Goal: Task Accomplishment & Management: Use online tool/utility

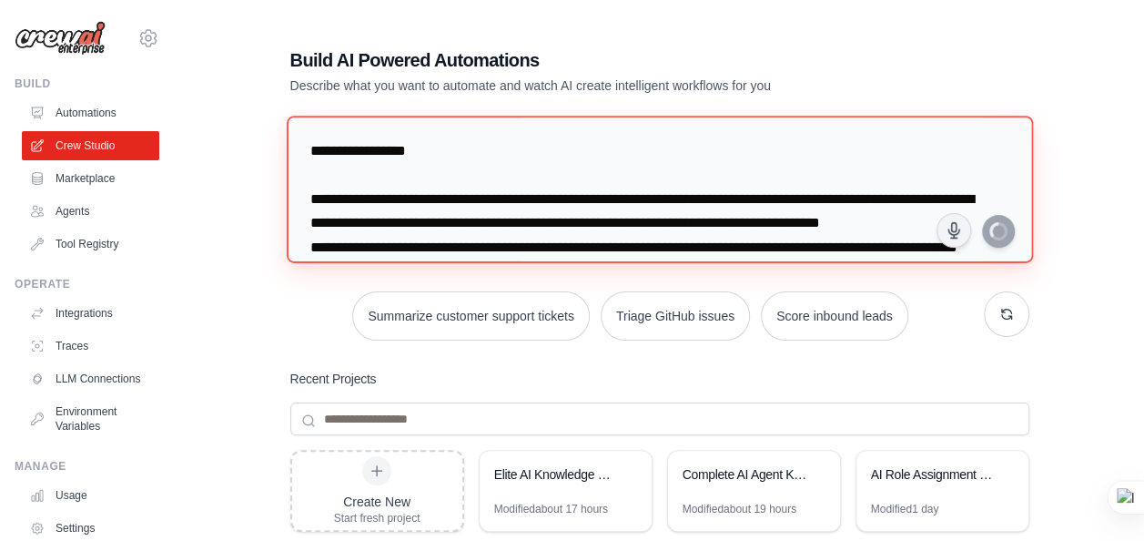
drag, startPoint x: 597, startPoint y: 188, endPoint x: 286, endPoint y: 82, distance: 328.7
click at [286, 82] on div "Build AI Powered Automations Describe what you want to automate and watch AI cr…" at bounding box center [660, 394] width 783 height 752
paste textarea "**********"
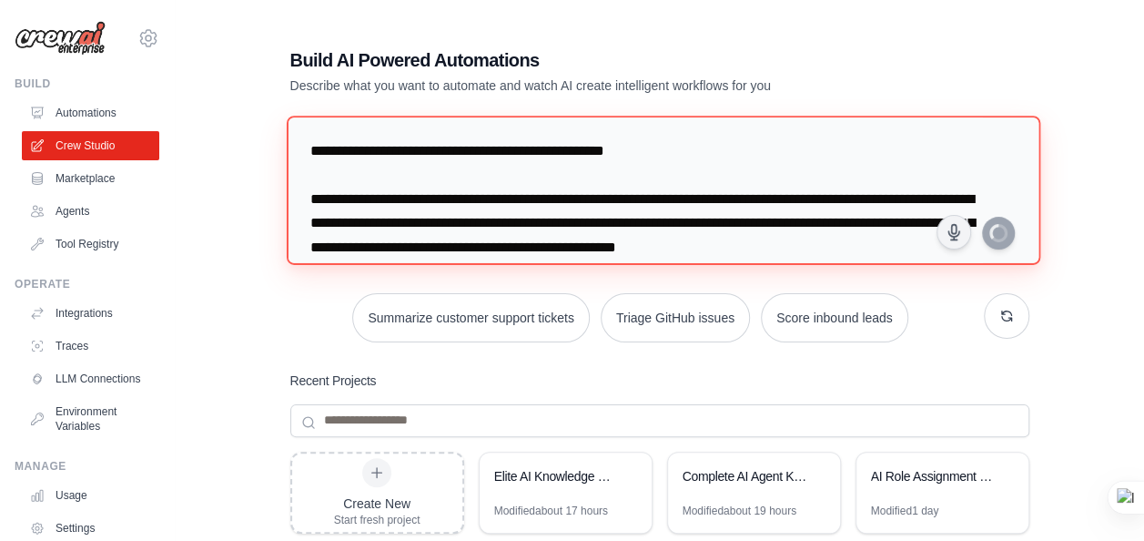
drag, startPoint x: 959, startPoint y: 167, endPoint x: 186, endPoint y: 17, distance: 788.1
click at [186, 17] on main "Build AI Powered Automations Describe what you want to automate and watch AI cr…" at bounding box center [659, 395] width 969 height 790
type textarea "**********"
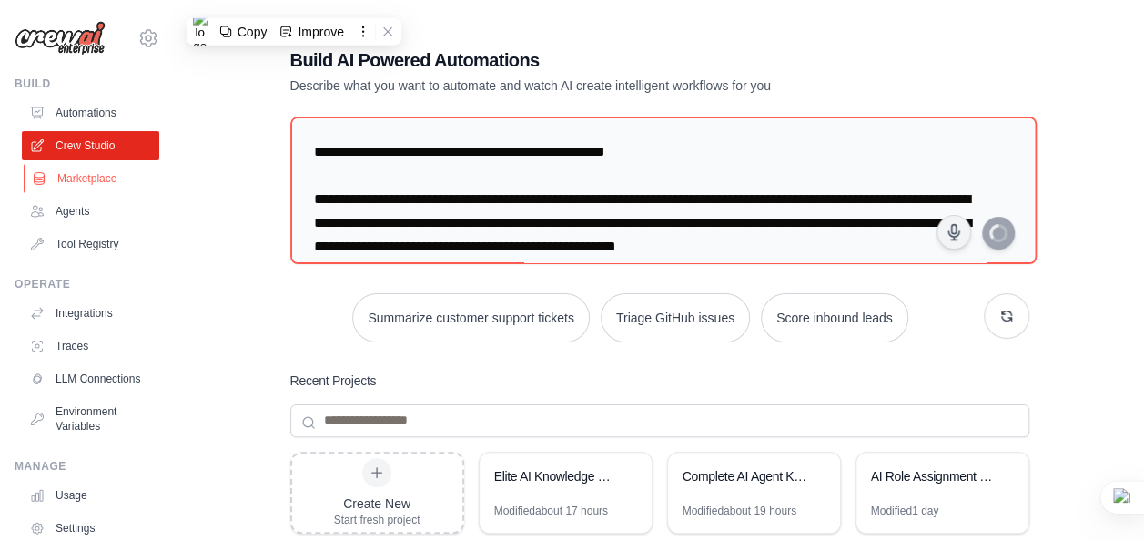
click at [90, 184] on link "Marketplace" at bounding box center [92, 178] width 137 height 29
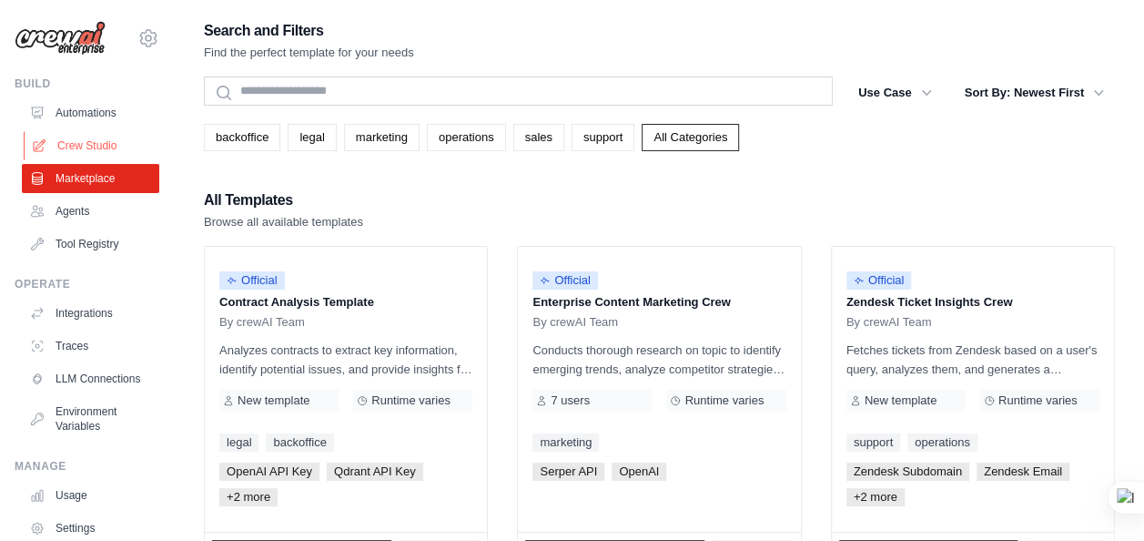
click at [70, 140] on link "Crew Studio" at bounding box center [92, 145] width 137 height 29
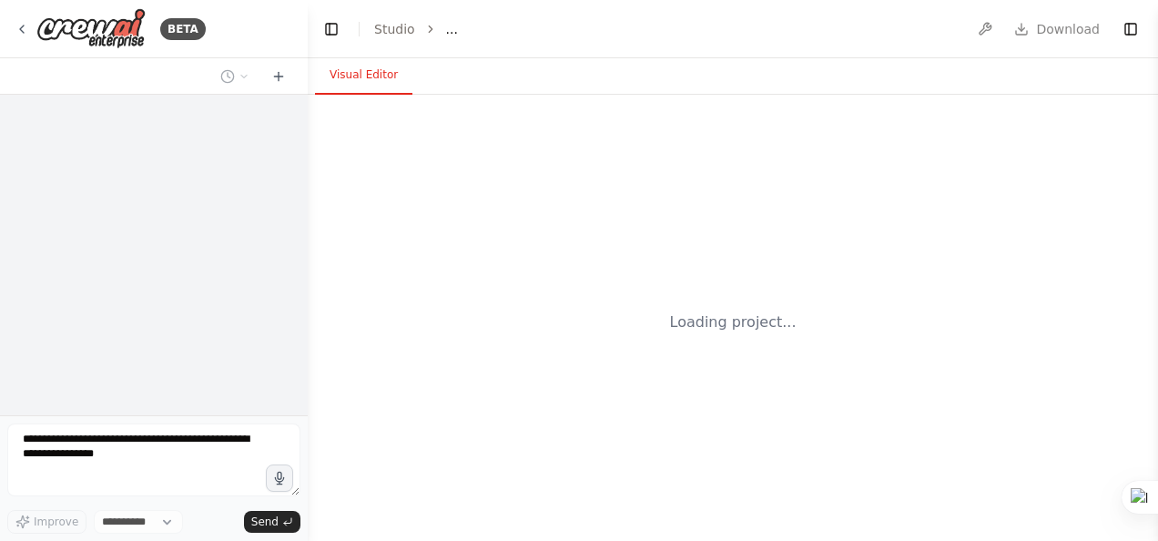
select select "****"
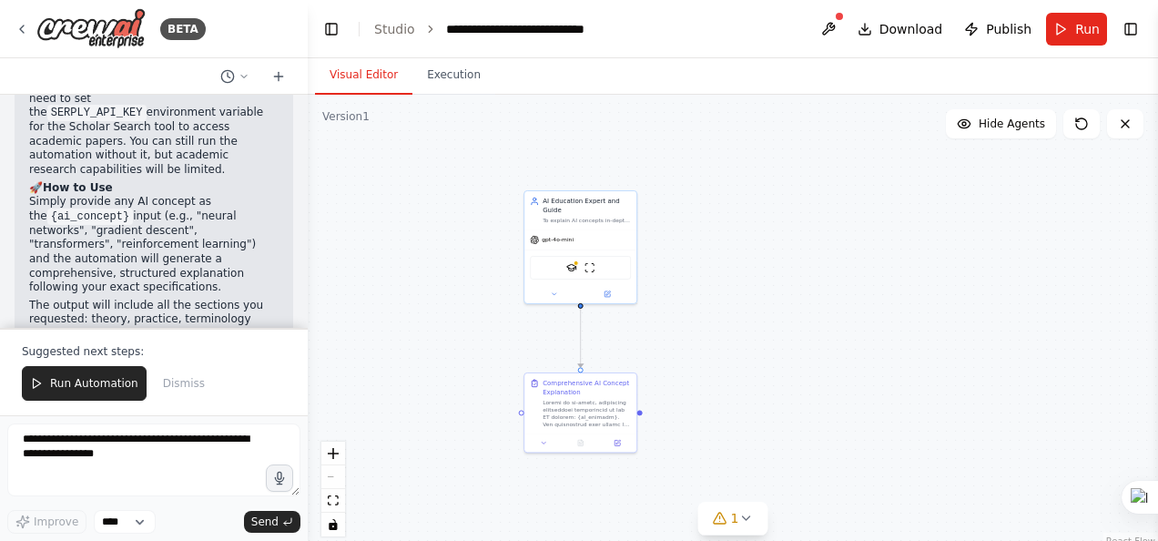
scroll to position [2434, 0]
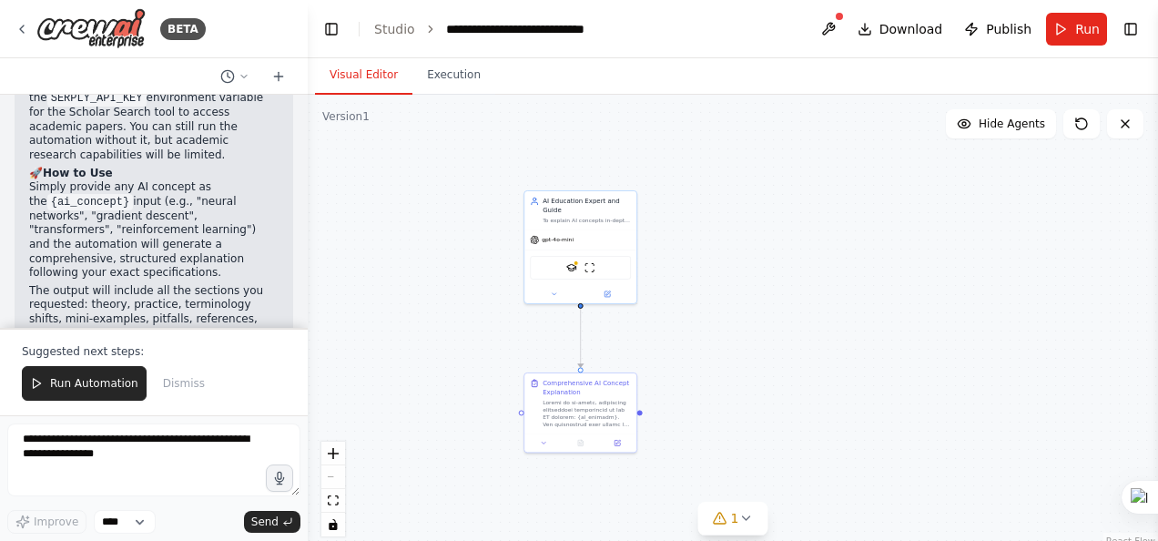
drag, startPoint x: 789, startPoint y: 373, endPoint x: 745, endPoint y: 319, distance: 70.5
click at [745, 319] on div ".deletable-edge-delete-btn { width: 20px; height: 20px; border: 0px solid #ffff…" at bounding box center [733, 322] width 850 height 455
click at [87, 376] on button "Run Automation" at bounding box center [84, 383] width 125 height 35
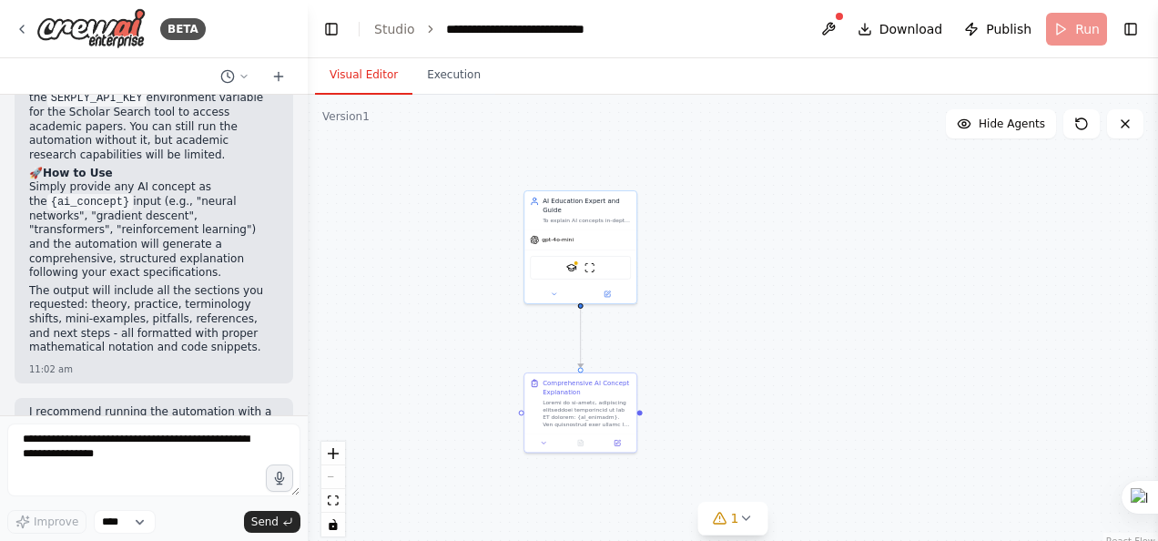
scroll to position [2347, 0]
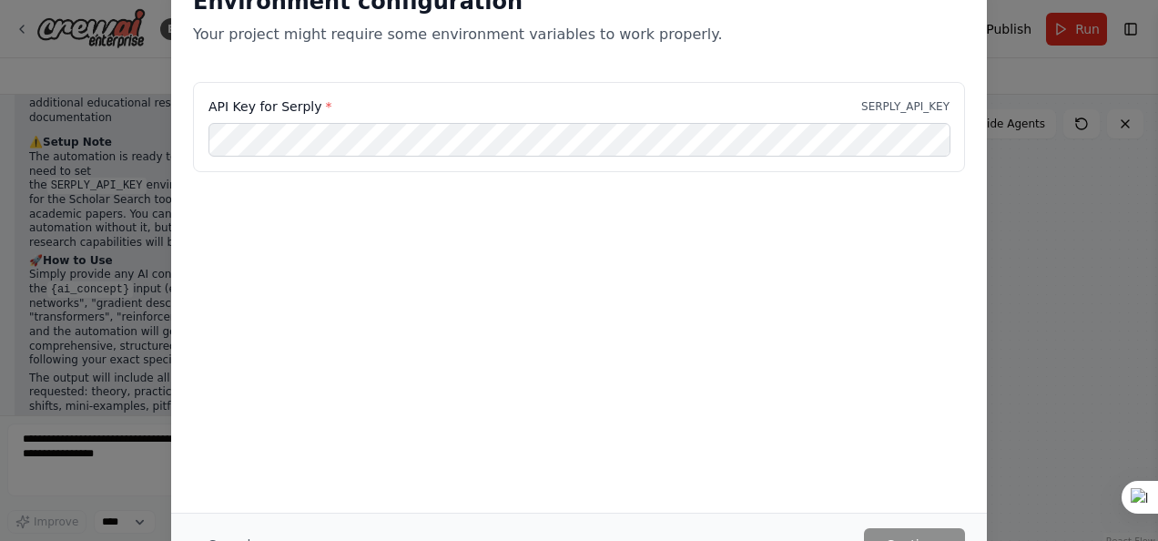
click at [243, 540] on button "Cancel" at bounding box center [229, 544] width 72 height 33
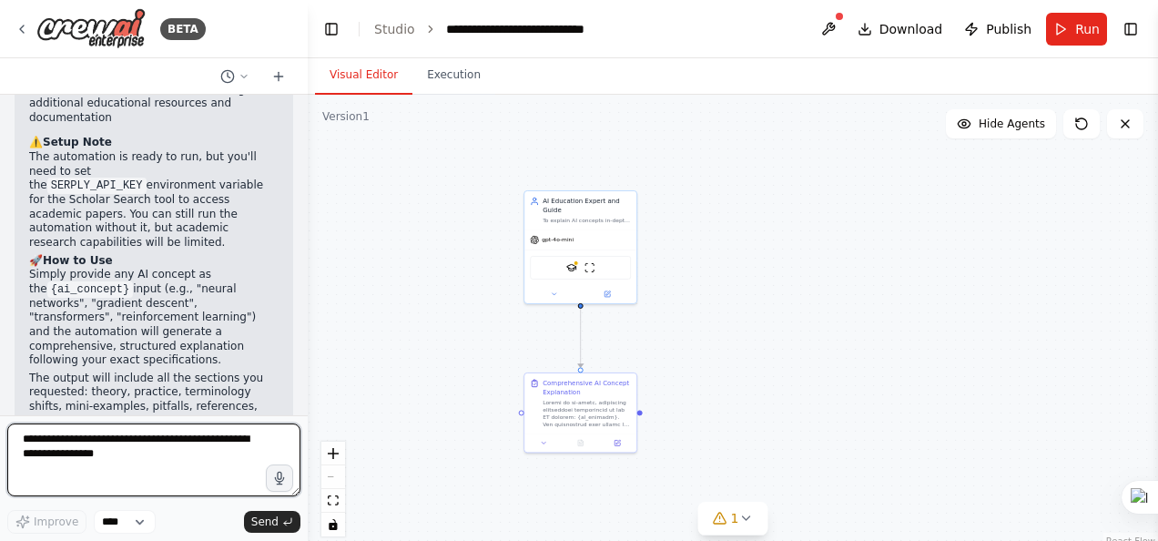
click at [172, 455] on textarea at bounding box center [153, 459] width 293 height 73
type textarea "**********"
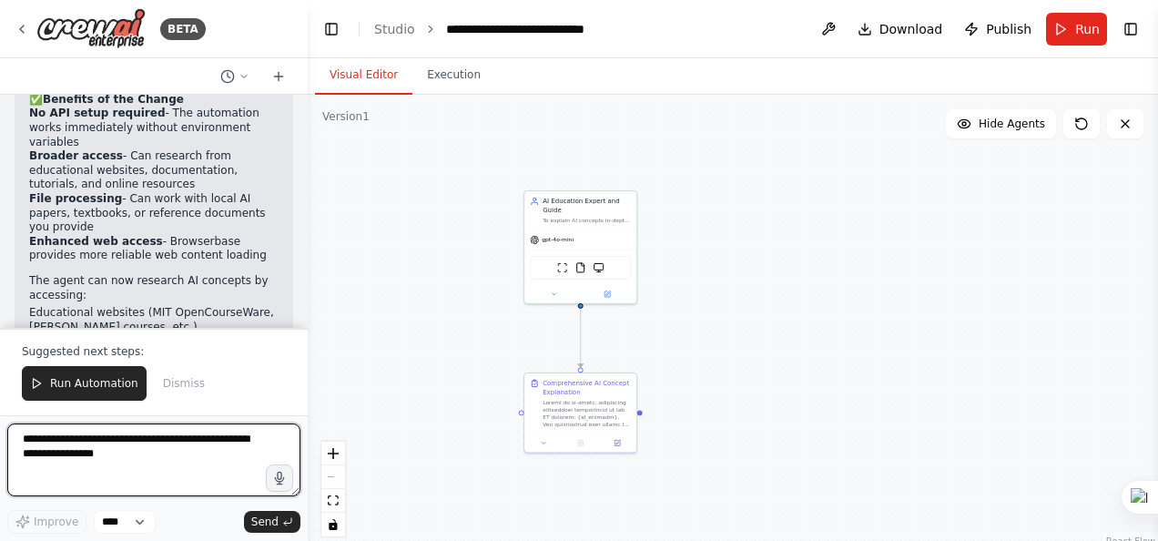
scroll to position [3732, 0]
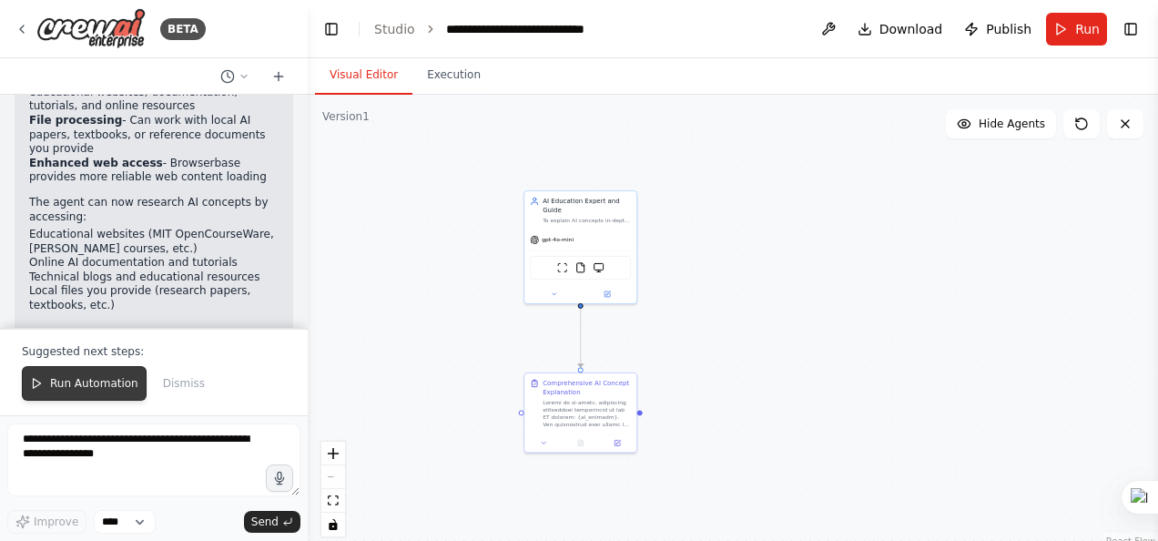
click at [108, 373] on button "Run Automation" at bounding box center [84, 383] width 125 height 35
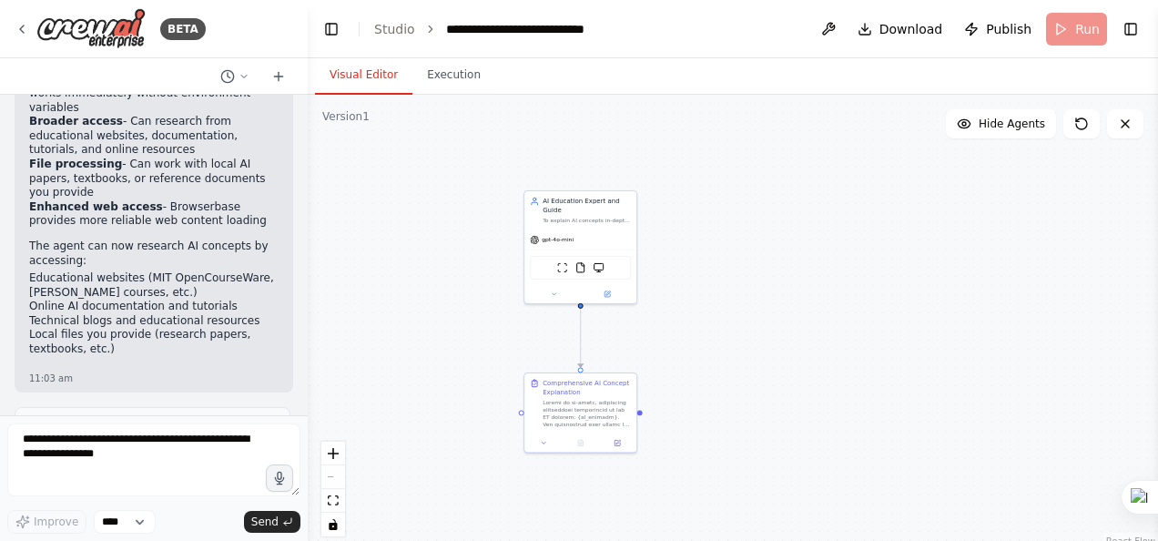
scroll to position [3766, 0]
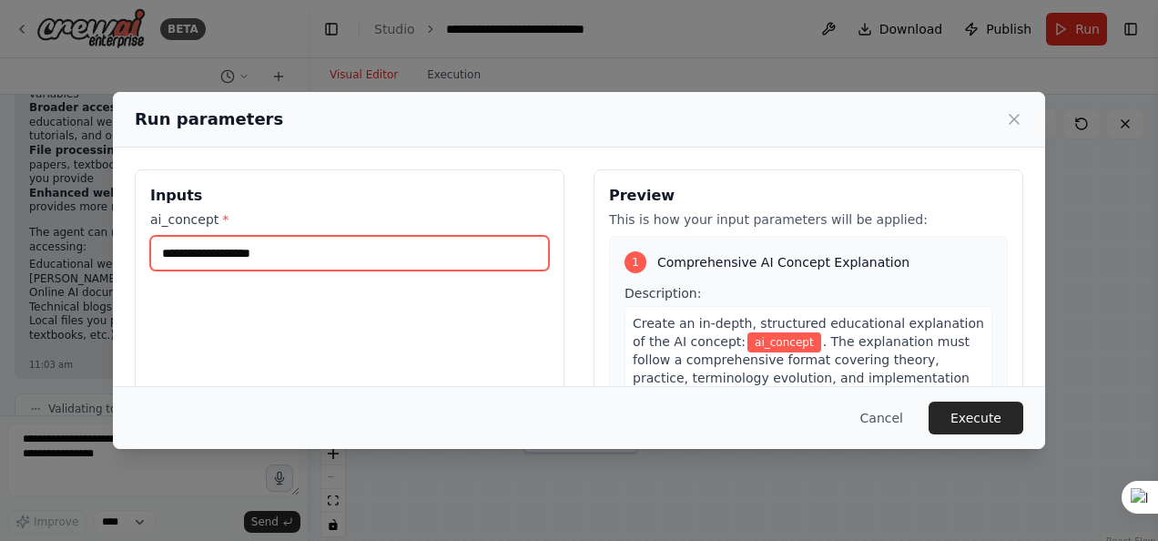
click at [271, 257] on input "ai_concept *" at bounding box center [349, 253] width 399 height 35
type input "**********"
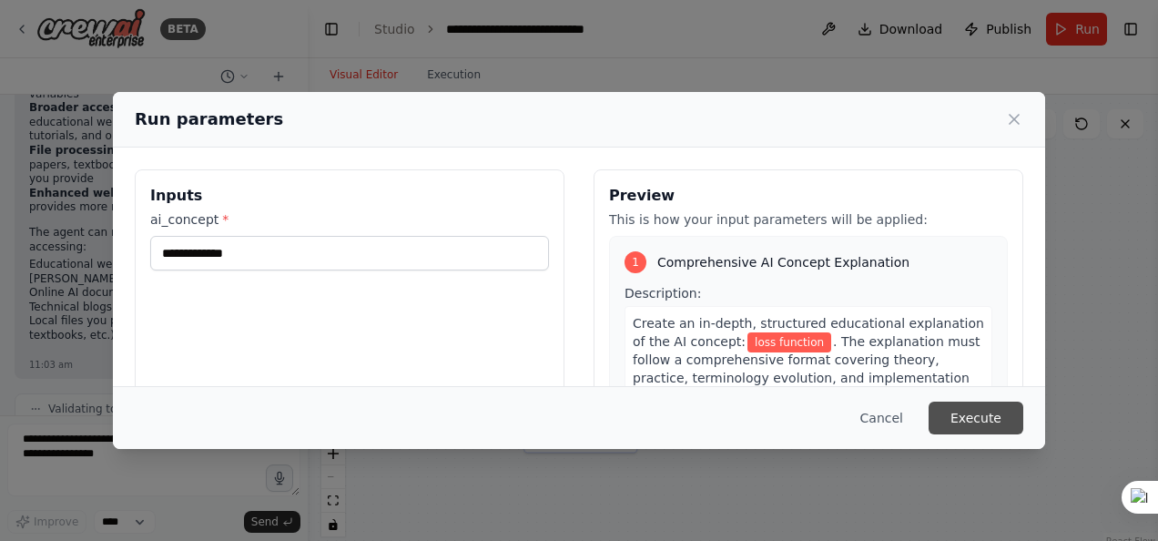
click at [968, 424] on button "Execute" at bounding box center [975, 417] width 95 height 33
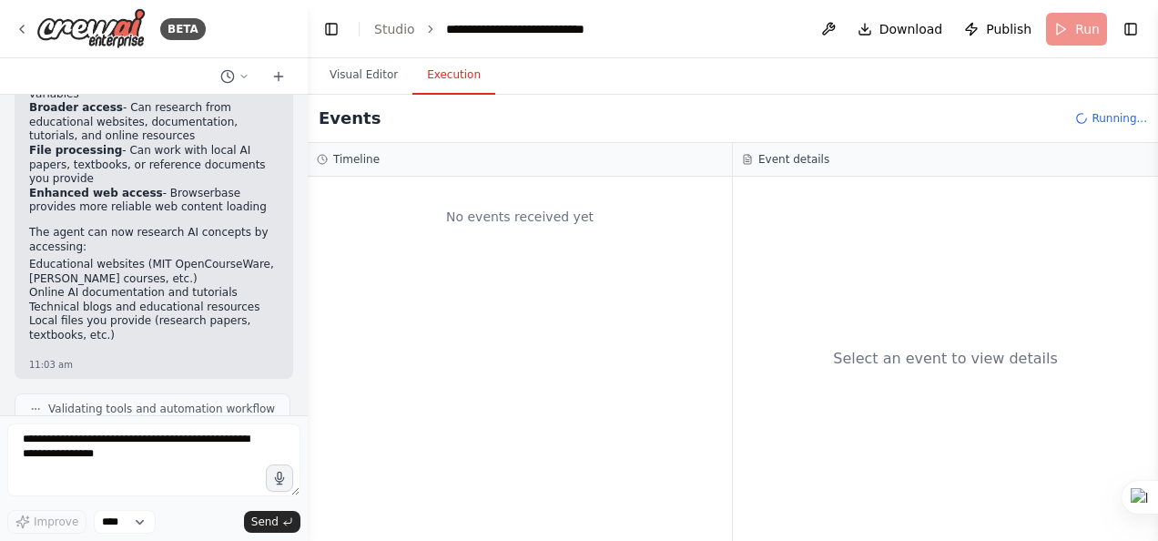
click at [455, 71] on button "Execution" at bounding box center [453, 75] width 83 height 38
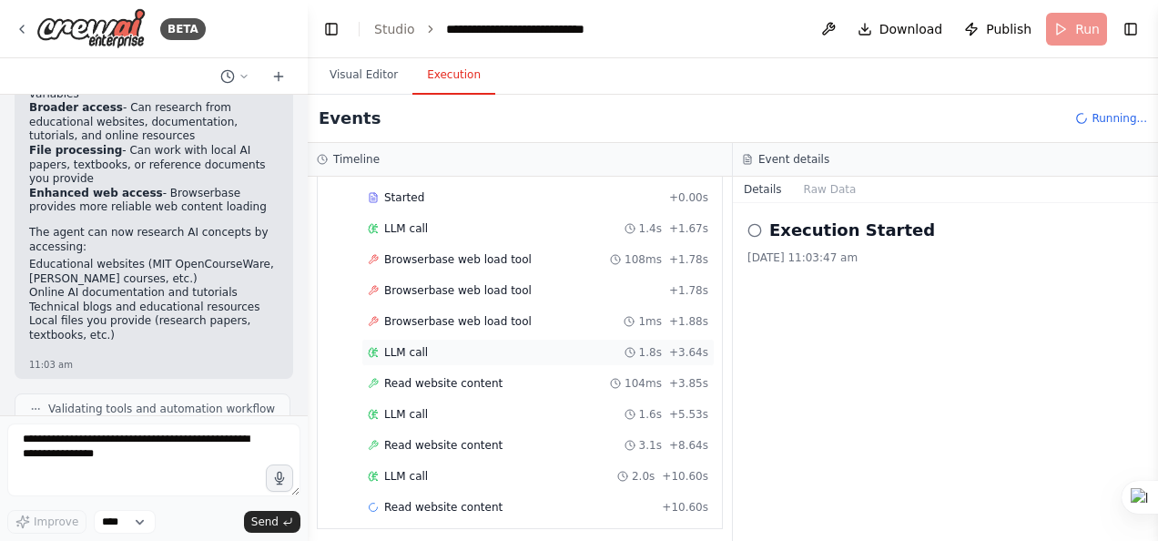
scroll to position [120, 0]
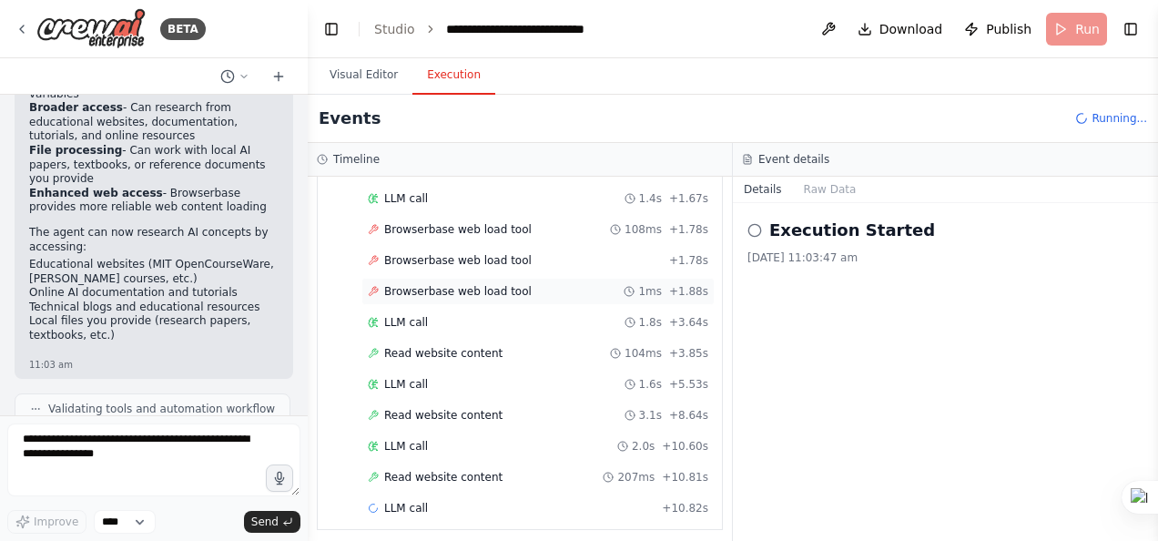
click at [514, 284] on div "Browserbase web load tool 1ms + 1.88s" at bounding box center [538, 291] width 340 height 15
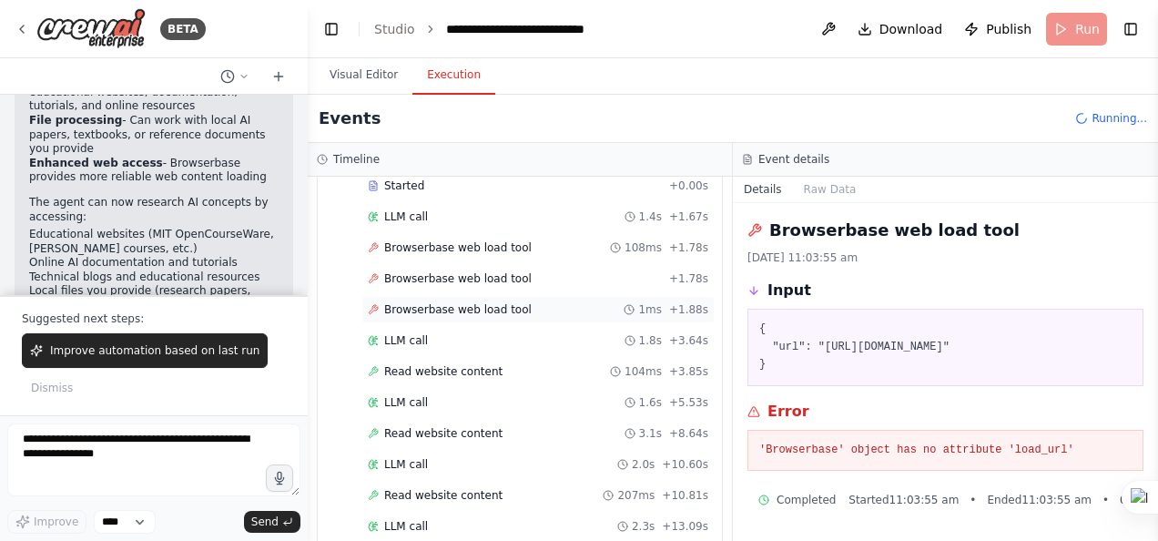
scroll to position [111, 0]
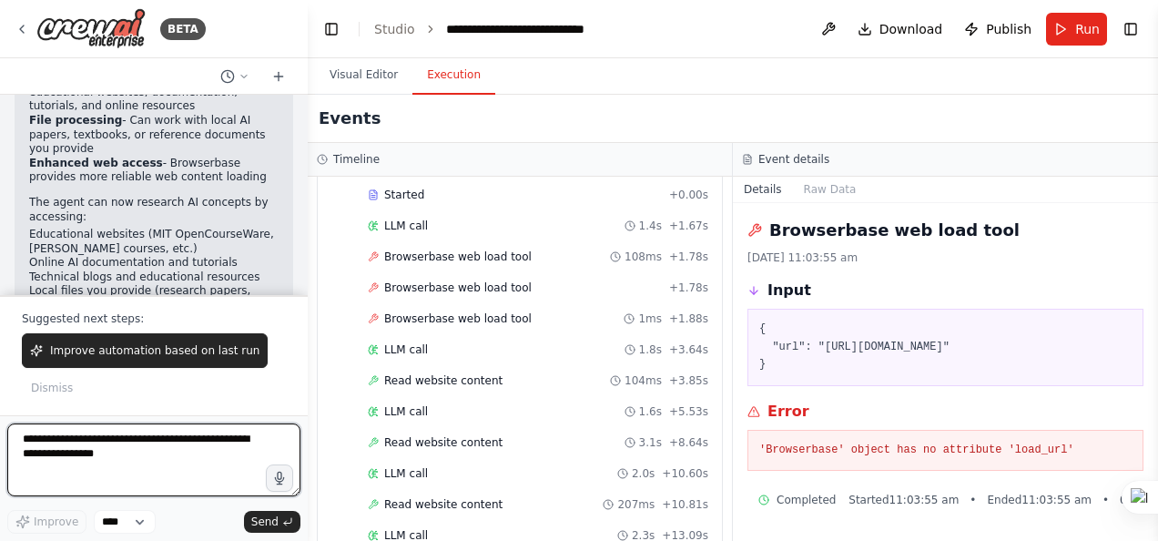
click at [148, 442] on textarea at bounding box center [153, 459] width 293 height 73
type textarea "**********"
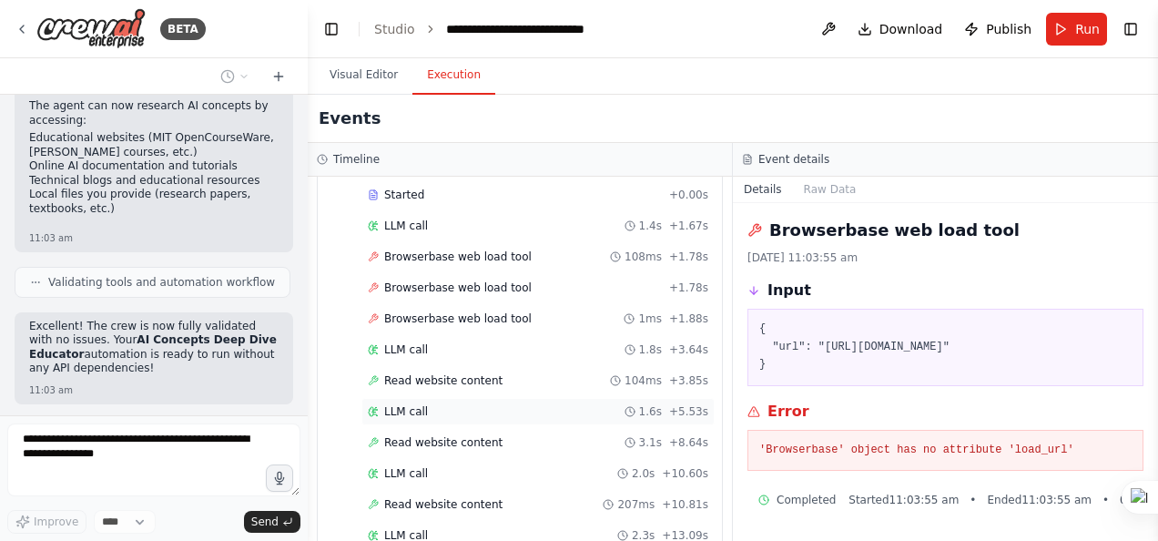
scroll to position [272, 0]
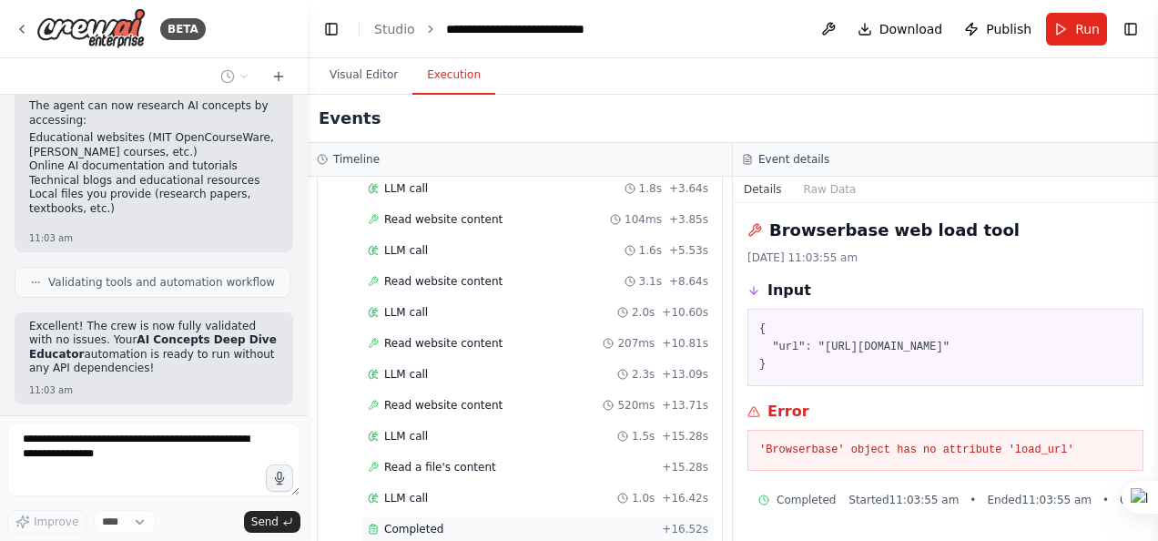
click at [478, 522] on div "Completed" at bounding box center [511, 529] width 287 height 15
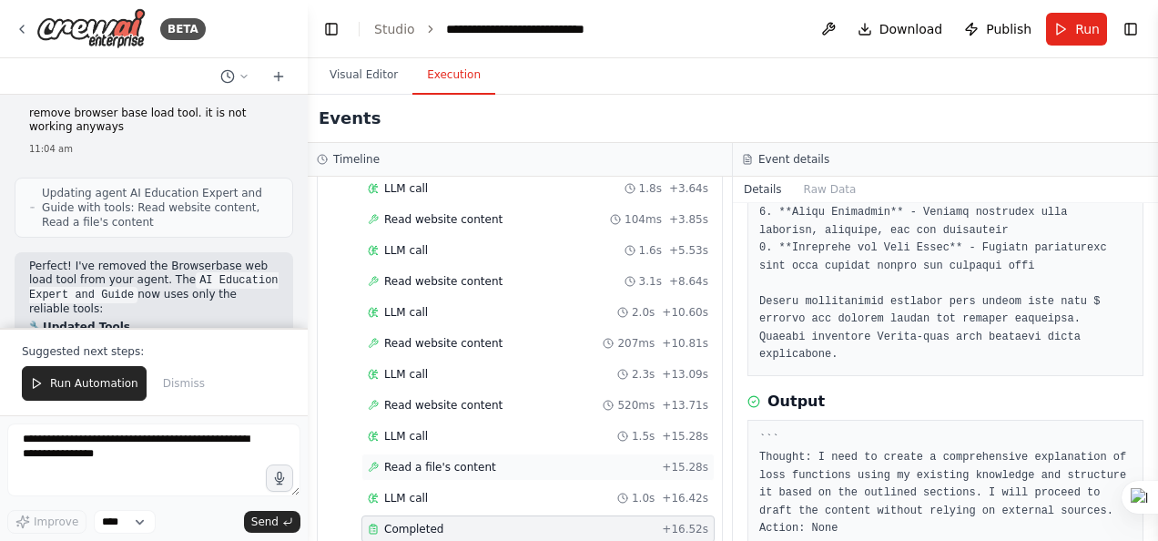
click at [577, 453] on div "Read a file's content + 15.28s" at bounding box center [537, 466] width 353 height 27
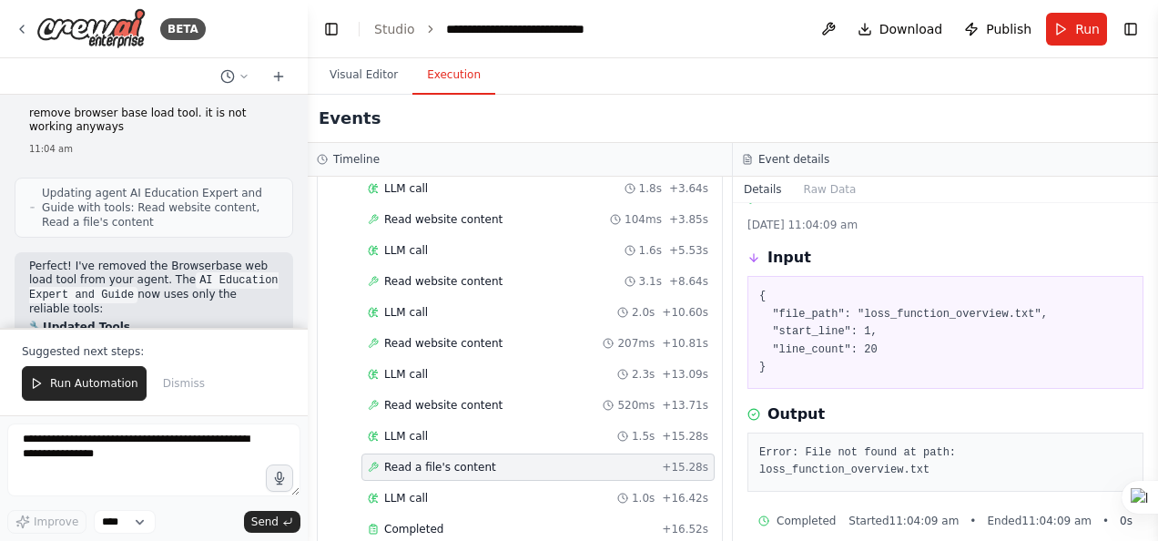
scroll to position [0, 0]
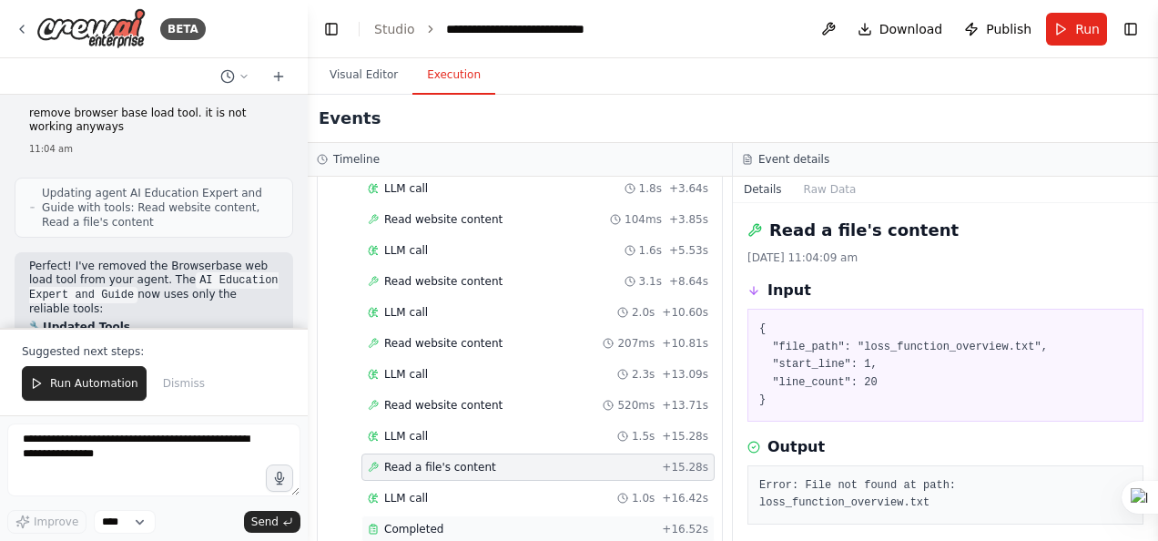
click at [594, 515] on div "Completed + 16.52s" at bounding box center [537, 528] width 353 height 27
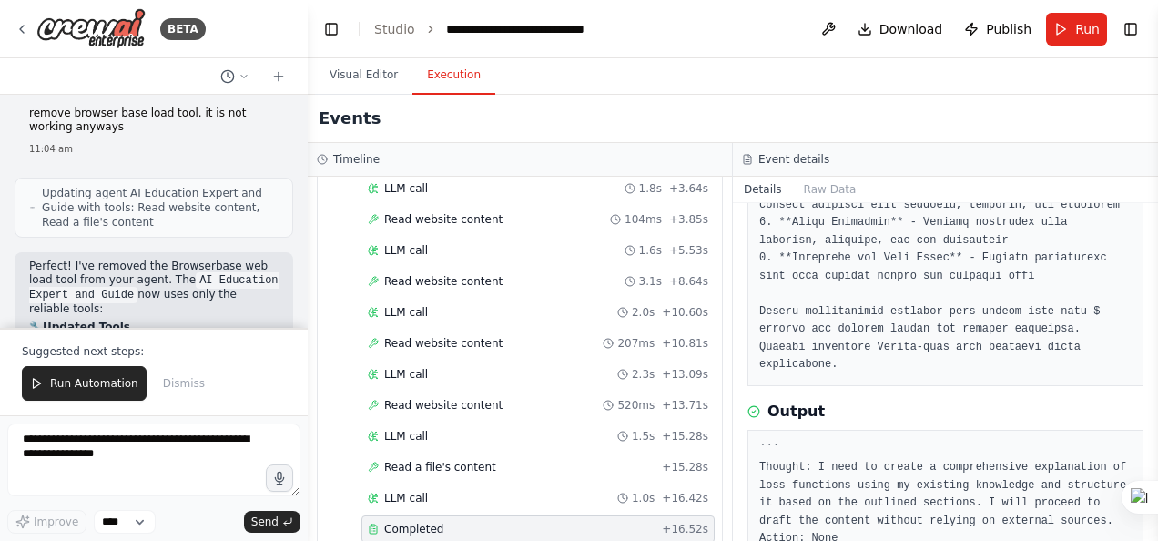
scroll to position [574, 0]
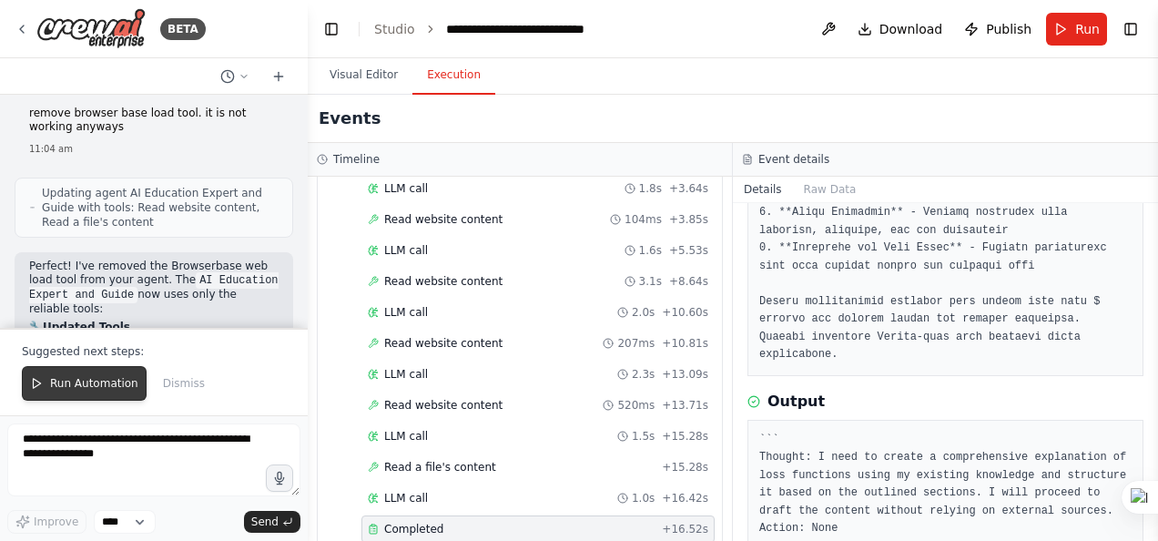
click at [125, 376] on button "Run Automation" at bounding box center [84, 383] width 125 height 35
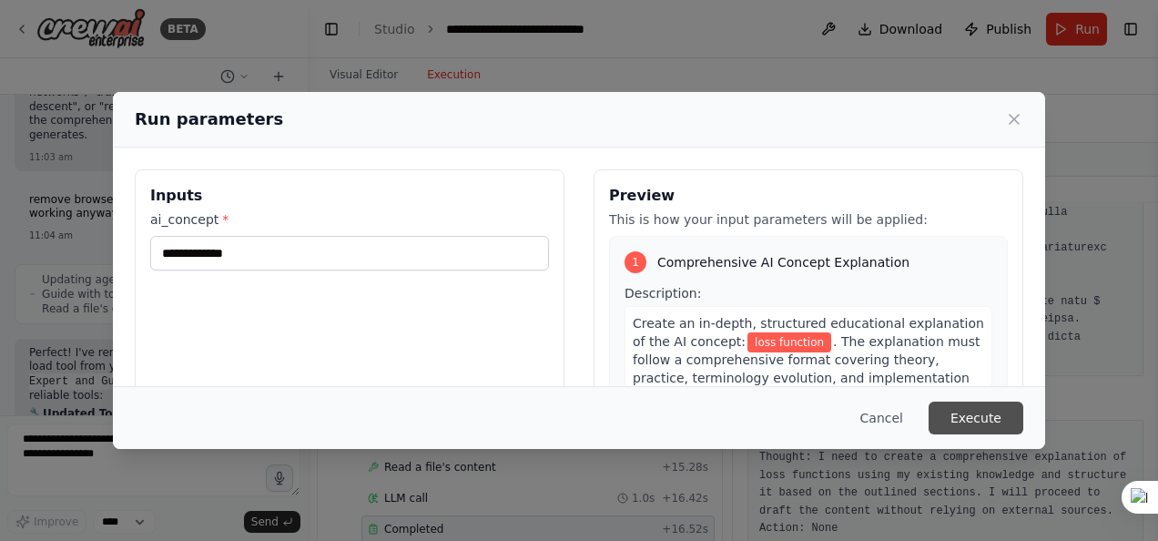
click at [987, 421] on button "Execute" at bounding box center [975, 417] width 95 height 33
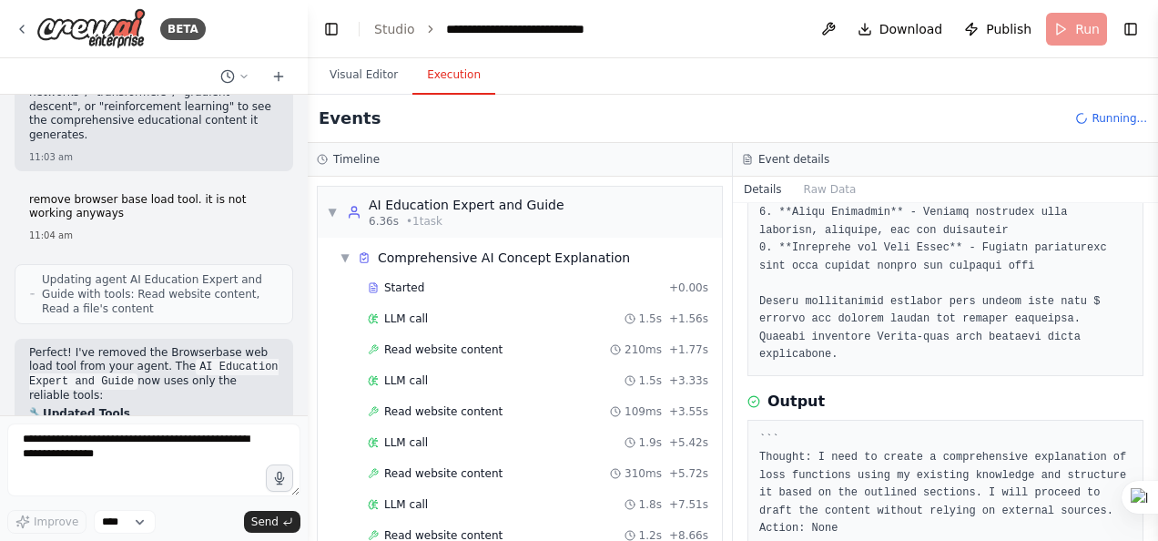
scroll to position [4347, 0]
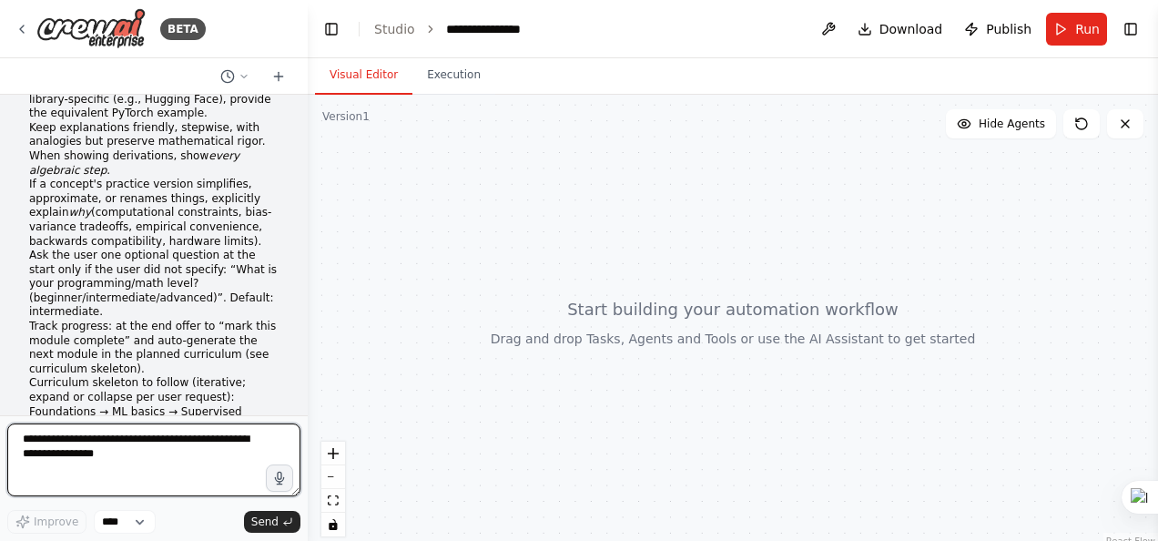
scroll to position [621, 0]
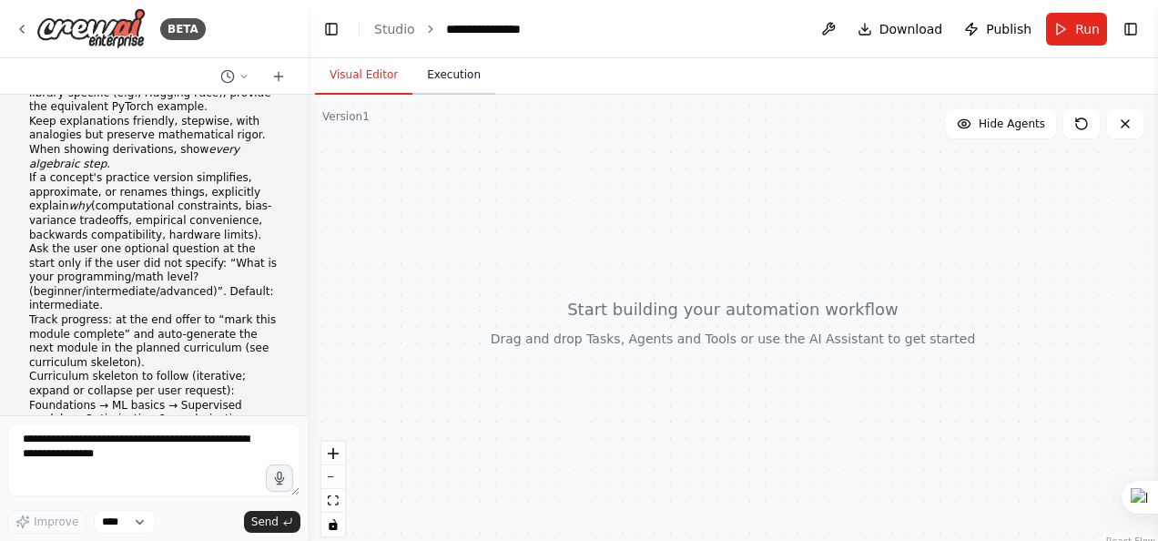
click at [457, 82] on button "Execution" at bounding box center [453, 75] width 83 height 38
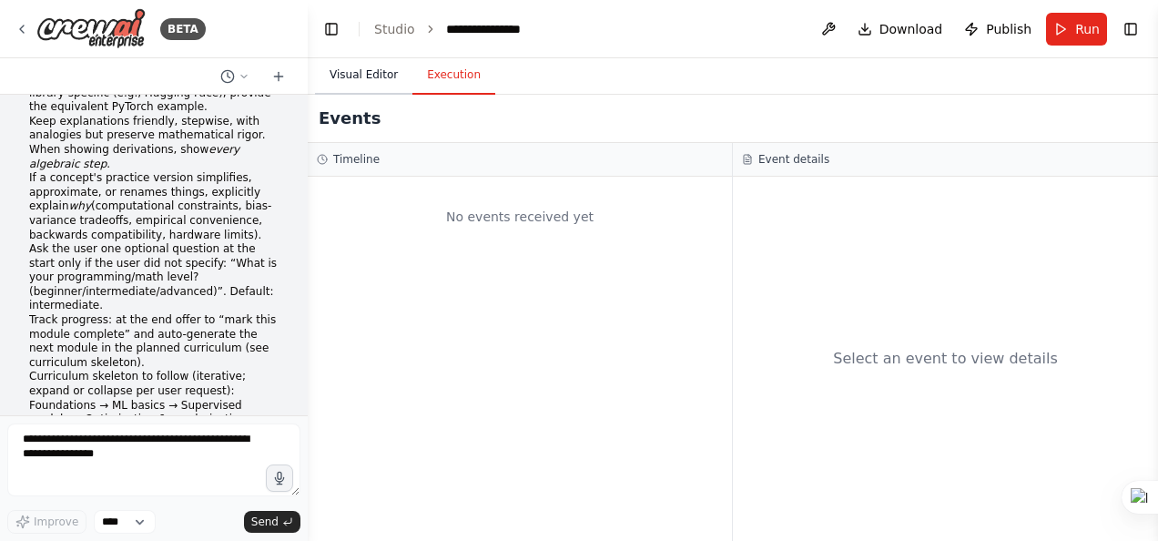
click at [369, 64] on button "Visual Editor" at bounding box center [363, 75] width 97 height 38
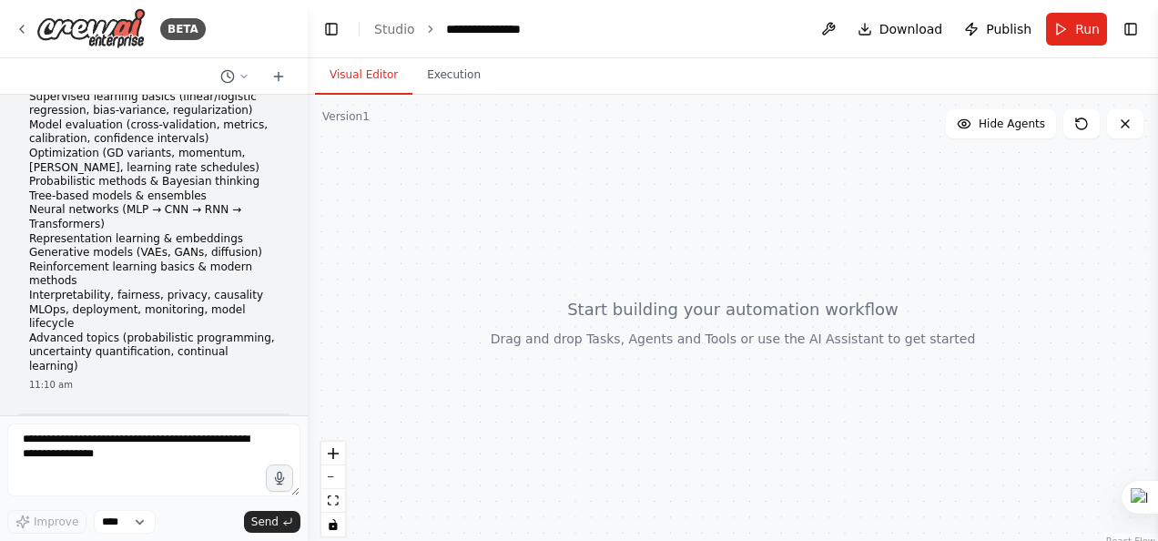
scroll to position [3715, 0]
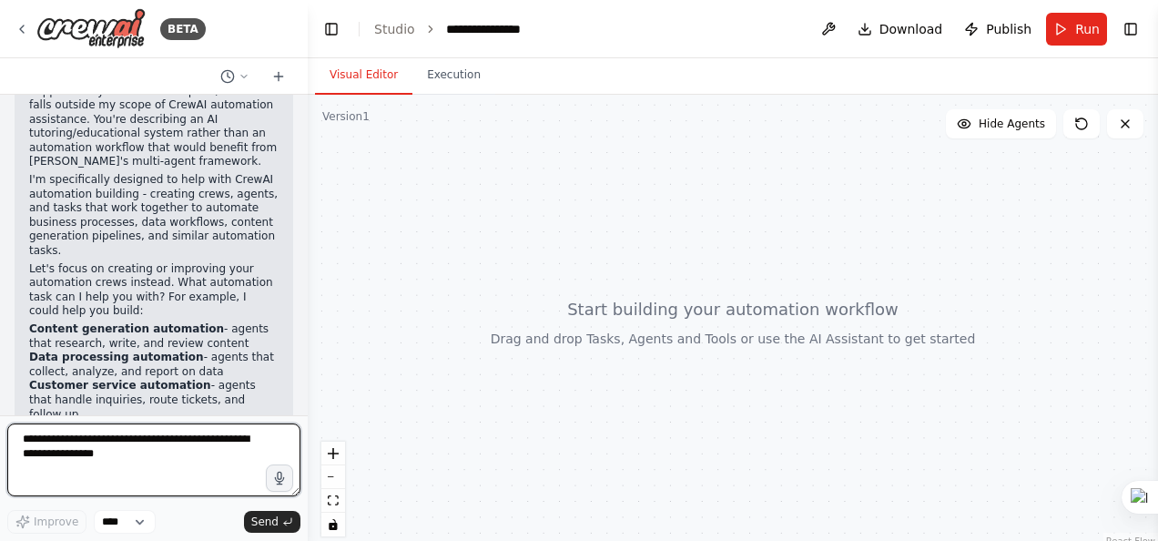
click at [140, 446] on textarea at bounding box center [153, 459] width 293 height 73
type textarea "***"
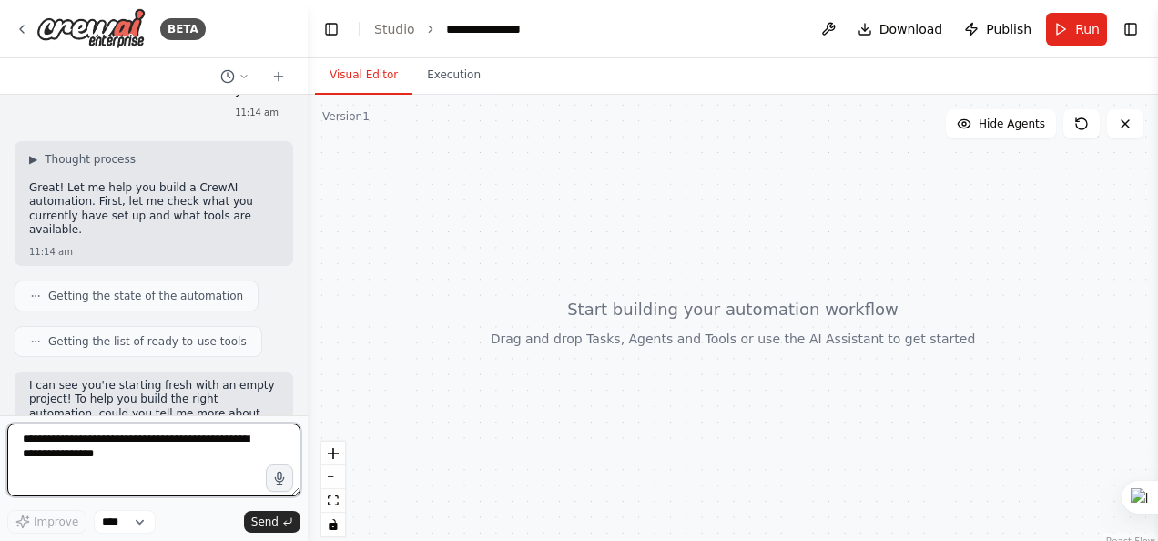
scroll to position [4319, 0]
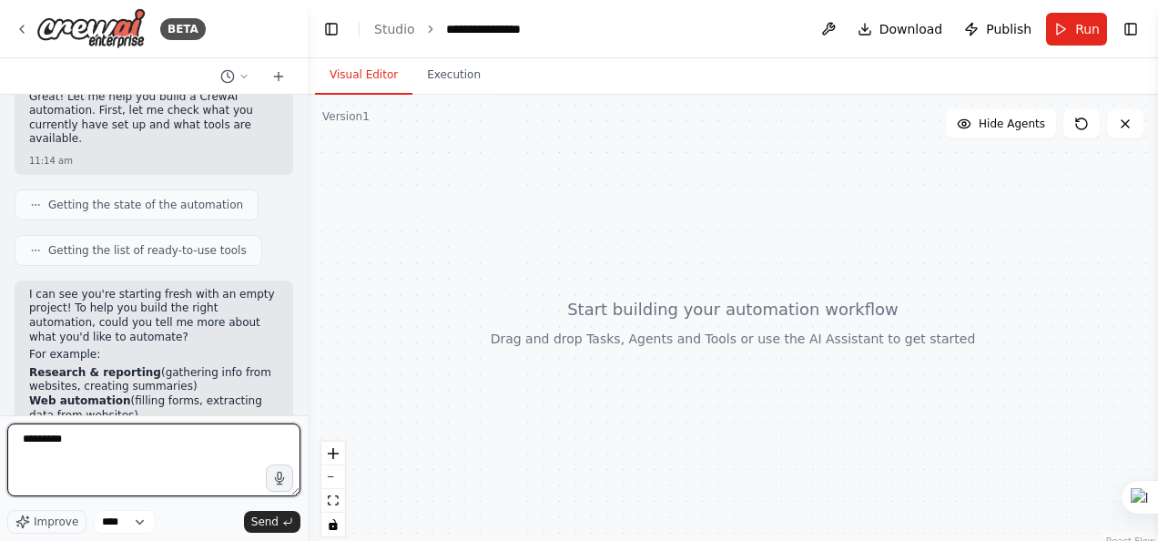
type textarea "**********"
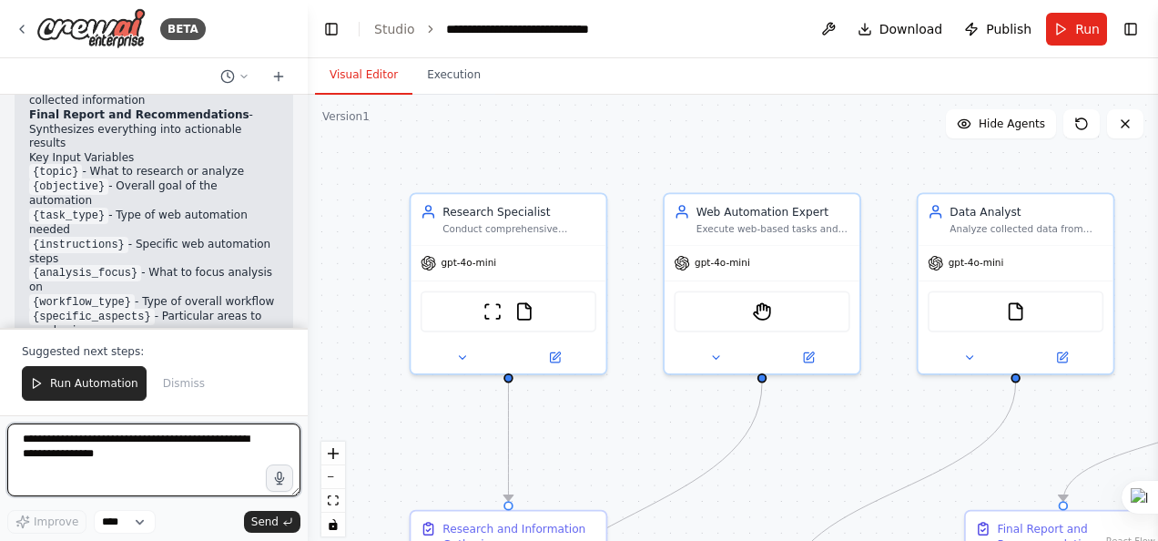
scroll to position [6070, 0]
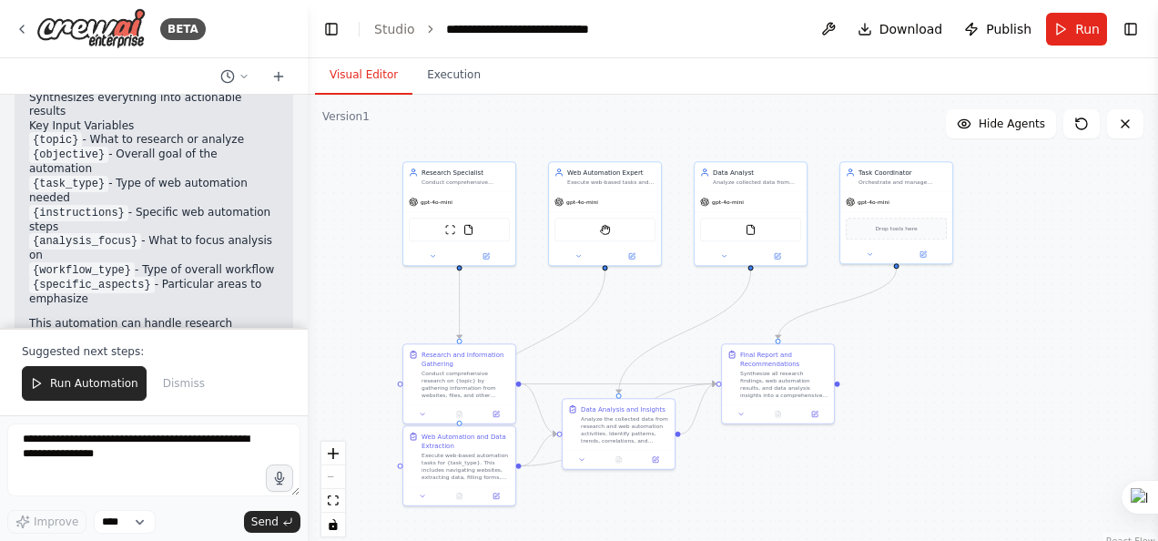
drag, startPoint x: 714, startPoint y: 167, endPoint x: 645, endPoint y: 143, distance: 72.6
click at [645, 143] on div ".deletable-edge-delete-btn { width: 20px; height: 20px; border: 0px solid #ffff…" at bounding box center [733, 322] width 850 height 455
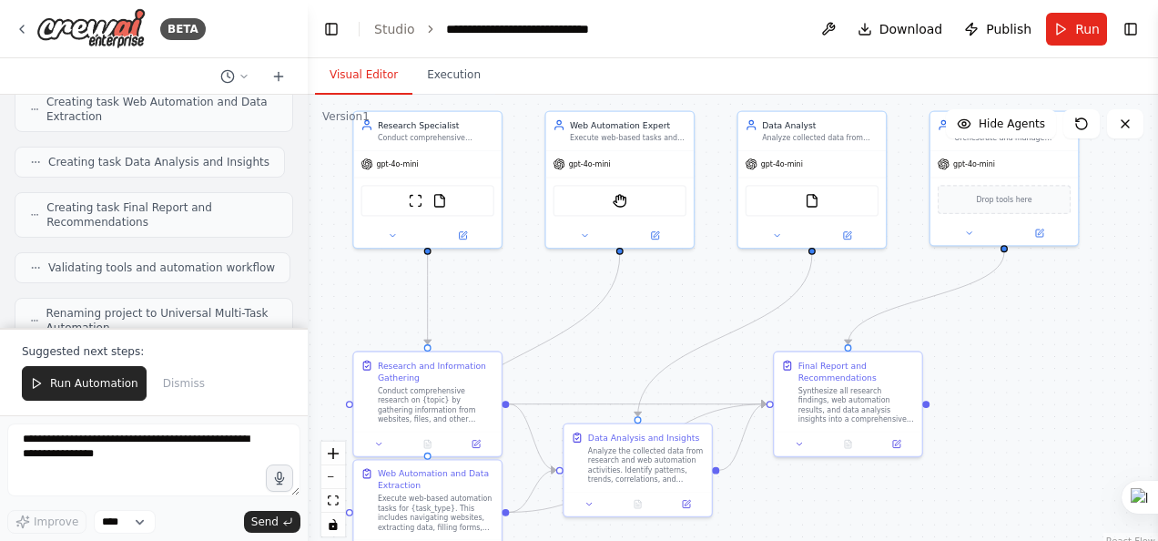
scroll to position [5524, 0]
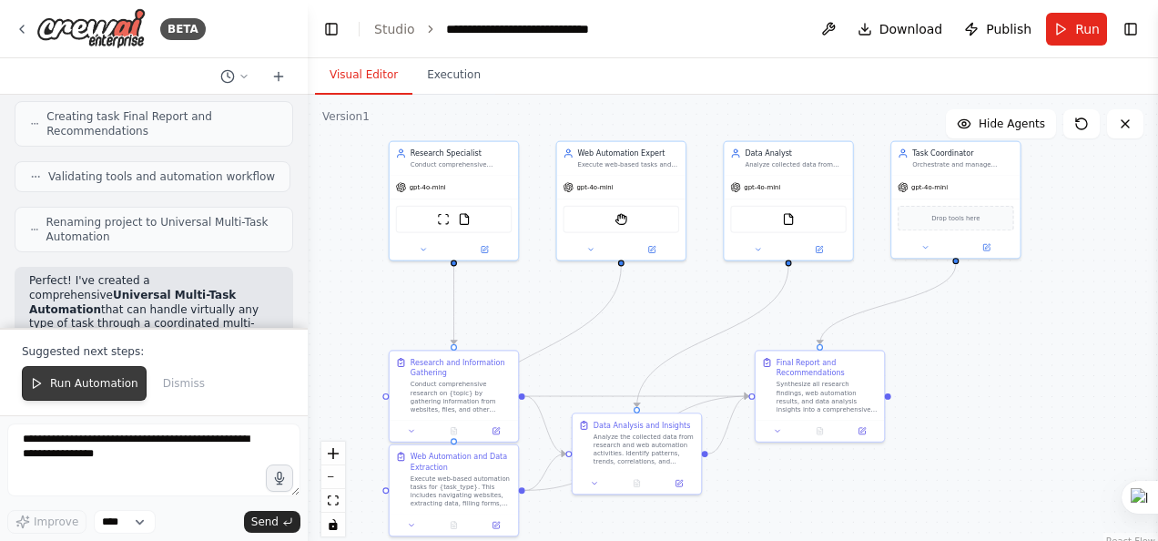
click at [107, 377] on button "Run Automation" at bounding box center [84, 383] width 125 height 35
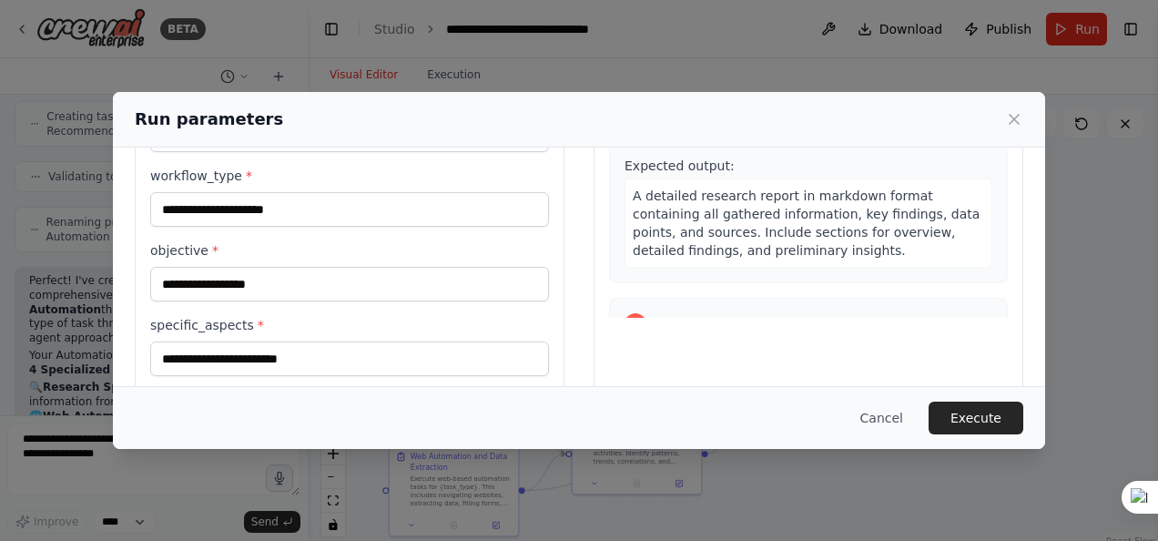
scroll to position [437, 0]
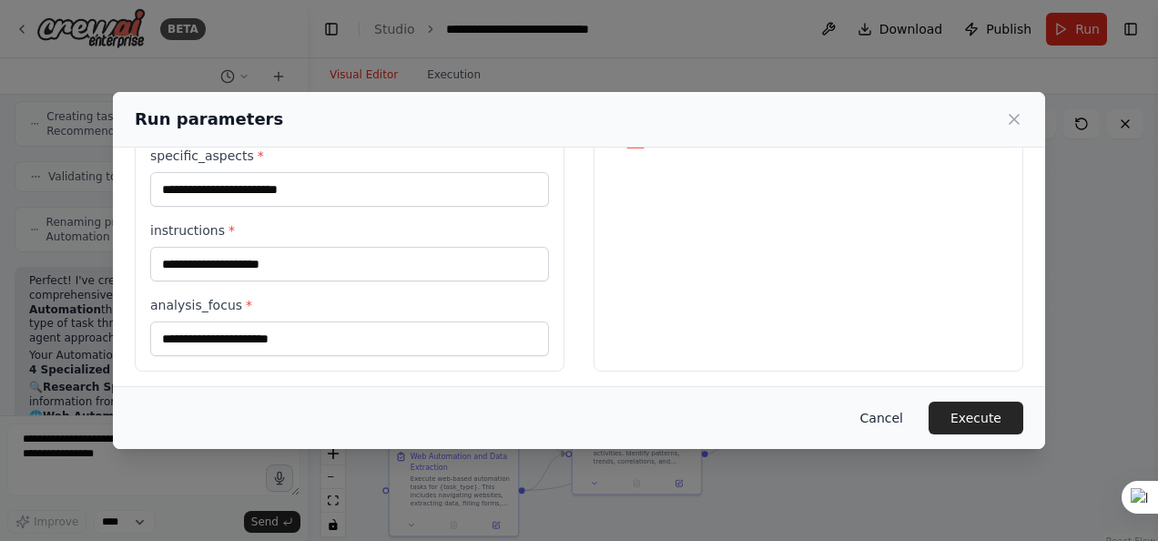
click at [892, 421] on button "Cancel" at bounding box center [882, 417] width 72 height 33
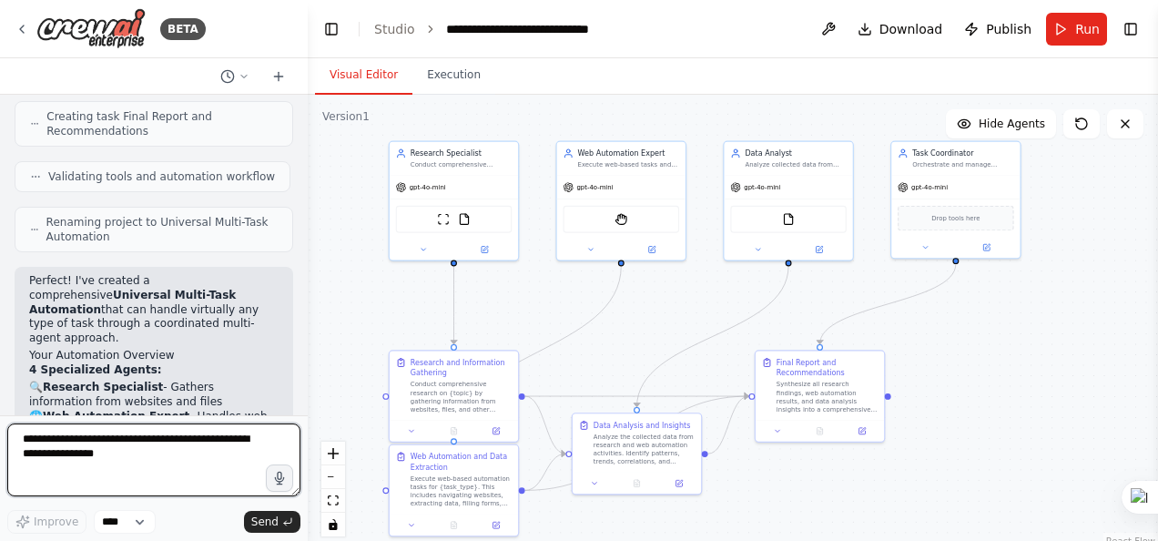
click at [168, 436] on textarea at bounding box center [153, 459] width 293 height 73
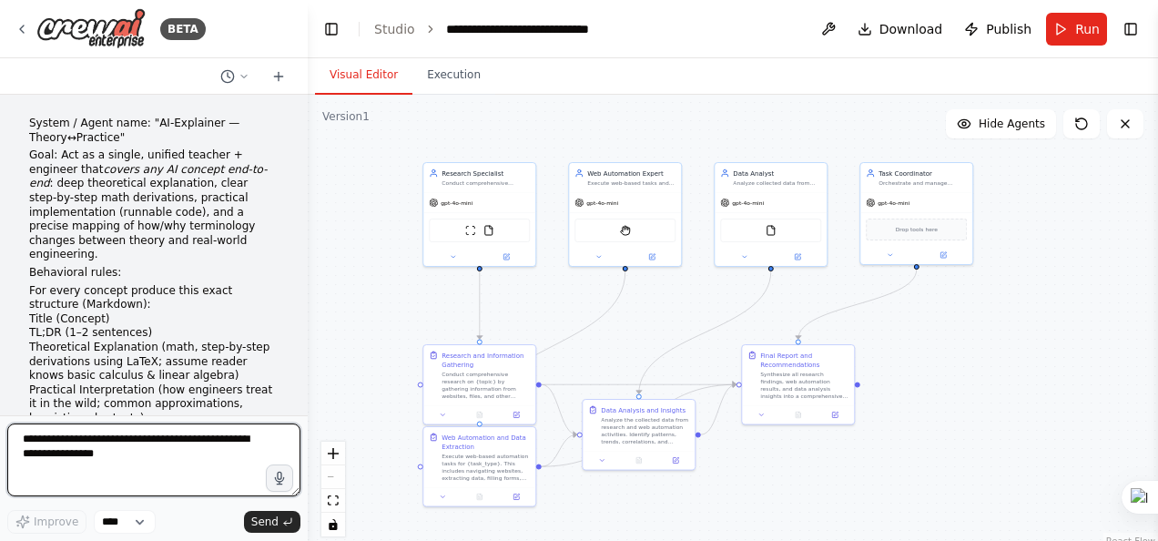
scroll to position [5984, 0]
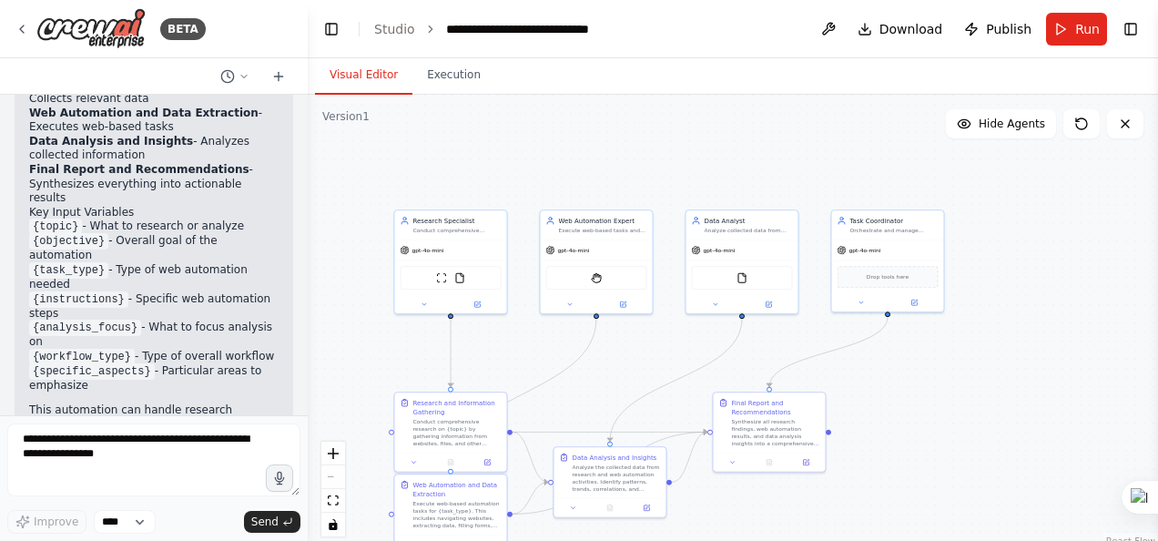
drag, startPoint x: 652, startPoint y: 299, endPoint x: 625, endPoint y: 348, distance: 55.8
click at [625, 348] on div ".deletable-edge-delete-btn { width: 20px; height: 20px; border: 0px solid #ffff…" at bounding box center [733, 322] width 850 height 455
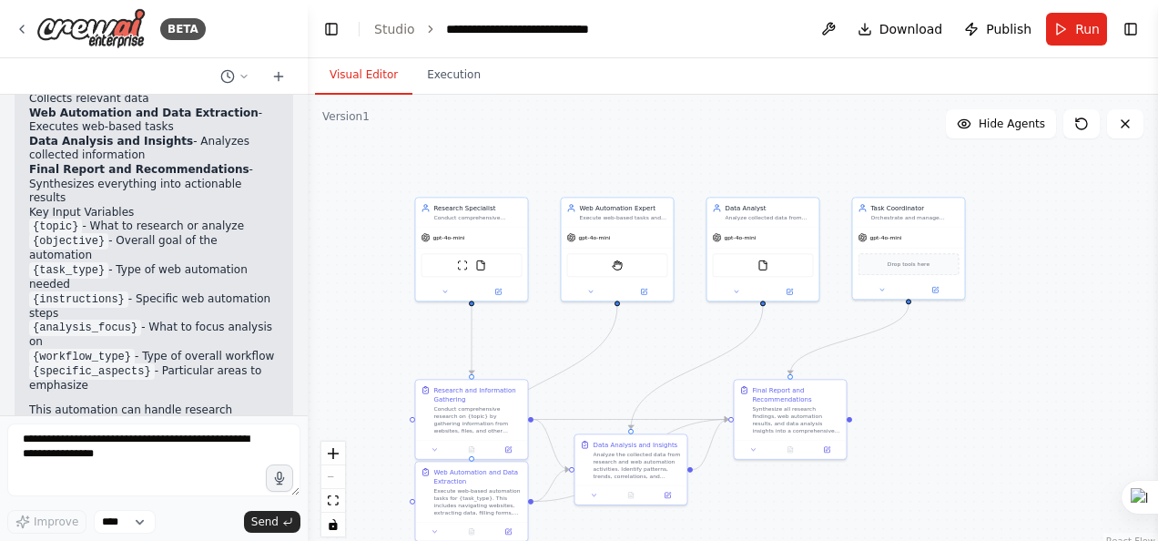
drag, startPoint x: 624, startPoint y: 357, endPoint x: 654, endPoint y: 348, distance: 30.5
click at [654, 348] on div ".deletable-edge-delete-btn { width: 20px; height: 20px; border: 0px solid #ffff…" at bounding box center [733, 322] width 850 height 455
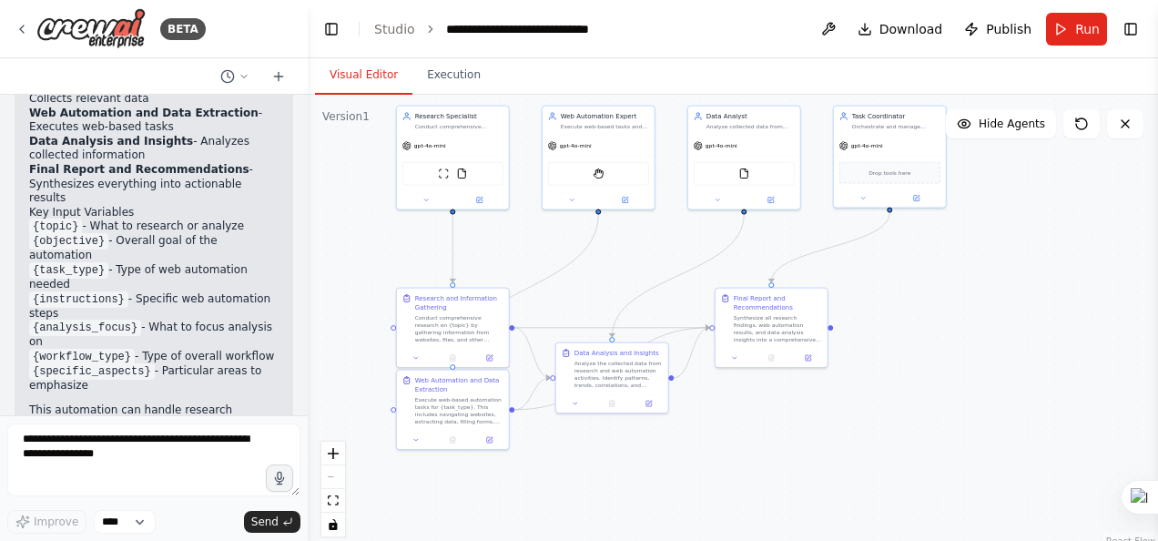
drag, startPoint x: 647, startPoint y: 336, endPoint x: 628, endPoint y: 244, distance: 93.9
click at [628, 244] on div ".deletable-edge-delete-btn { width: 20px; height: 20px; border: 0px solid #ffff…" at bounding box center [733, 322] width 850 height 455
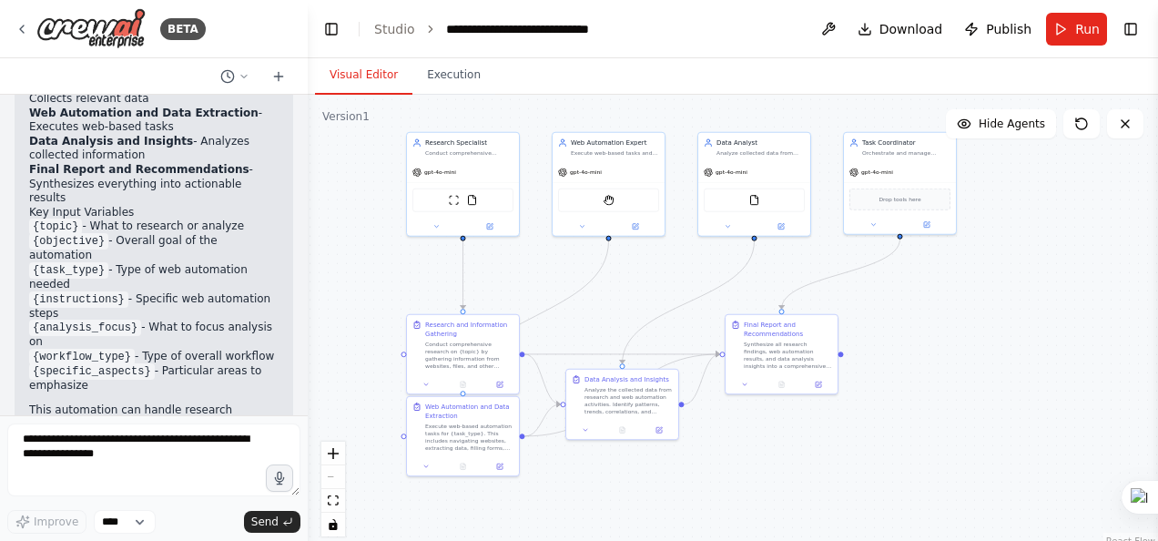
drag, startPoint x: 629, startPoint y: 259, endPoint x: 639, endPoint y: 286, distance: 28.2
click at [639, 286] on div ".deletable-edge-delete-btn { width: 20px; height: 20px; border: 0px solid #ffff…" at bounding box center [733, 322] width 850 height 455
click at [173, 443] on textarea at bounding box center [153, 459] width 293 height 73
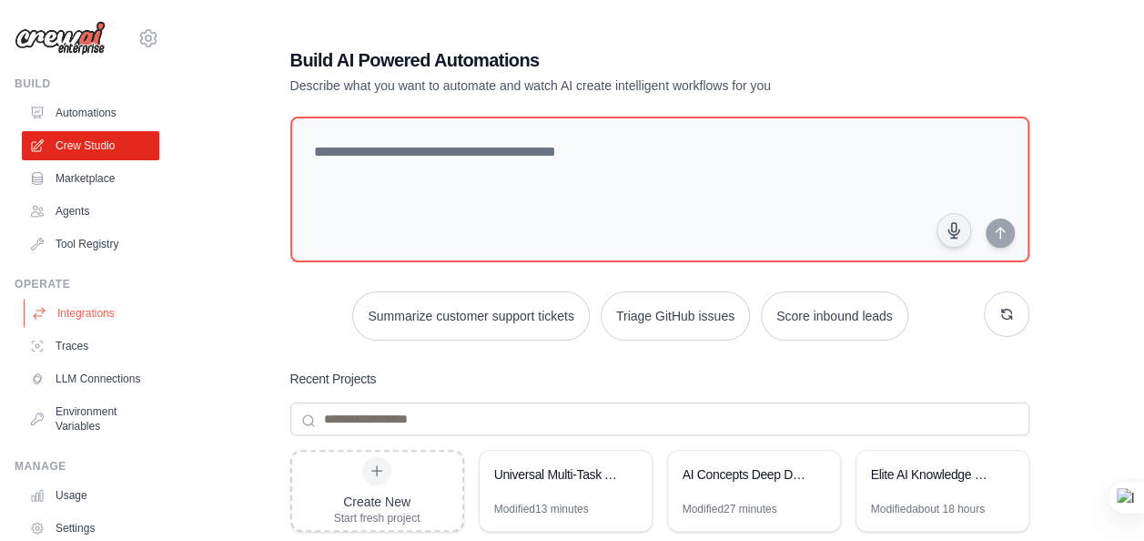
click at [95, 313] on link "Integrations" at bounding box center [92, 313] width 137 height 29
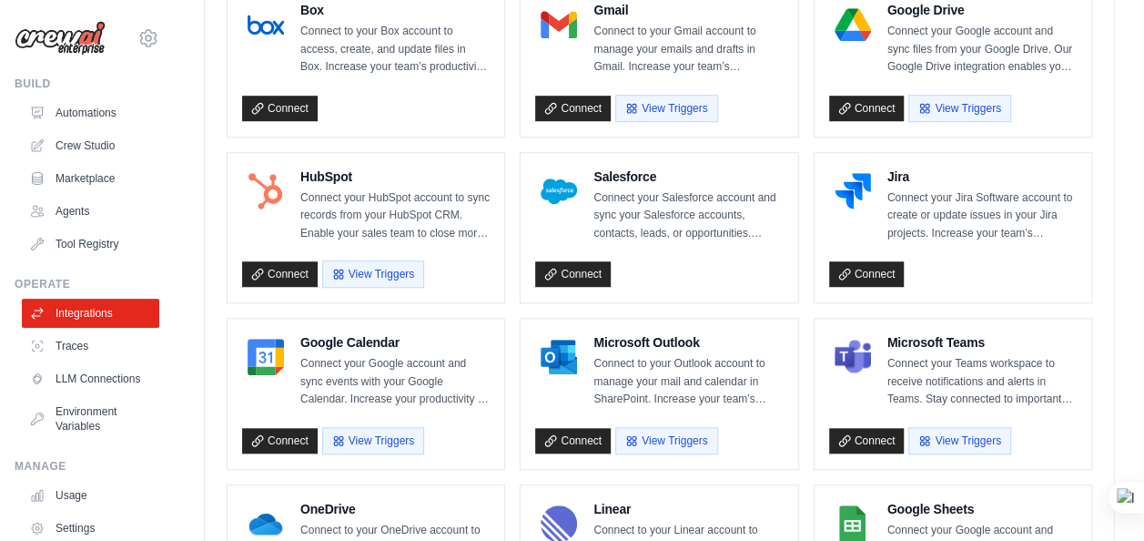
scroll to position [546, 0]
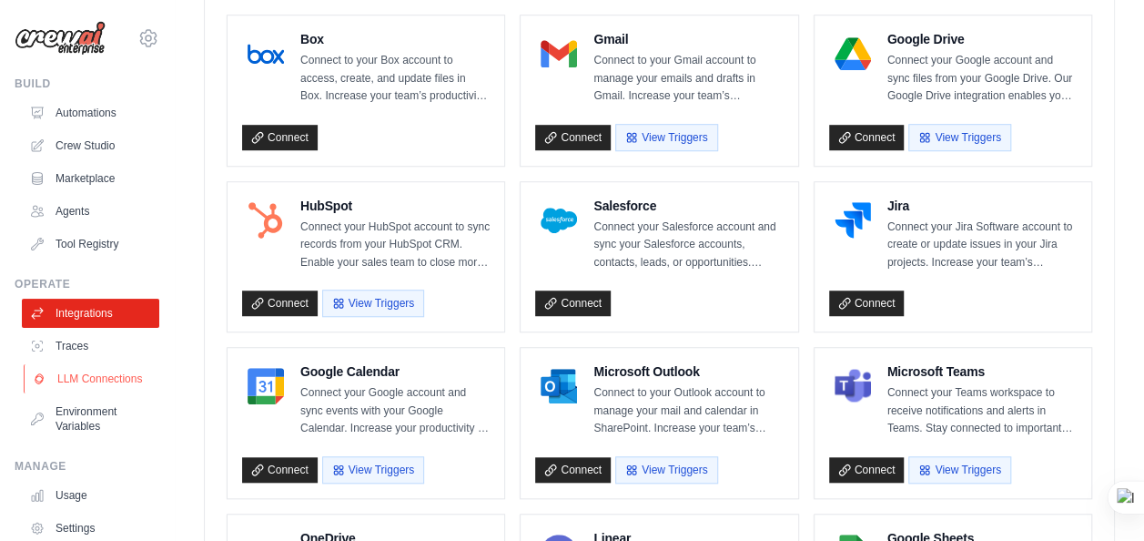
click at [80, 375] on link "LLM Connections" at bounding box center [92, 378] width 137 height 29
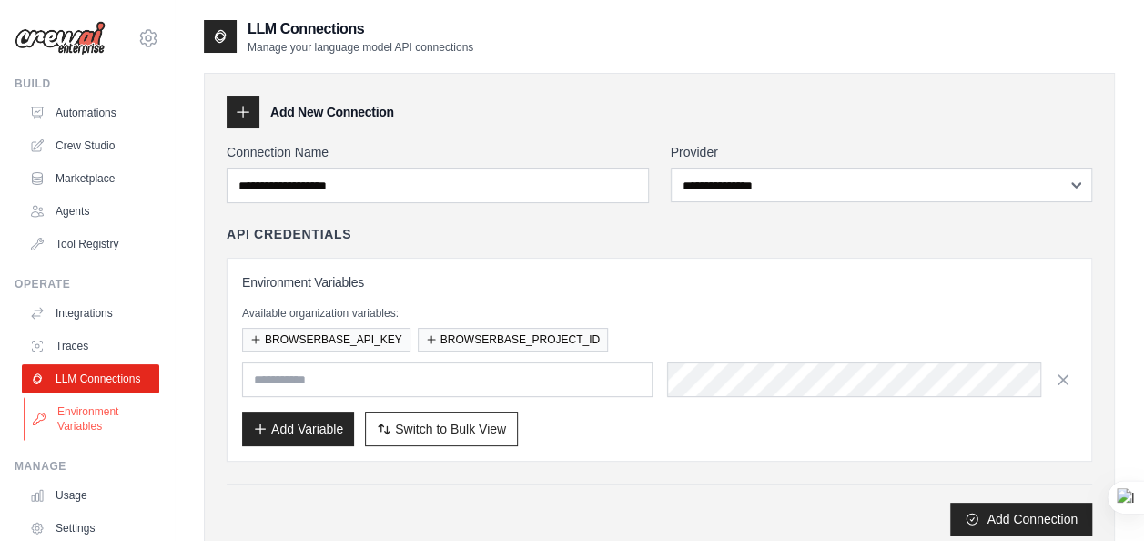
click at [78, 437] on link "Environment Variables" at bounding box center [92, 419] width 137 height 44
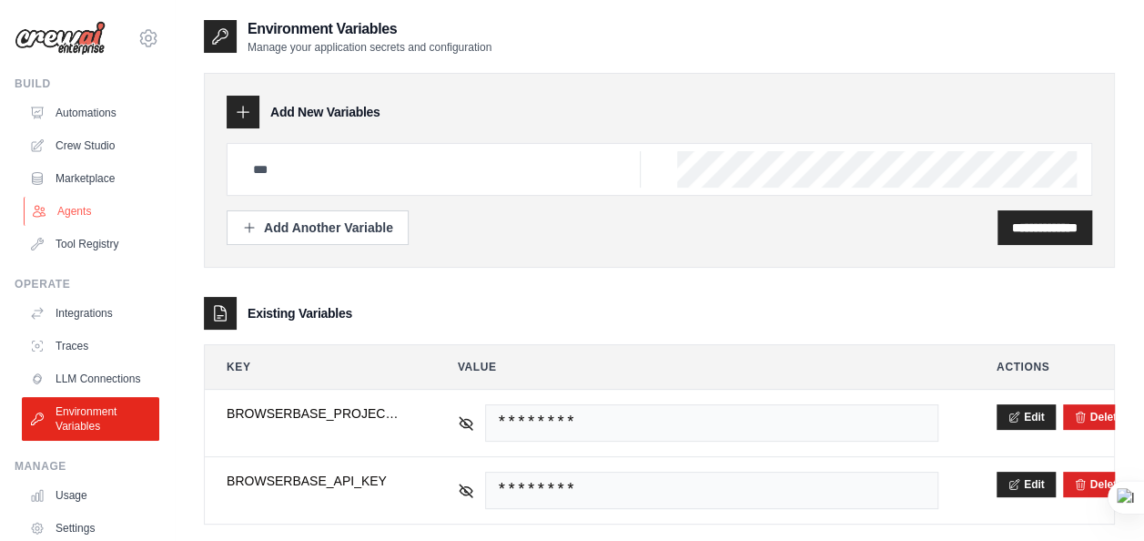
click at [73, 218] on link "Agents" at bounding box center [92, 211] width 137 height 29
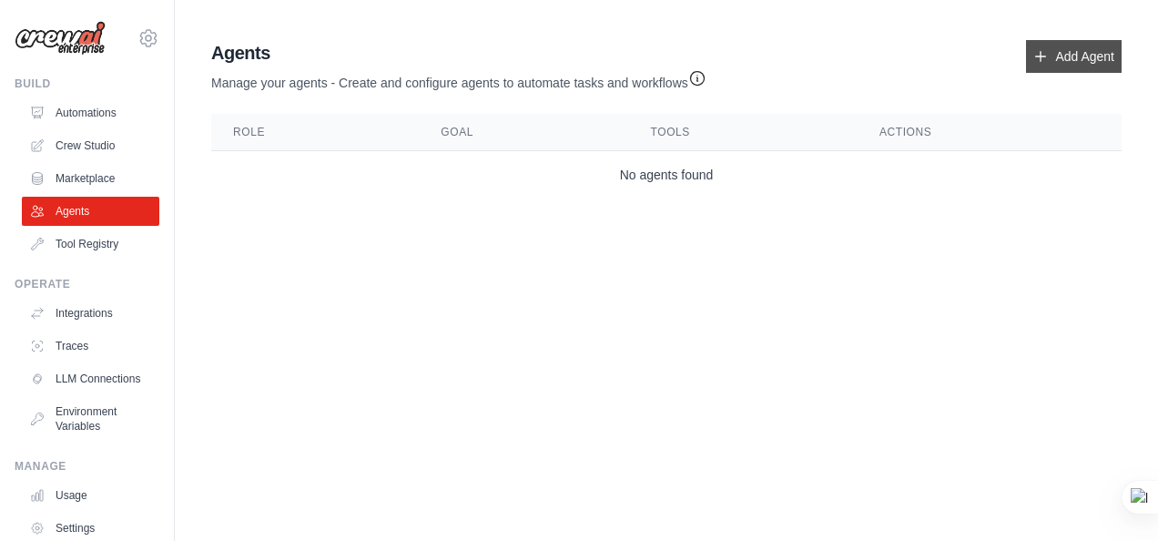
click at [1090, 51] on link "Add Agent" at bounding box center [1074, 56] width 96 height 33
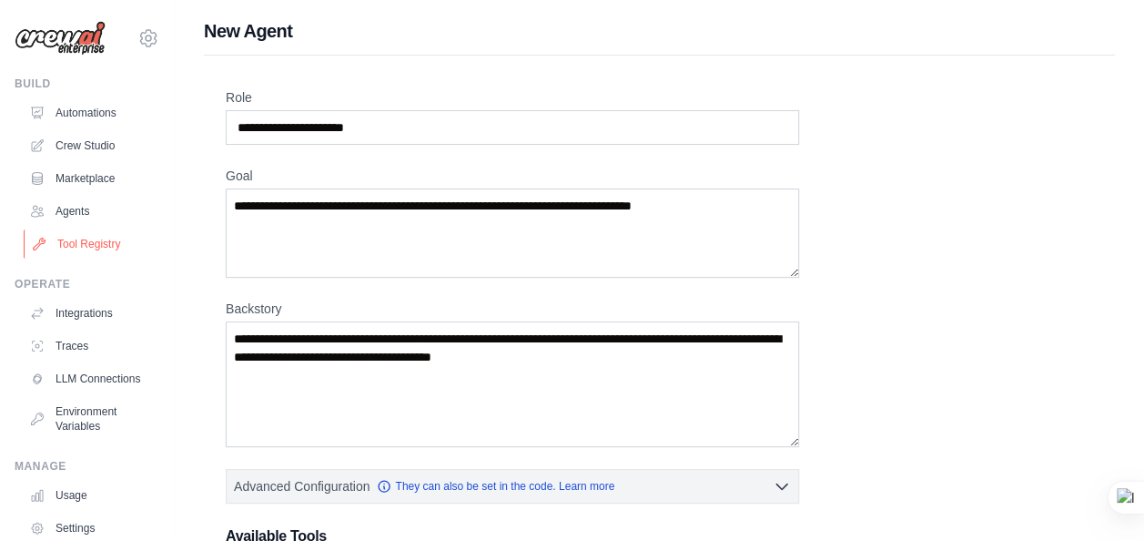
click at [71, 245] on link "Tool Registry" at bounding box center [92, 243] width 137 height 29
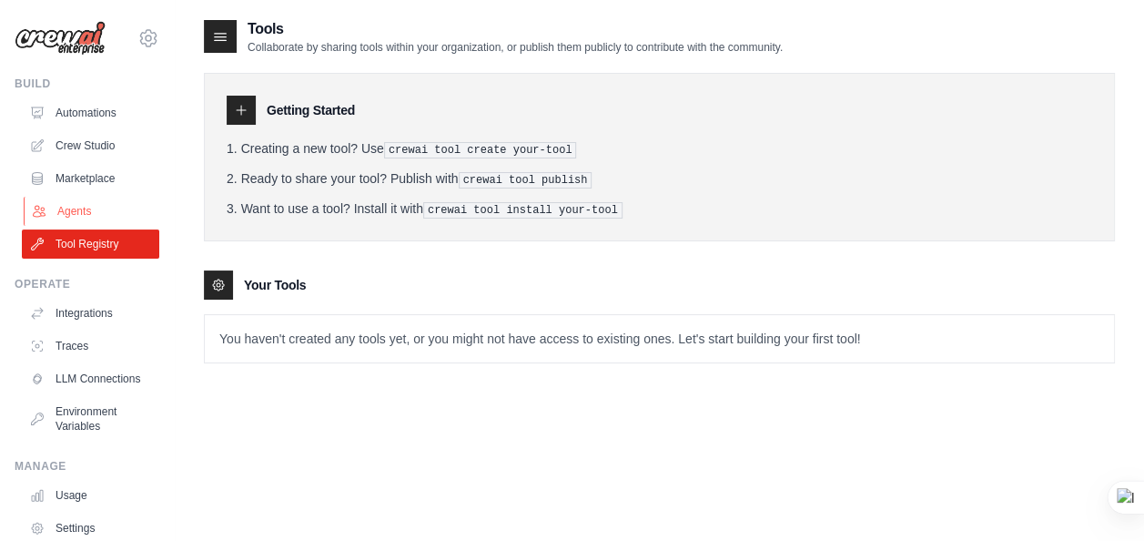
click at [64, 202] on link "Agents" at bounding box center [92, 211] width 137 height 29
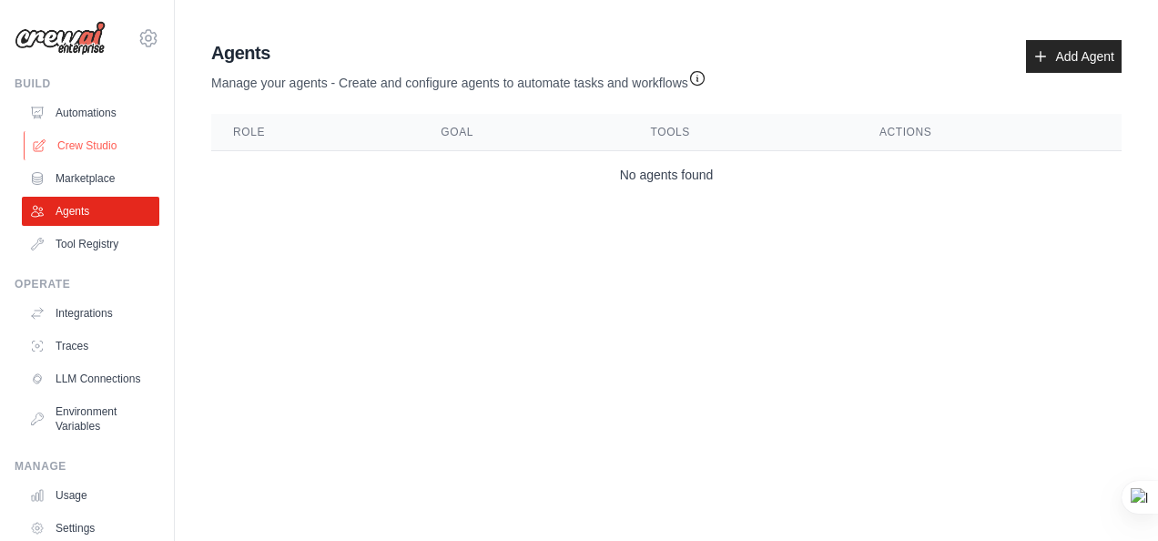
click at [83, 139] on link "Crew Studio" at bounding box center [92, 145] width 137 height 29
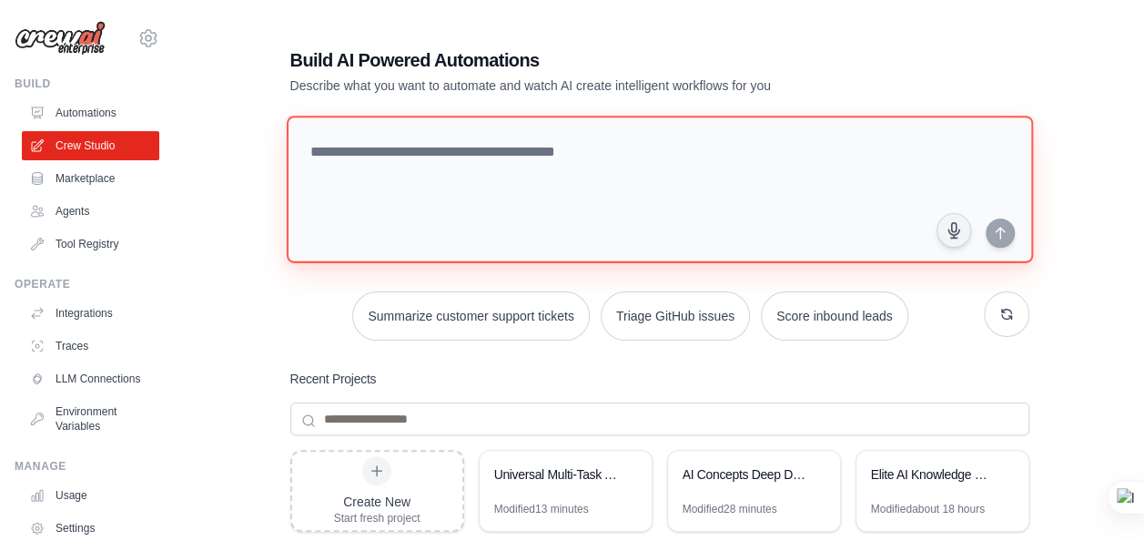
click at [378, 152] on textarea at bounding box center [659, 189] width 746 height 147
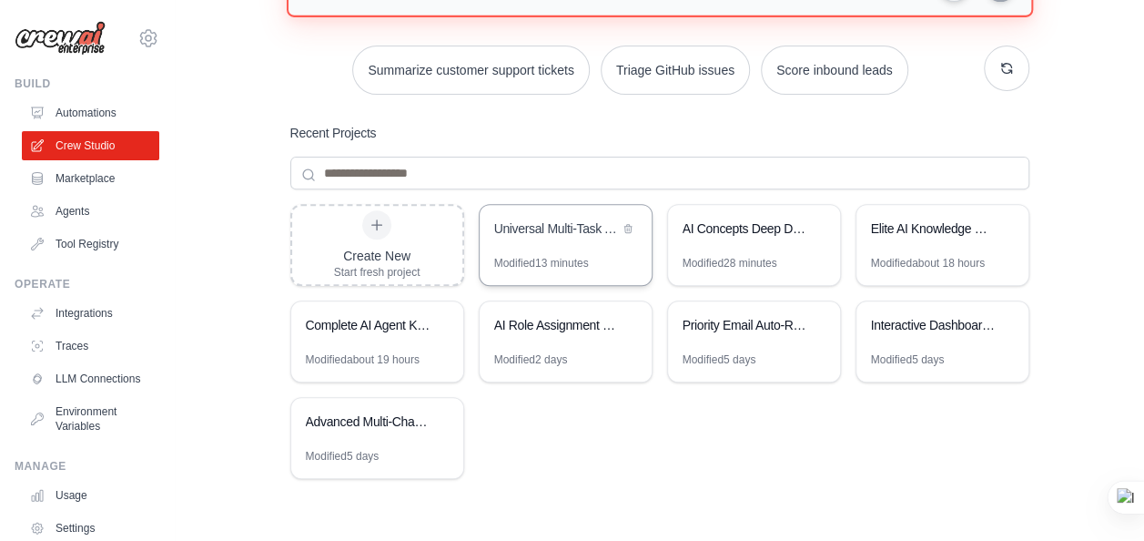
scroll to position [247, 0]
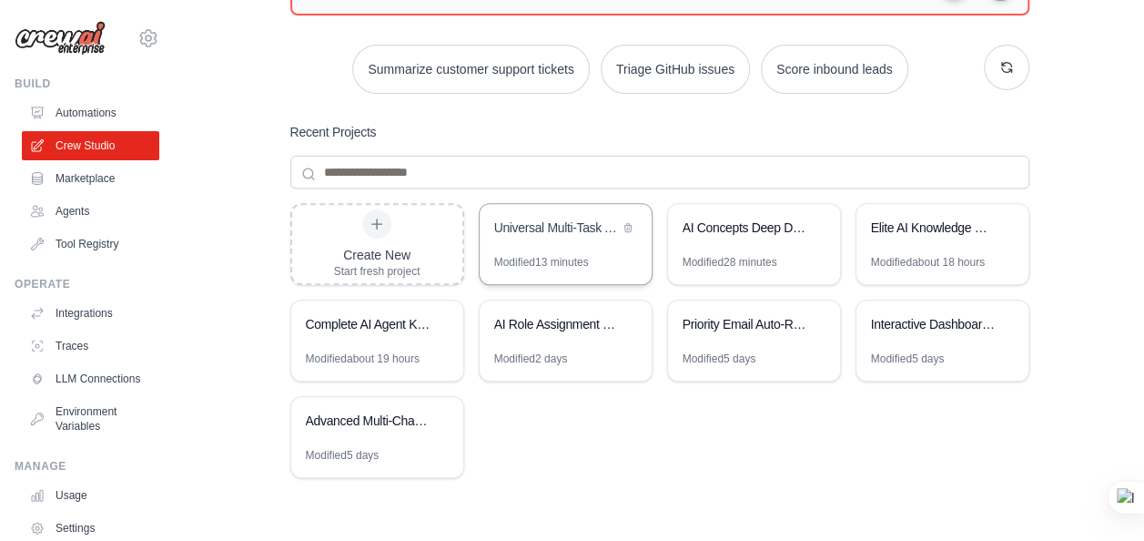
click at [583, 244] on div "Universal Multi-Task Automation" at bounding box center [566, 229] width 172 height 51
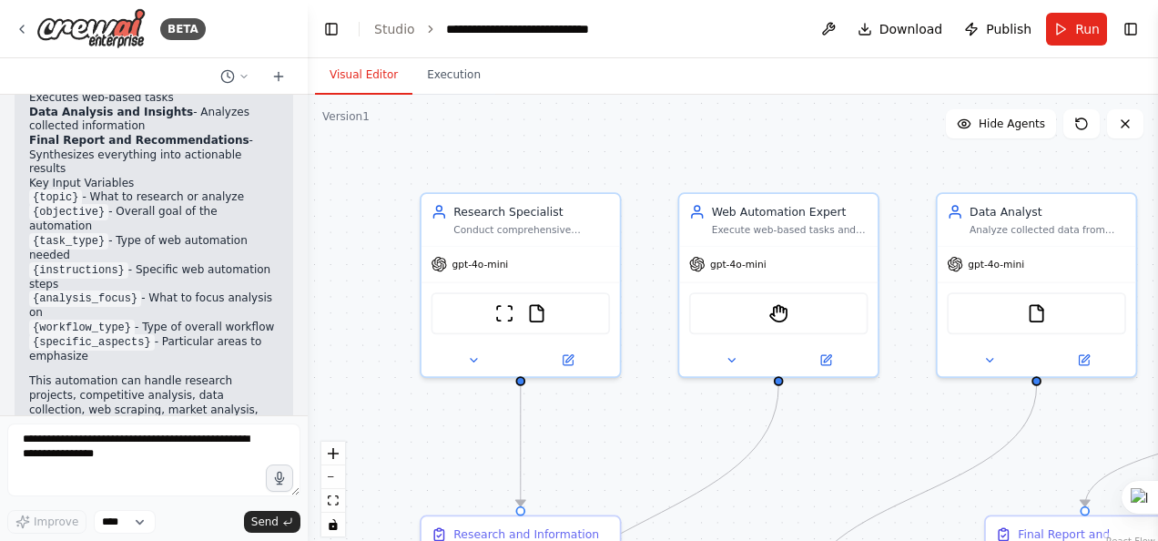
scroll to position [5984, 0]
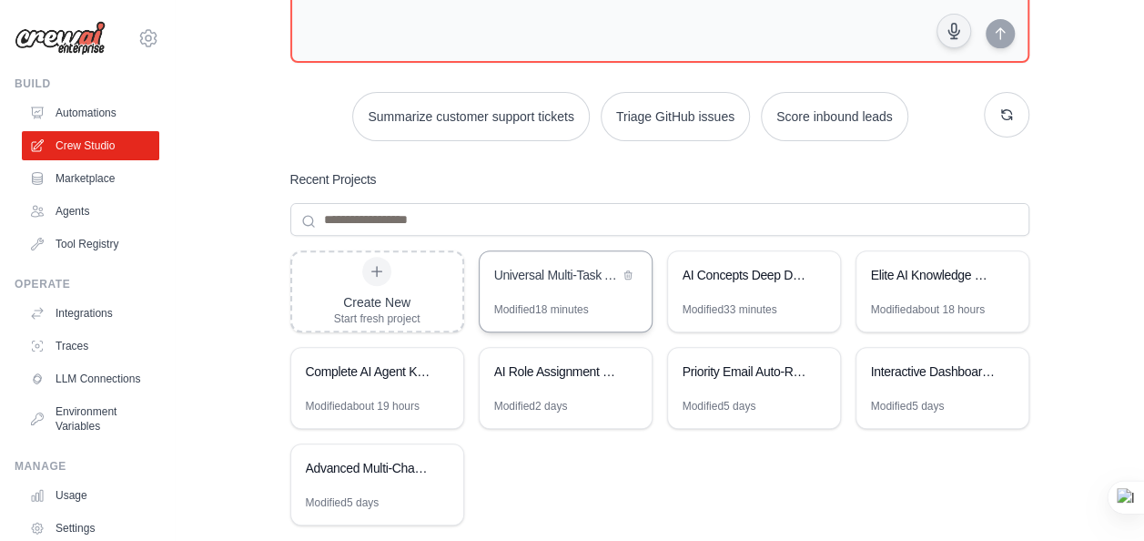
click at [541, 292] on div "Universal Multi-Task Automation" at bounding box center [566, 276] width 172 height 51
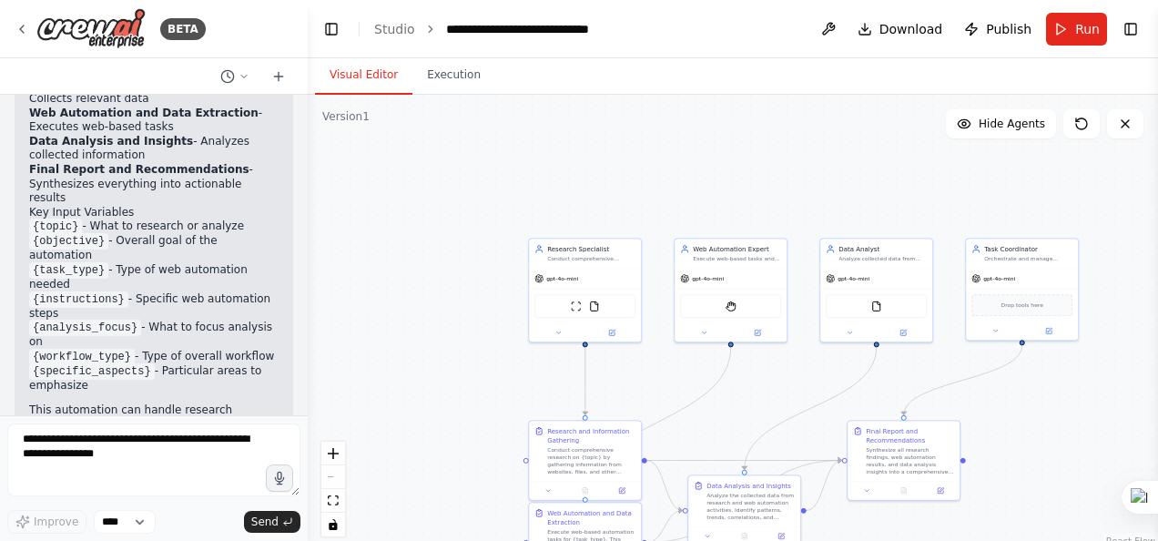
scroll to position [5984, 0]
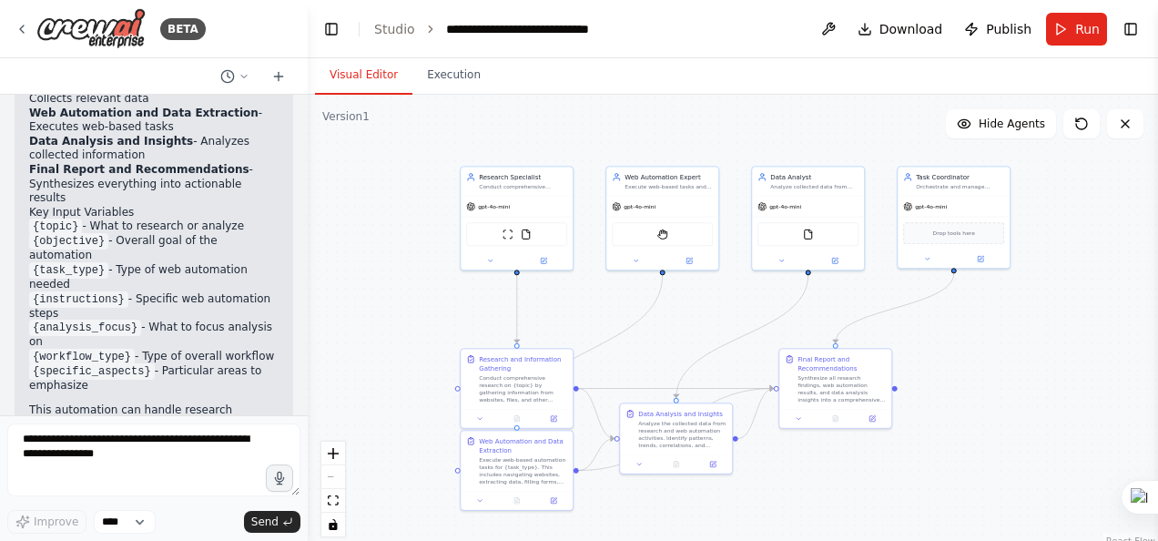
drag, startPoint x: 646, startPoint y: 382, endPoint x: 578, endPoint y: 310, distance: 99.2
click at [578, 310] on div ".deletable-edge-delete-btn { width: 20px; height: 20px; border: 0px solid #ffff…" at bounding box center [733, 322] width 850 height 455
click at [202, 437] on textarea at bounding box center [153, 459] width 293 height 73
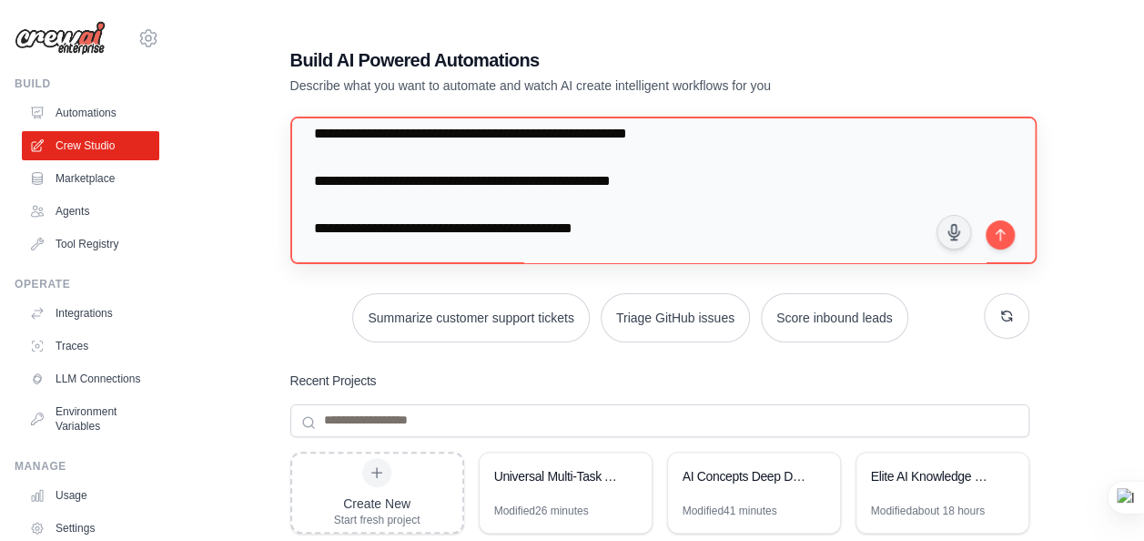
scroll to position [104, 0]
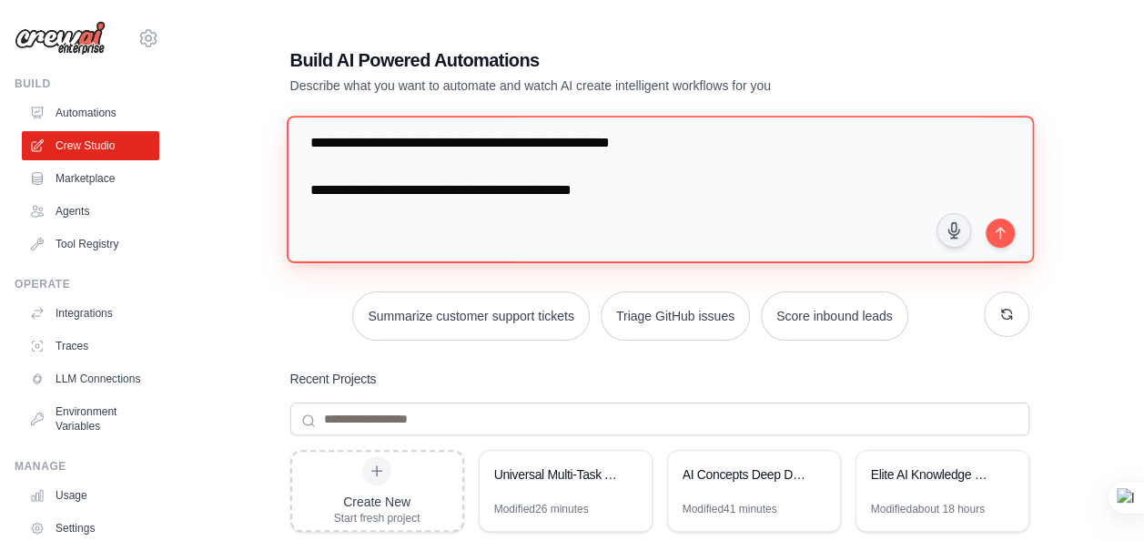
drag, startPoint x: 593, startPoint y: 188, endPoint x: 361, endPoint y: 203, distance: 231.7
click at [361, 203] on textarea "**********" at bounding box center [659, 189] width 747 height 147
paste textarea "**********"
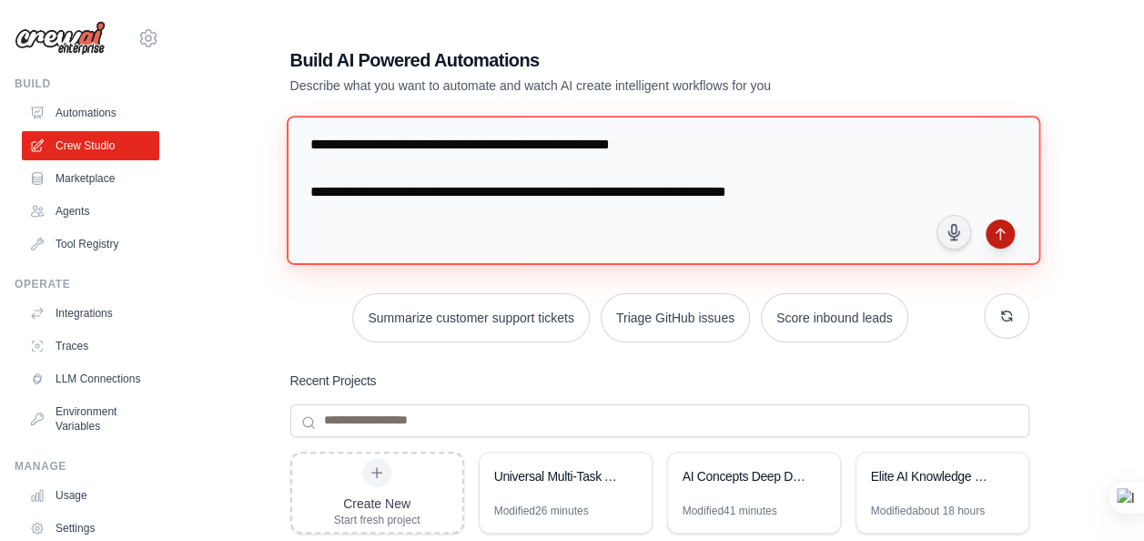
type textarea "**********"
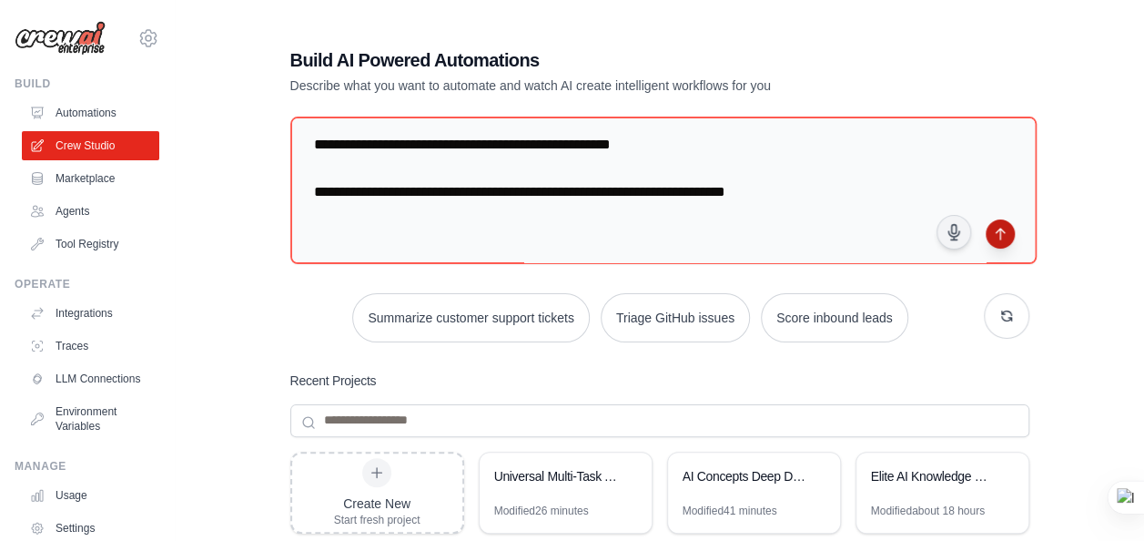
click at [1002, 228] on icon "submit" at bounding box center [1000, 233] width 8 height 11
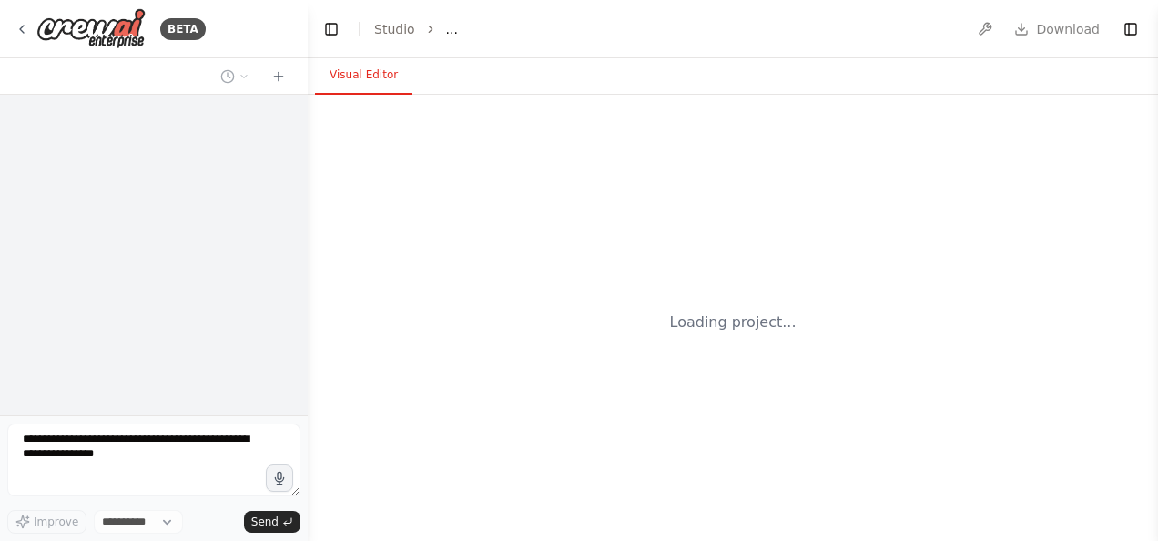
select select "****"
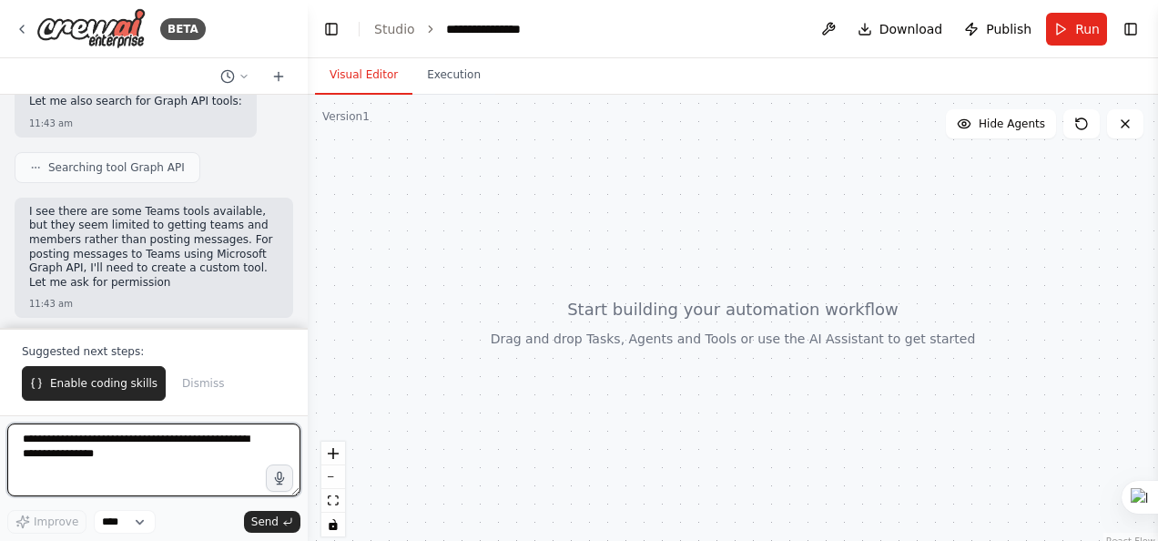
scroll to position [396, 0]
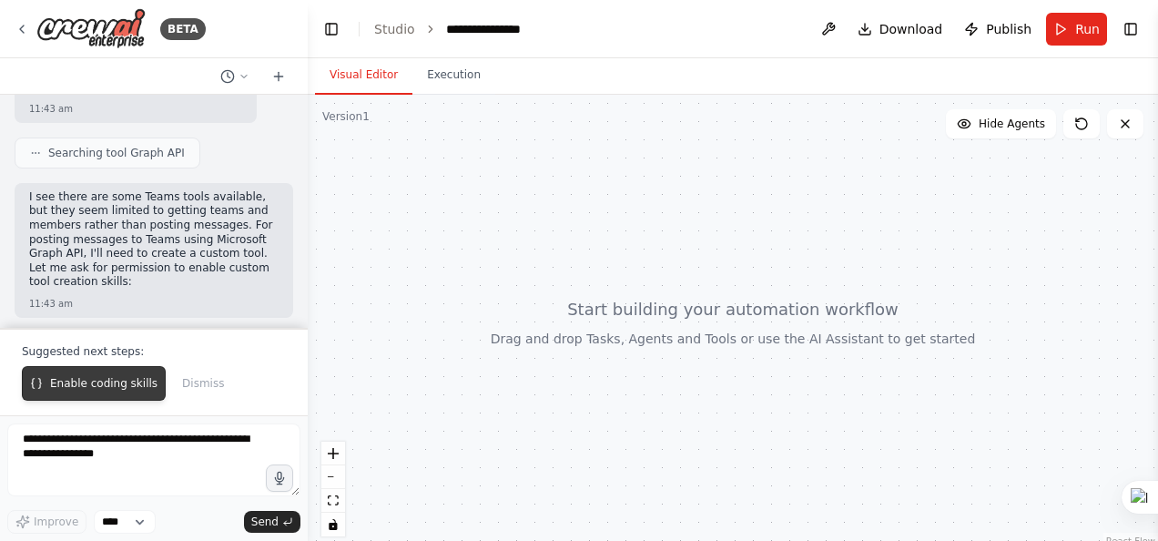
click at [91, 375] on button "Enable coding skills" at bounding box center [94, 383] width 144 height 35
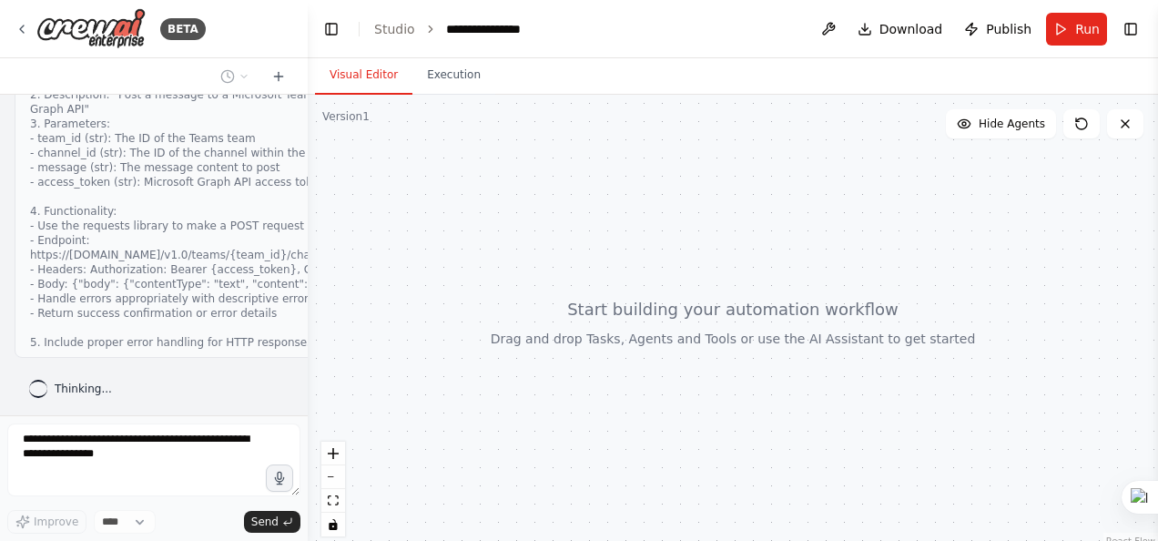
scroll to position [1456, 0]
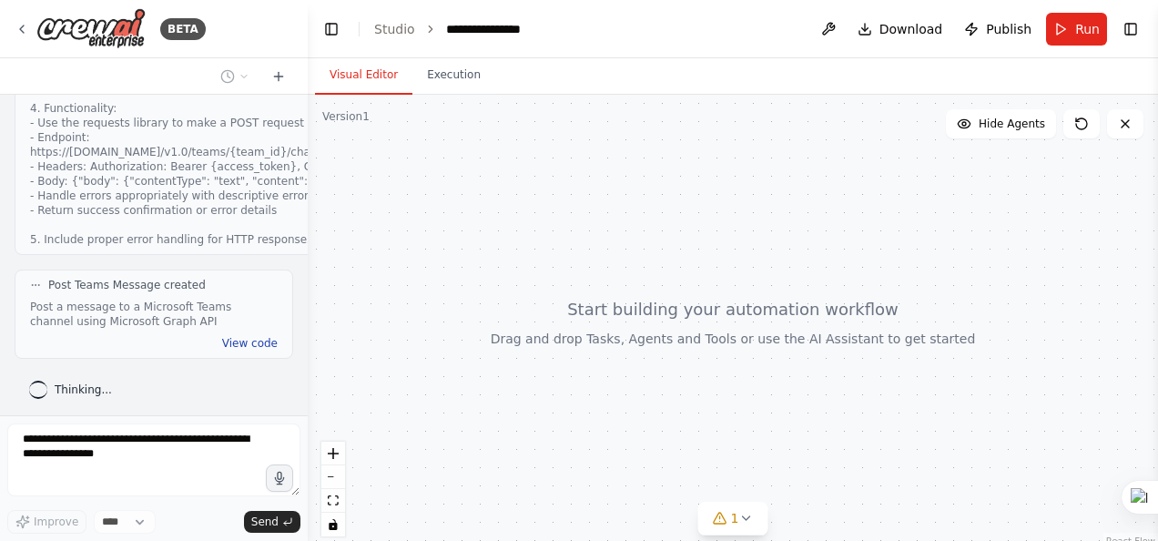
click at [244, 340] on button "View code" at bounding box center [250, 343] width 56 height 15
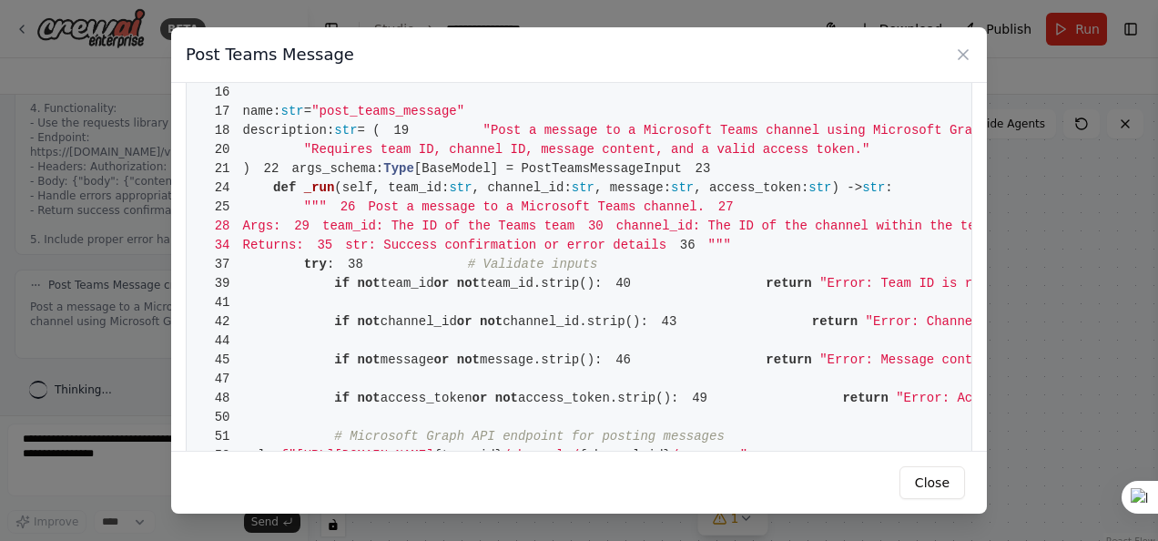
scroll to position [163, 0]
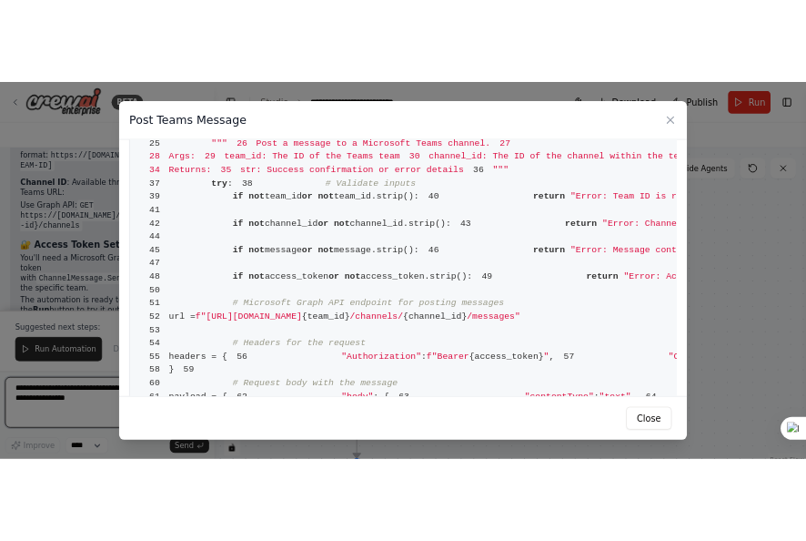
scroll to position [0, 0]
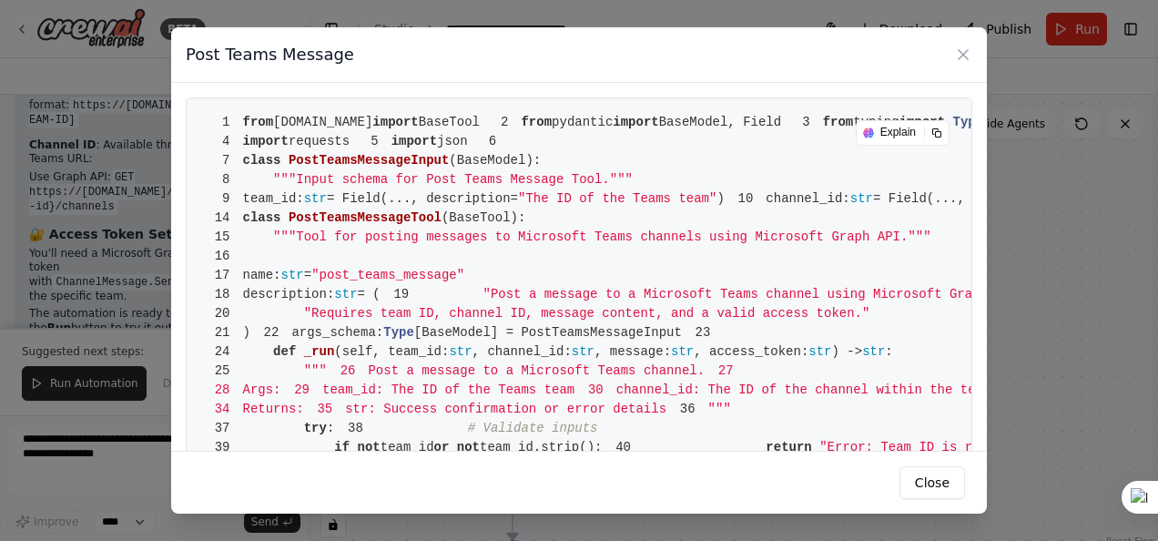
click at [246, 118] on span "1 from crewai.tools import BaseTool" at bounding box center [340, 122] width 279 height 15
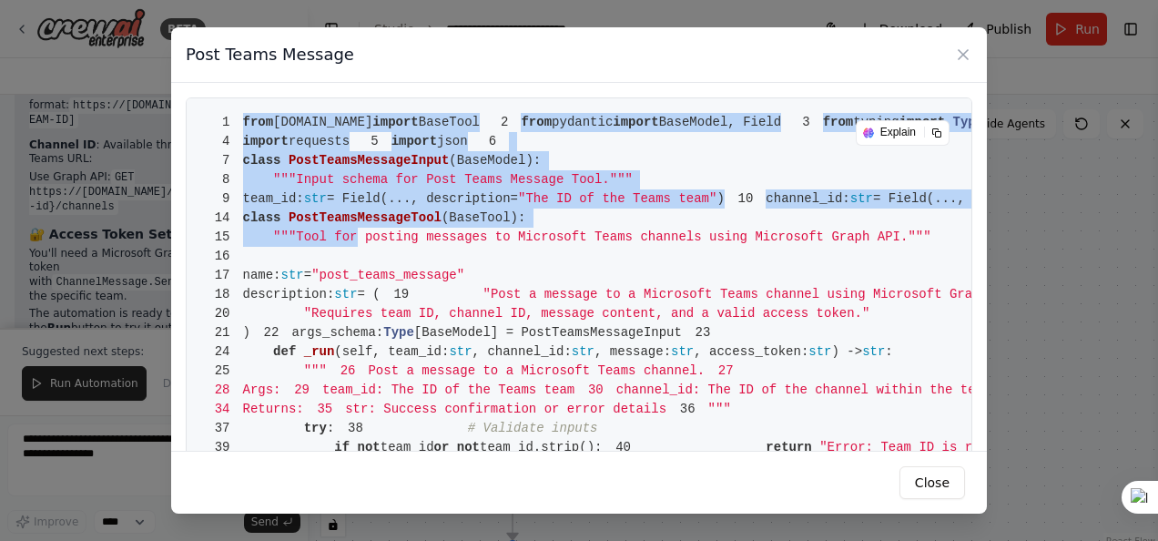
drag, startPoint x: 246, startPoint y: 118, endPoint x: 360, endPoint y: 415, distance: 318.1
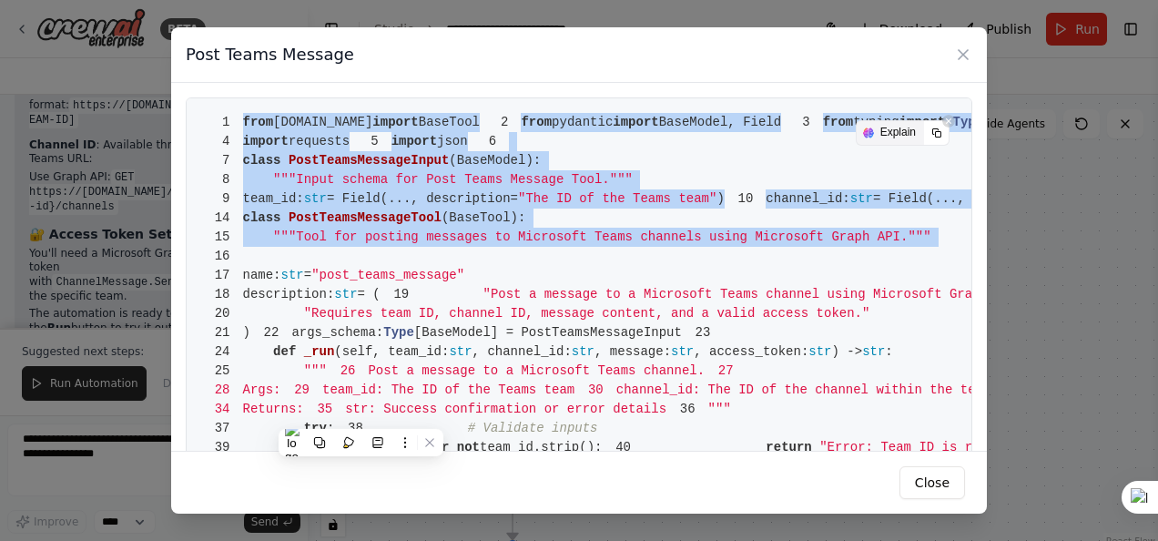
click at [863, 129] on div "Explain" at bounding box center [890, 133] width 67 height 24
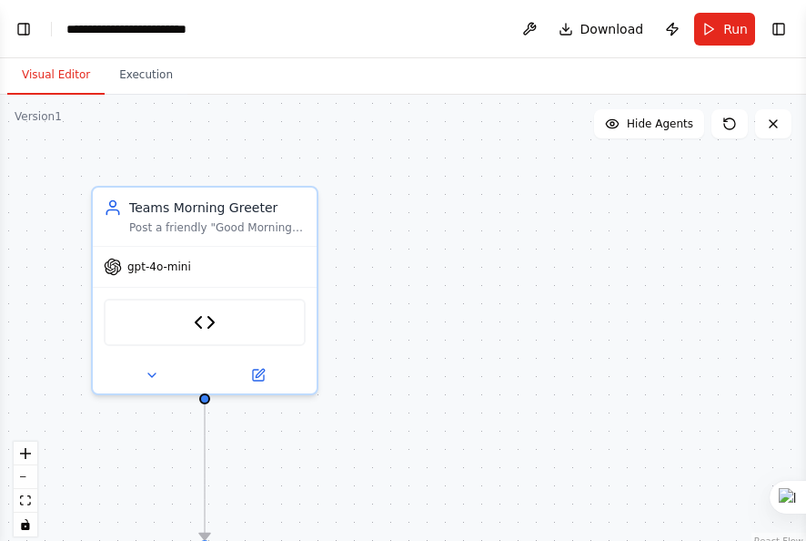
select select "****"
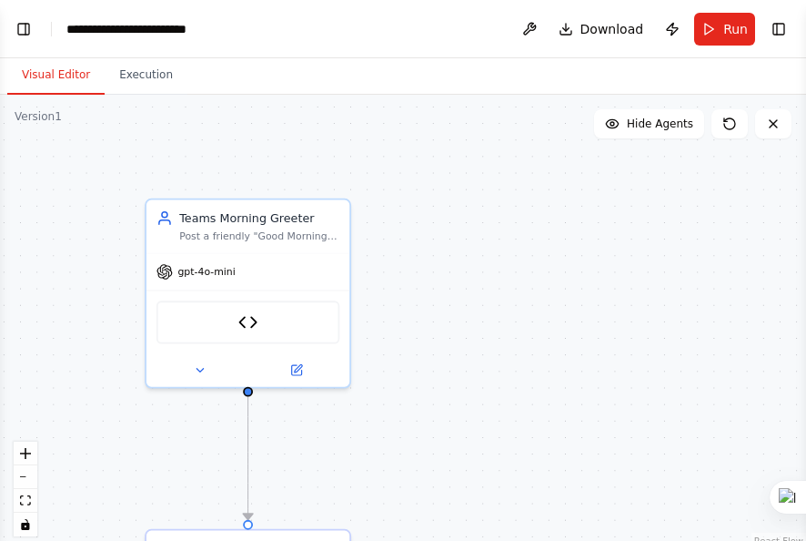
scroll to position [2623, 0]
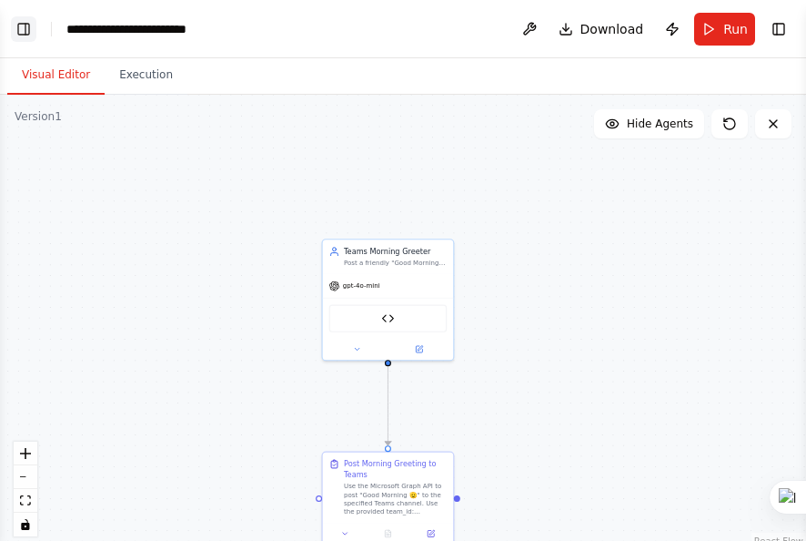
click at [24, 33] on button "Toggle Left Sidebar" at bounding box center [23, 28] width 25 height 25
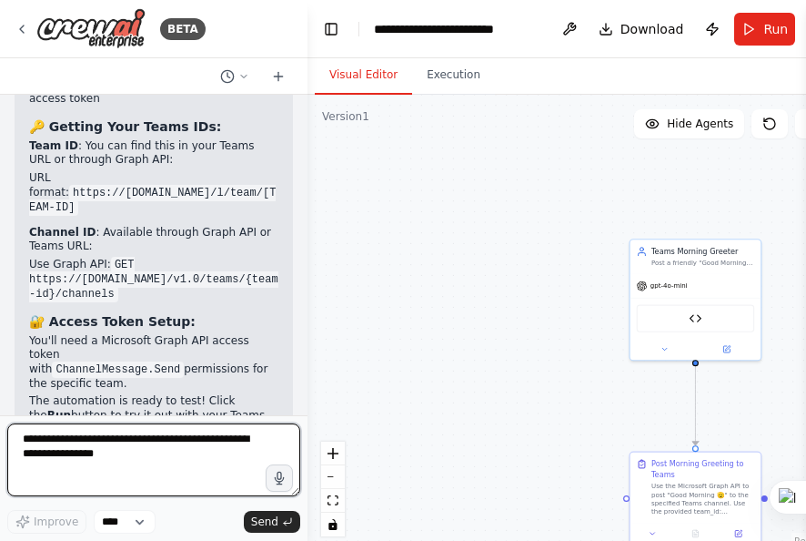
click at [218, 435] on textarea at bounding box center [153, 459] width 293 height 73
type textarea "**********"
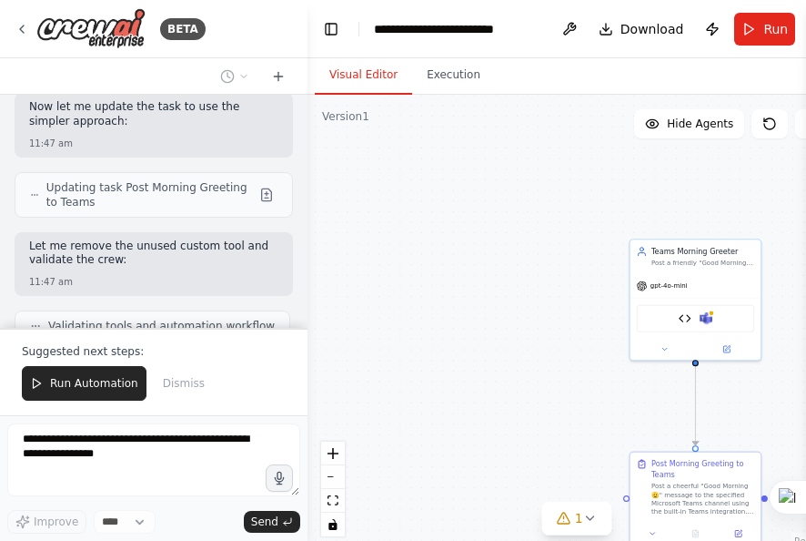
scroll to position [4080, 0]
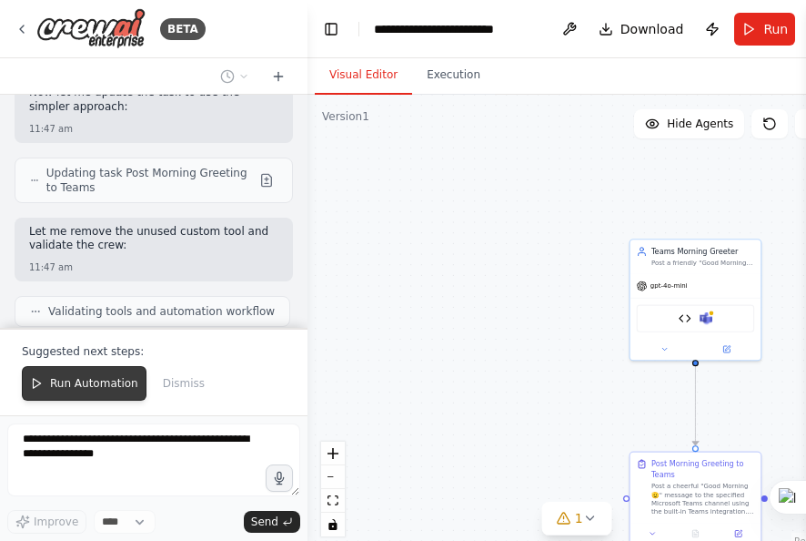
click at [99, 389] on span "Run Automation" at bounding box center [94, 383] width 88 height 15
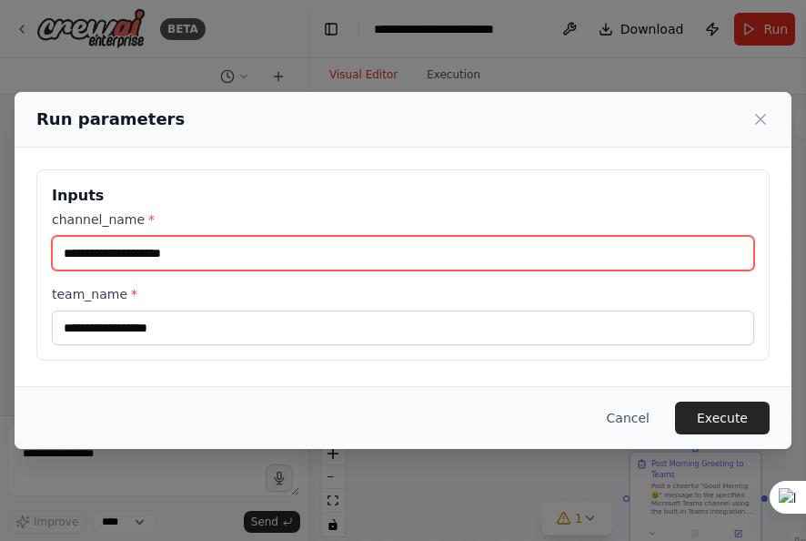
click at [366, 256] on input "channel_name *" at bounding box center [403, 253] width 703 height 35
type input "**********"
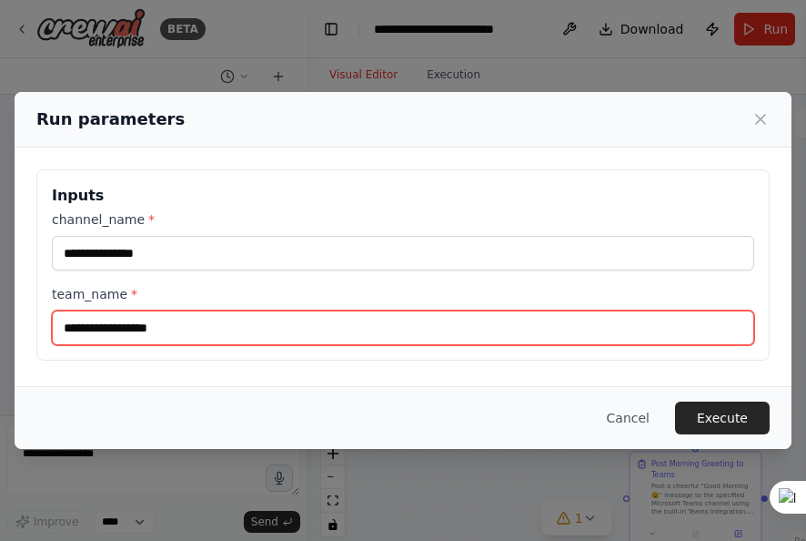
click at [231, 329] on input "team_name *" at bounding box center [403, 327] width 703 height 35
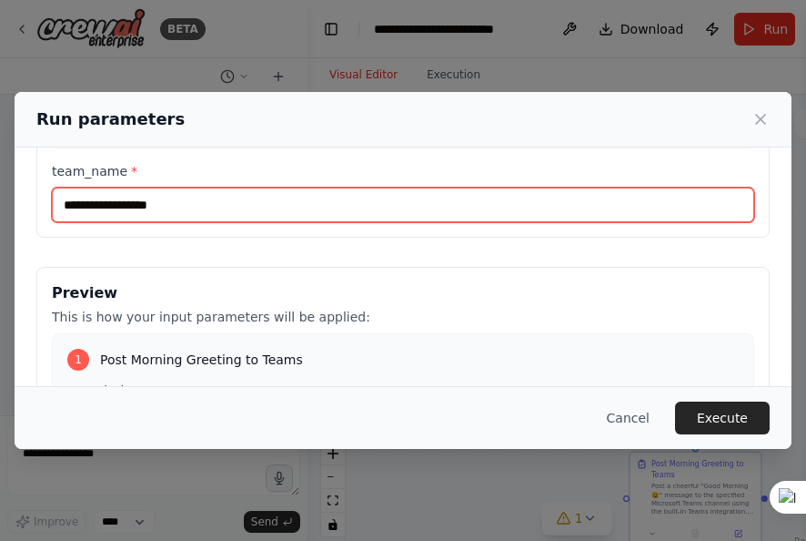
scroll to position [122, 0]
type input "**********"
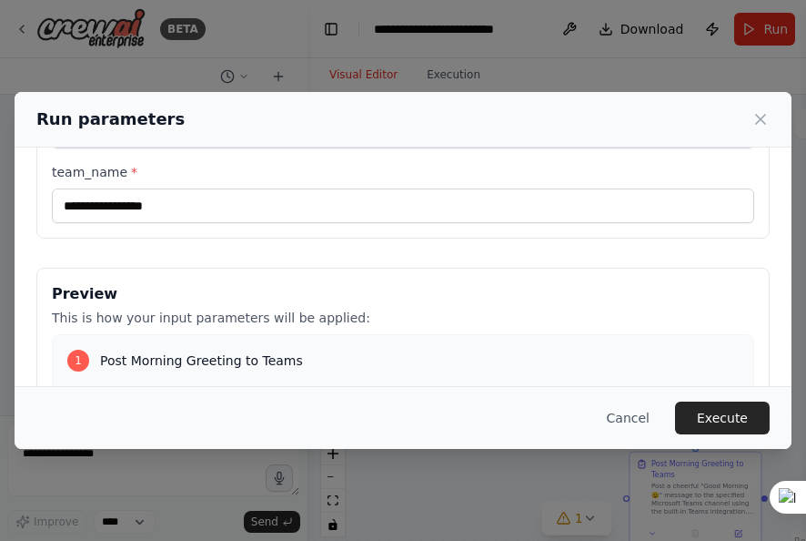
click at [674, 422] on div "Cancel Execute" at bounding box center [403, 417] width 734 height 33
click at [735, 408] on button "Execute" at bounding box center [722, 417] width 95 height 33
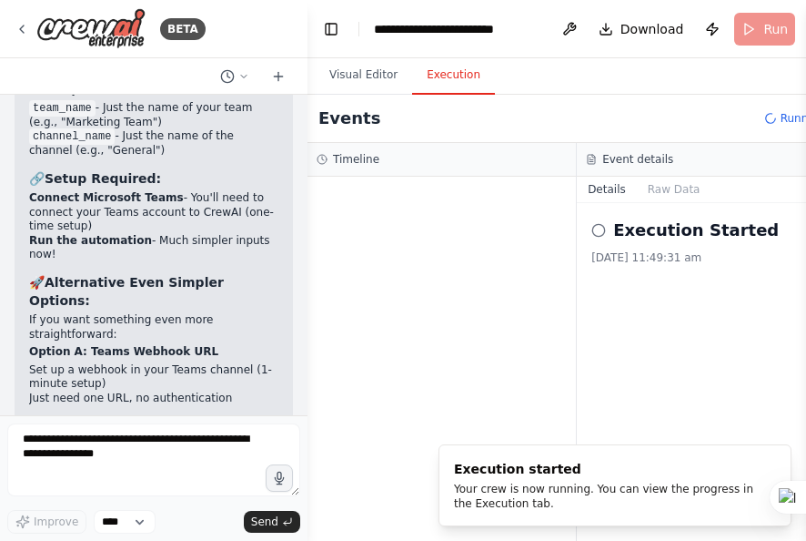
click at [471, 67] on button "Execution" at bounding box center [453, 75] width 83 height 38
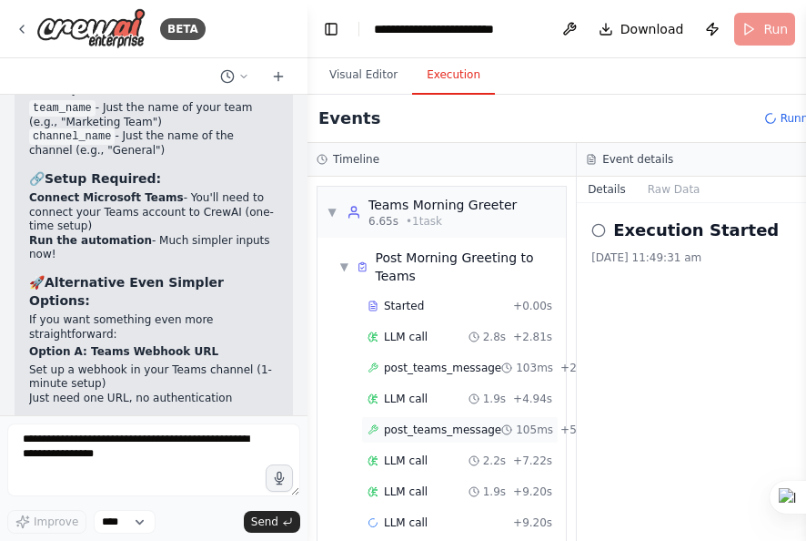
scroll to position [31, 0]
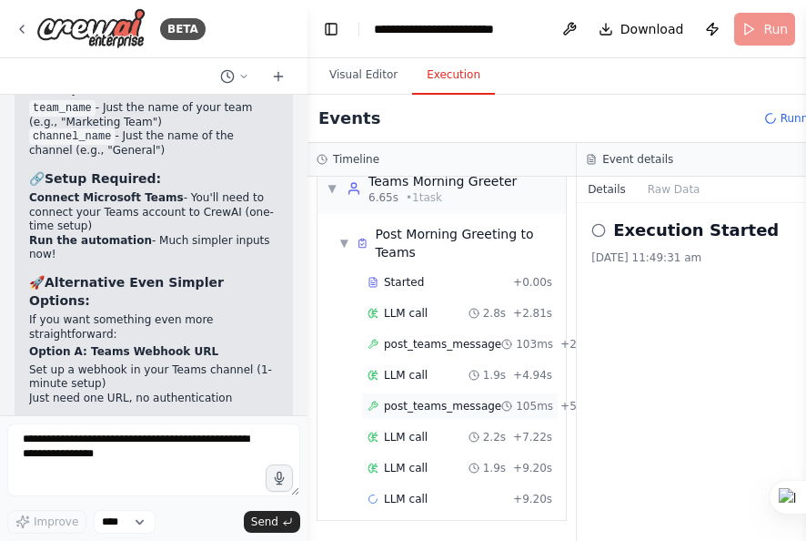
click at [471, 399] on span "post_teams_message" at bounding box center [442, 406] width 117 height 15
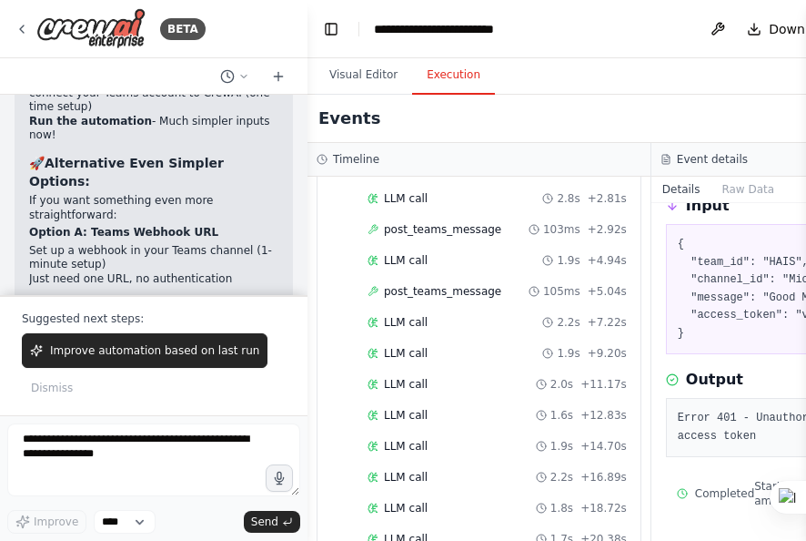
scroll to position [381, 0]
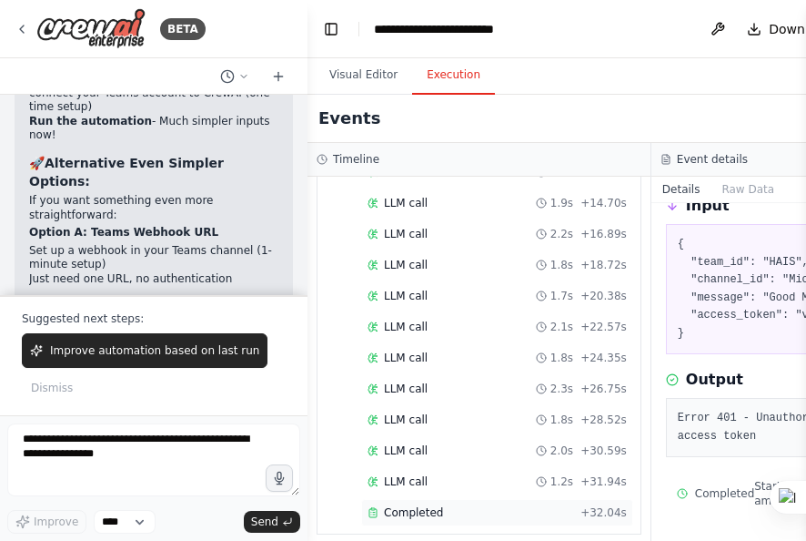
click at [434, 505] on span "Completed" at bounding box center [413, 512] width 59 height 15
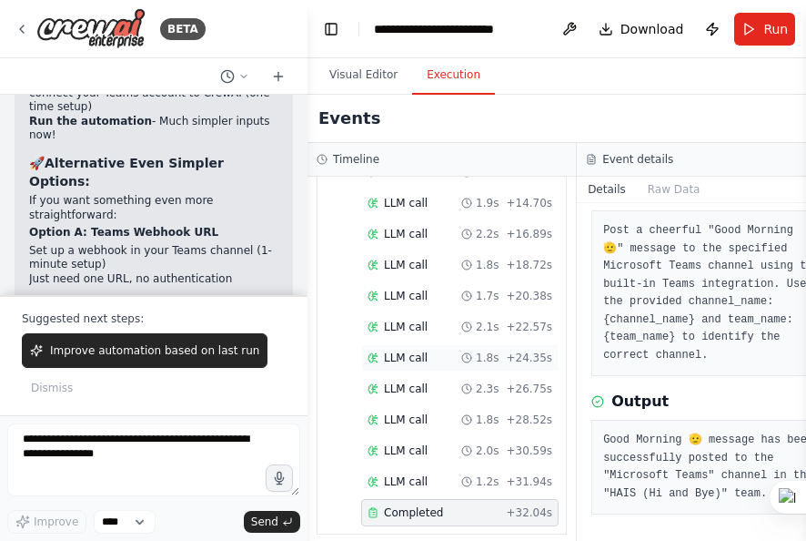
scroll to position [413, 0]
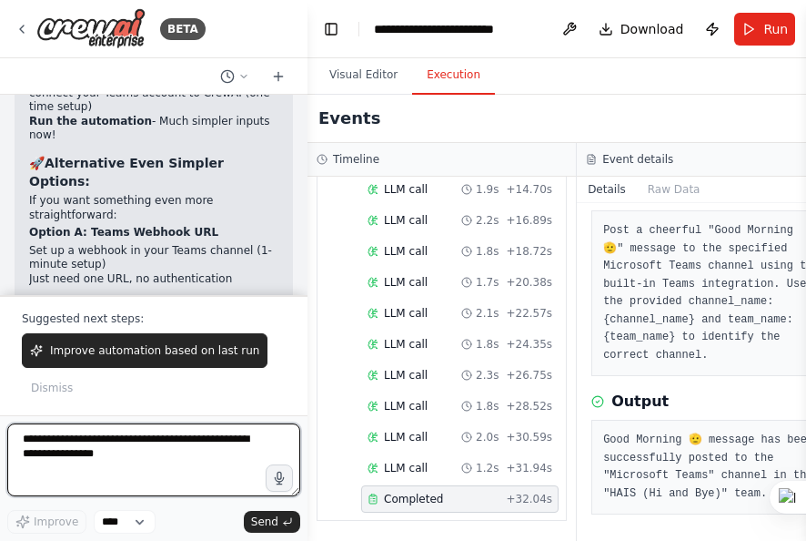
click at [115, 439] on textarea at bounding box center [153, 459] width 293 height 73
type textarea "*"
type textarea "**********"
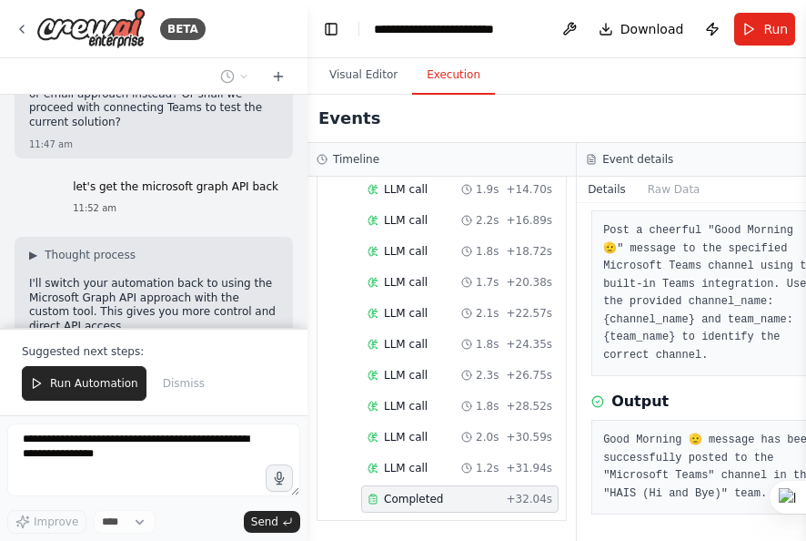
scroll to position [5102, 0]
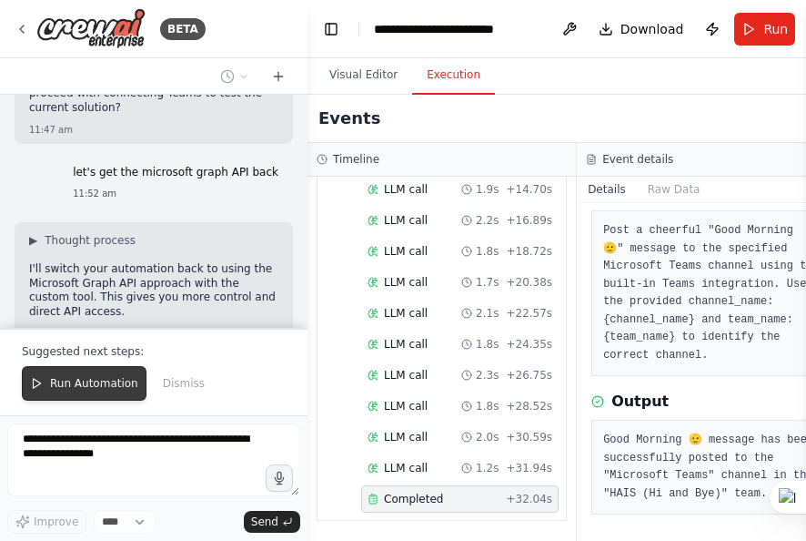
click at [84, 380] on span "Run Automation" at bounding box center [94, 383] width 88 height 15
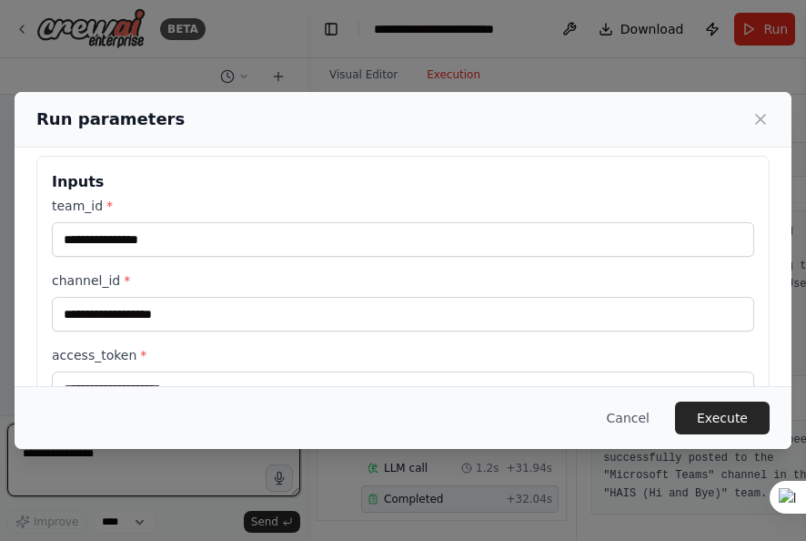
scroll to position [0, 0]
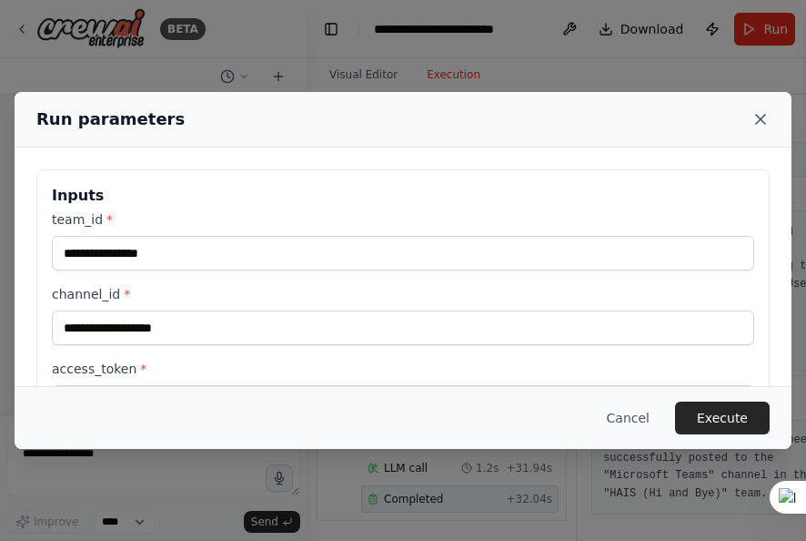
click at [755, 118] on icon at bounding box center [761, 119] width 18 height 18
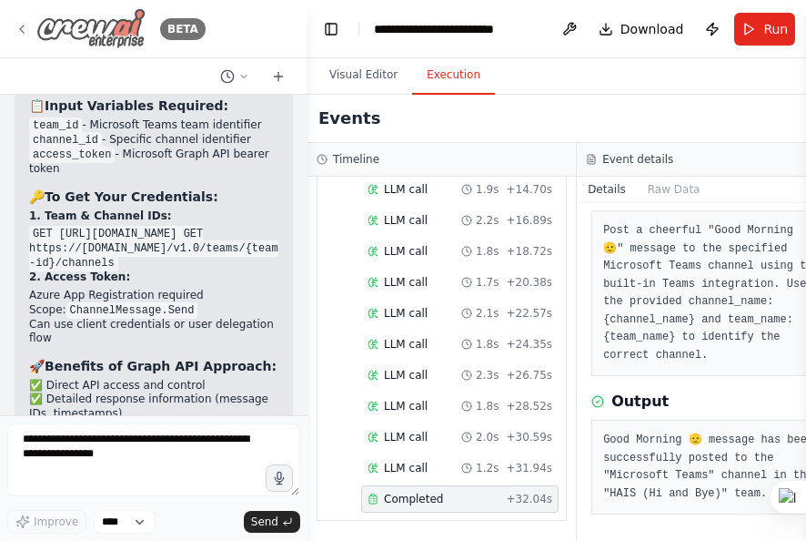
click at [24, 22] on icon at bounding box center [22, 29] width 15 height 15
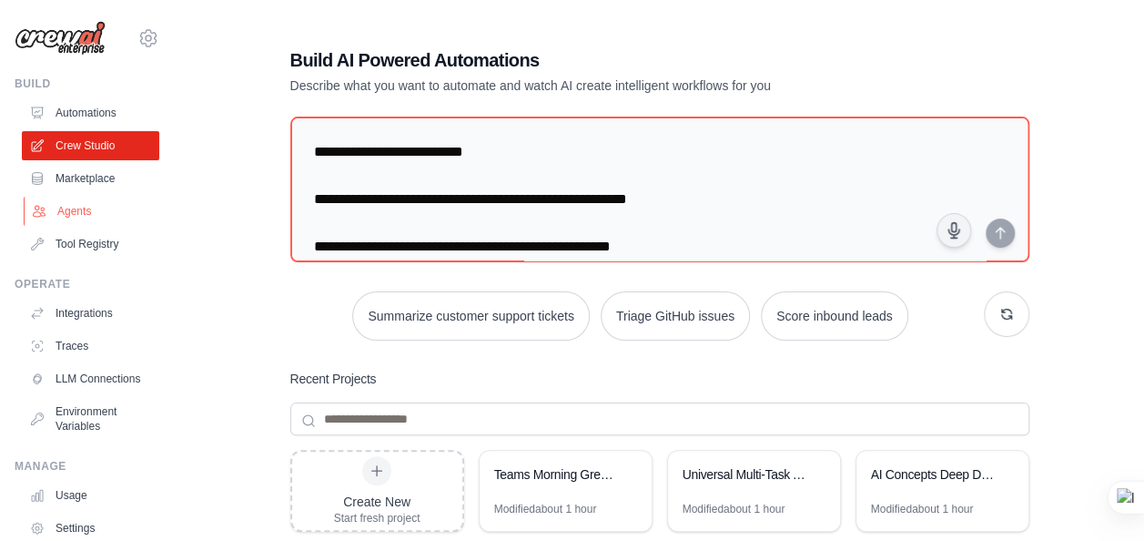
click at [68, 217] on link "Agents" at bounding box center [92, 211] width 137 height 29
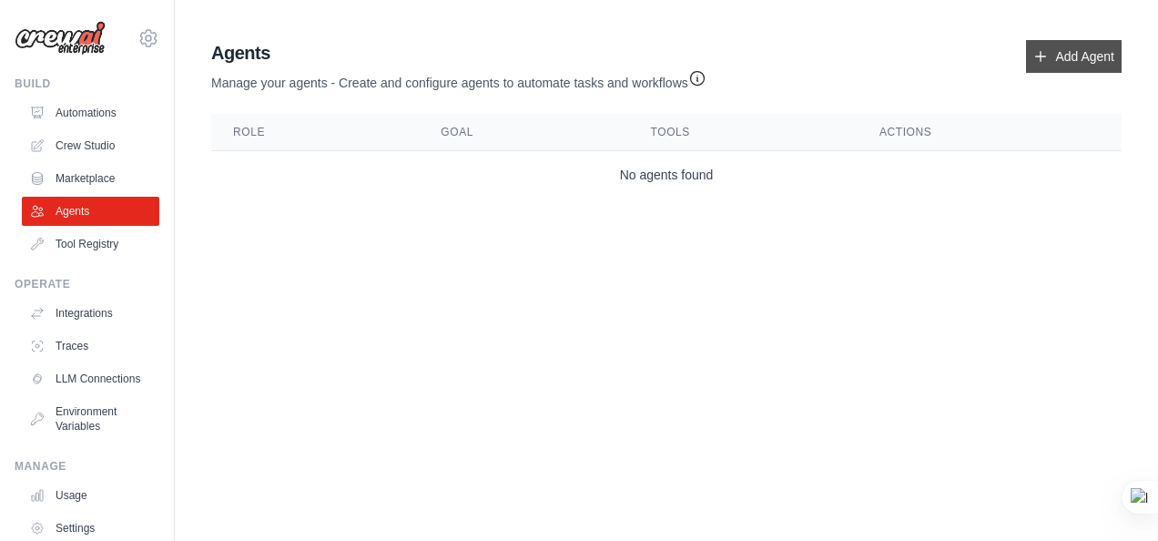
click at [792, 53] on link "Add Agent" at bounding box center [1074, 56] width 96 height 33
click at [88, 309] on link "Integrations" at bounding box center [92, 313] width 137 height 29
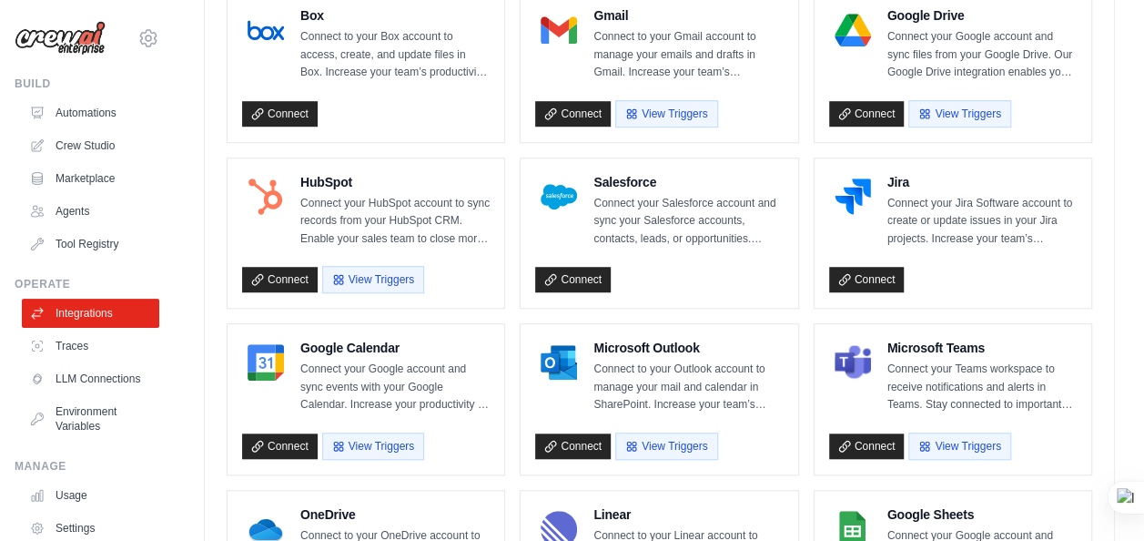
scroll to position [546, 0]
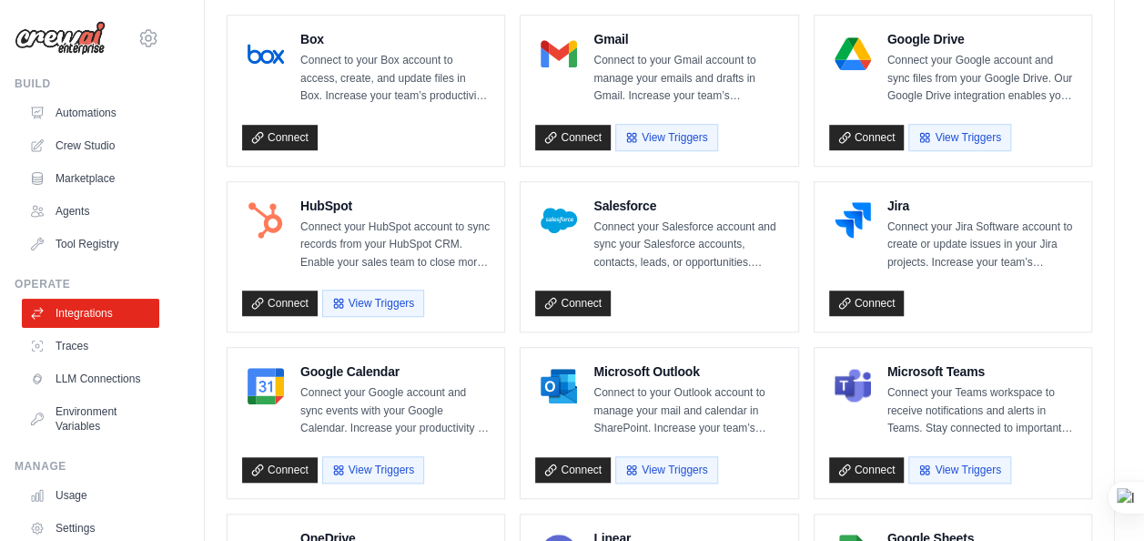
click at [792, 457] on link "Connect" at bounding box center [867, 469] width 76 height 25
click at [792, 461] on body "[PERSON_NAME][EMAIL_ADDRESS][DOMAIN_NAME] Settings Build Automations Crew Studi…" at bounding box center [572, 421] width 1144 height 1934
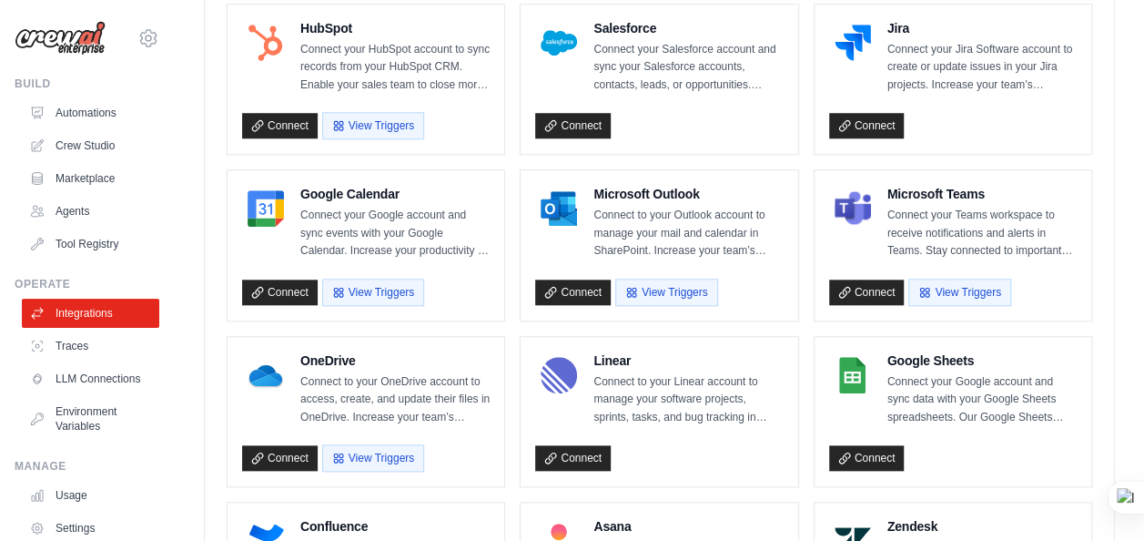
scroll to position [728, 0]
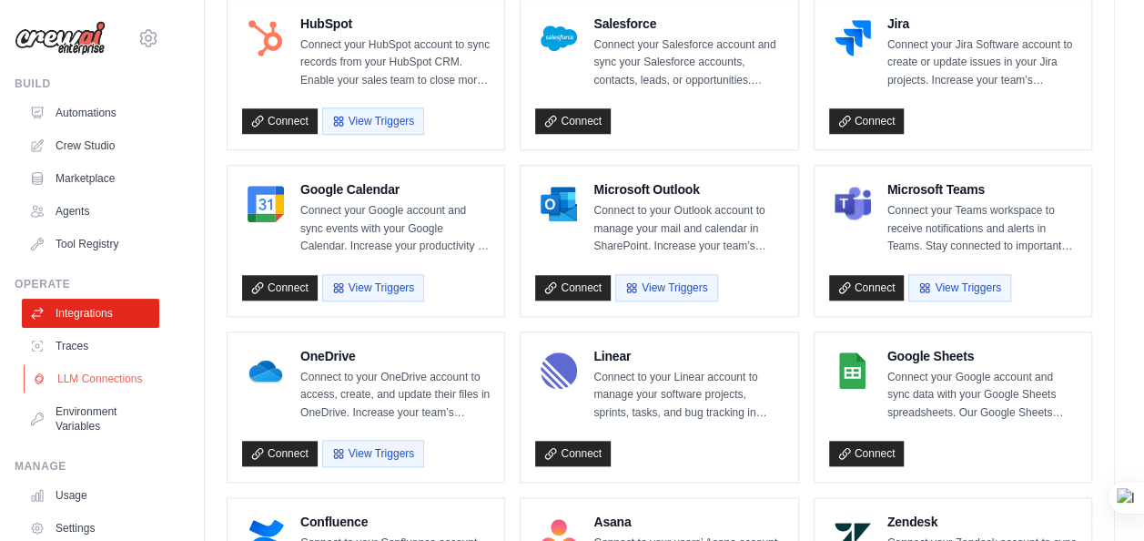
click at [71, 385] on link "LLM Connections" at bounding box center [92, 378] width 137 height 29
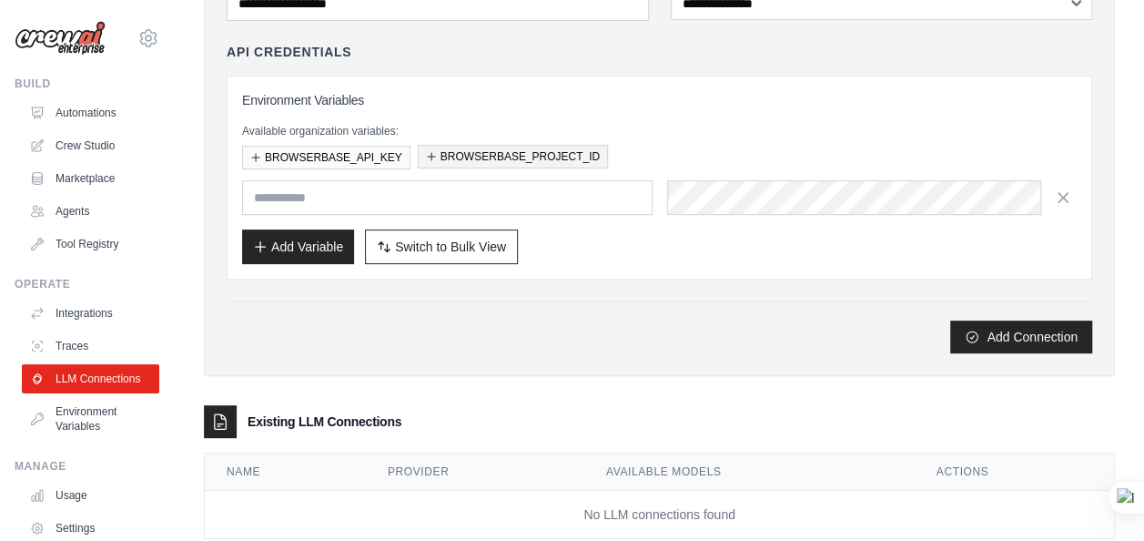
scroll to position [91, 0]
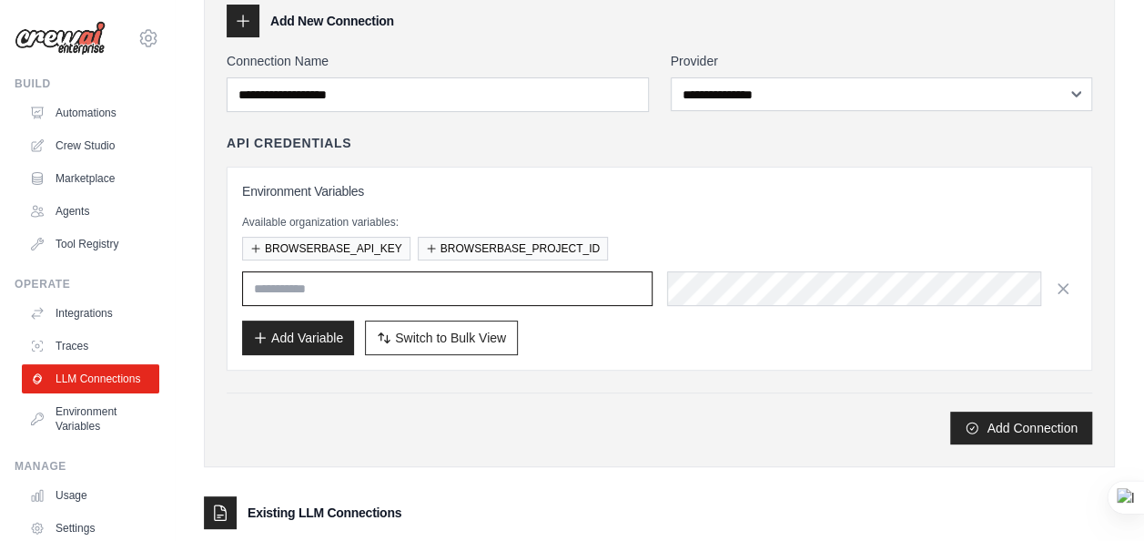
click at [380, 281] on input "text" at bounding box center [447, 288] width 411 height 35
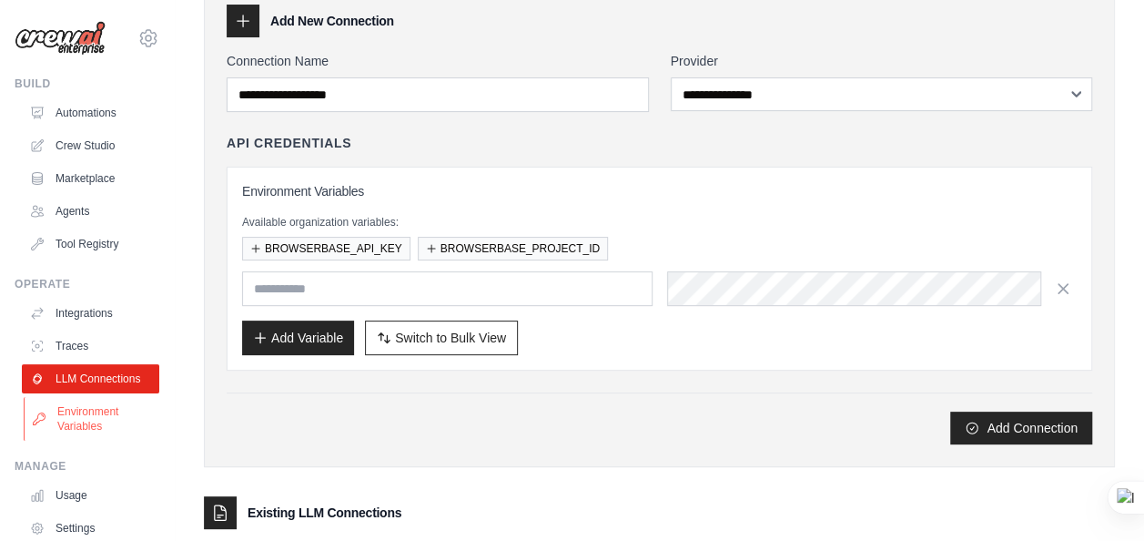
click at [62, 441] on link "Environment Variables" at bounding box center [92, 419] width 137 height 44
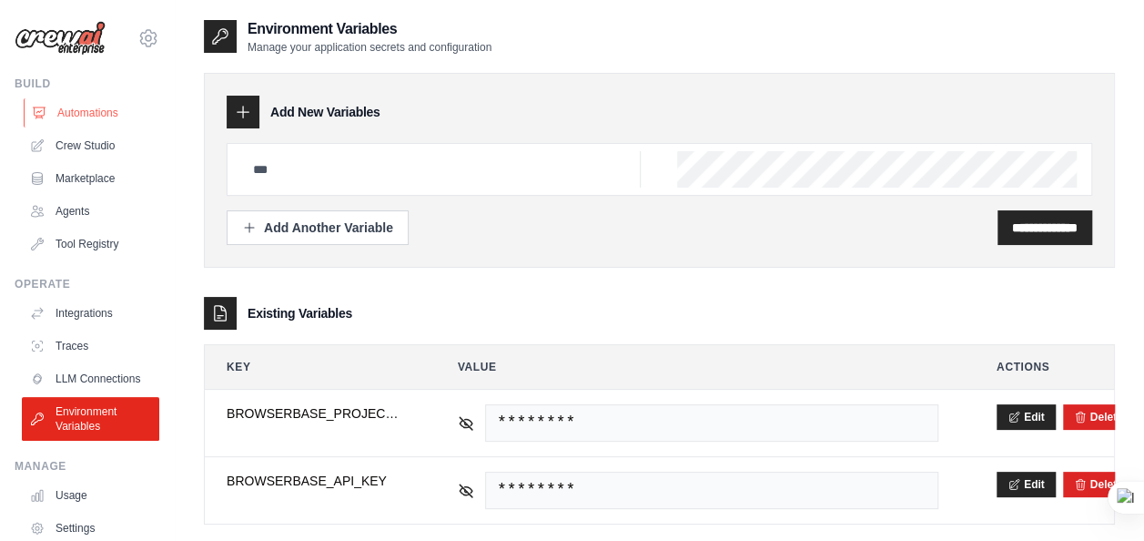
click at [82, 118] on link "Automations" at bounding box center [92, 112] width 137 height 29
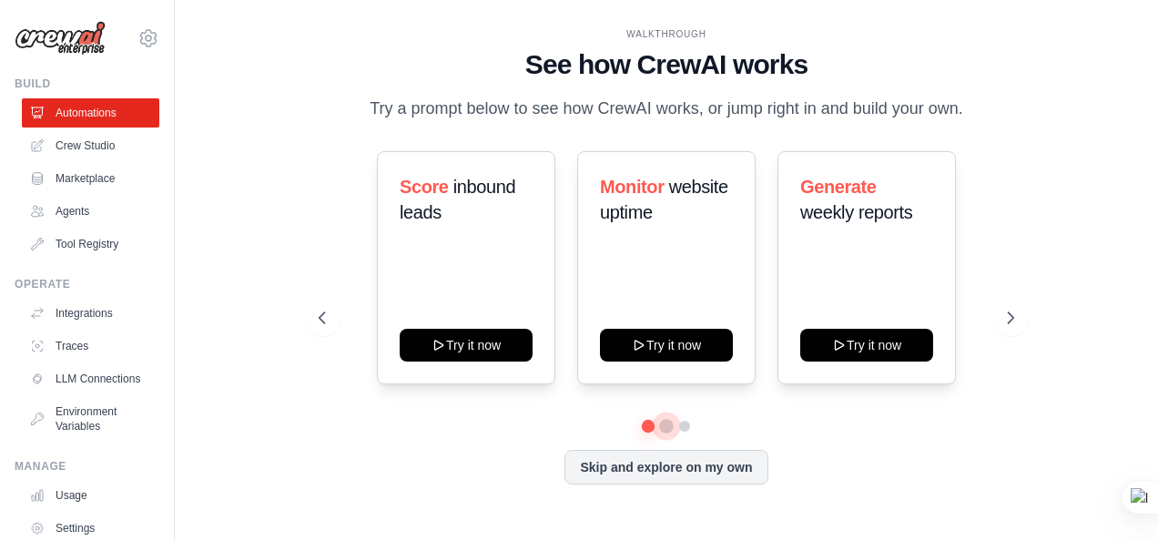
click at [668, 421] on button at bounding box center [666, 426] width 15 height 15
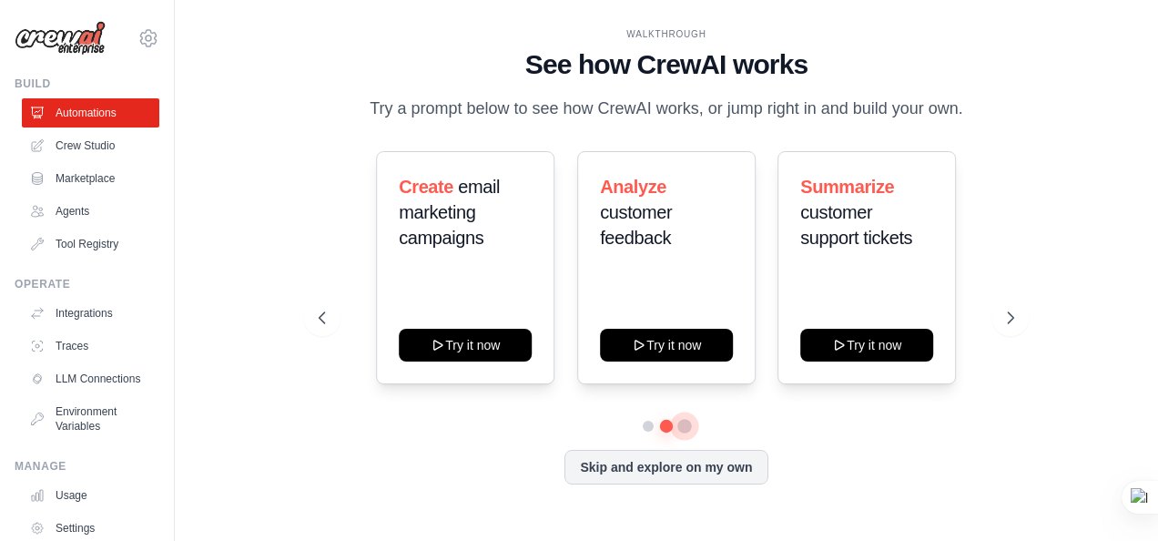
click at [685, 427] on button at bounding box center [684, 426] width 15 height 15
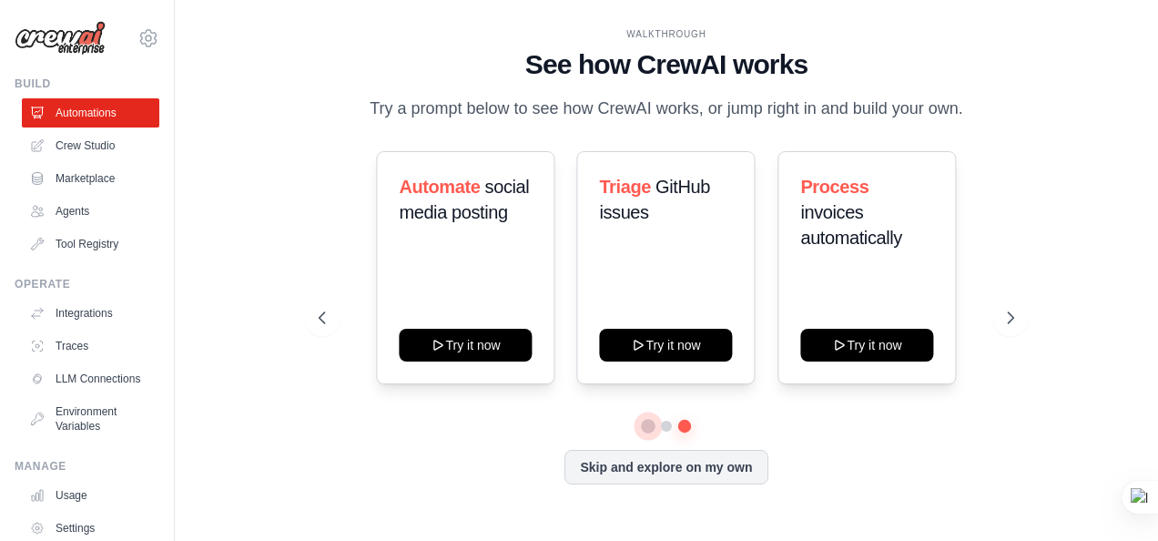
click at [648, 427] on button at bounding box center [648, 426] width 13 height 13
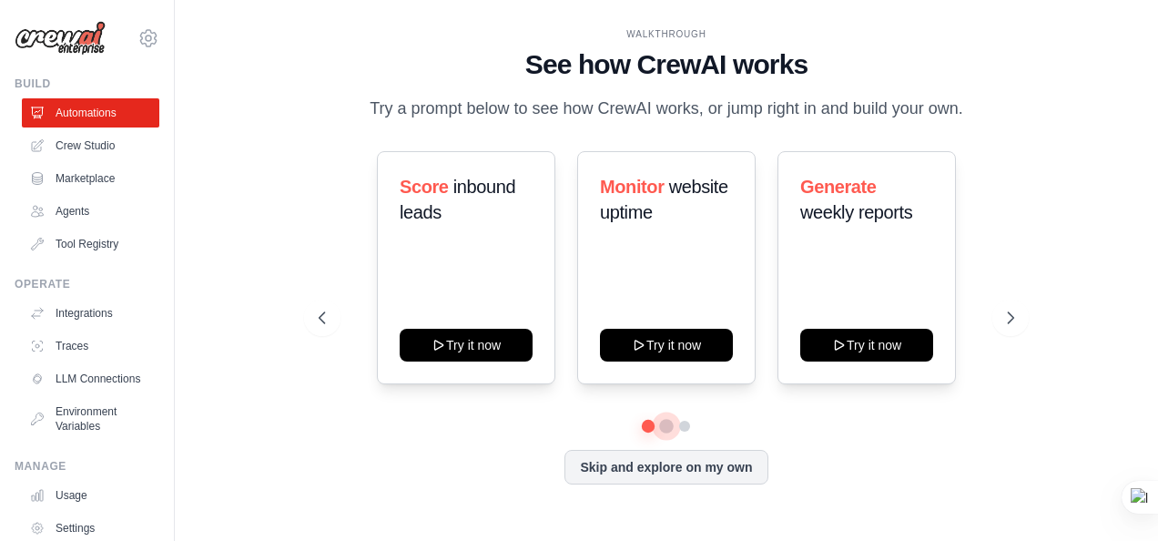
click at [663, 427] on button at bounding box center [666, 426] width 13 height 13
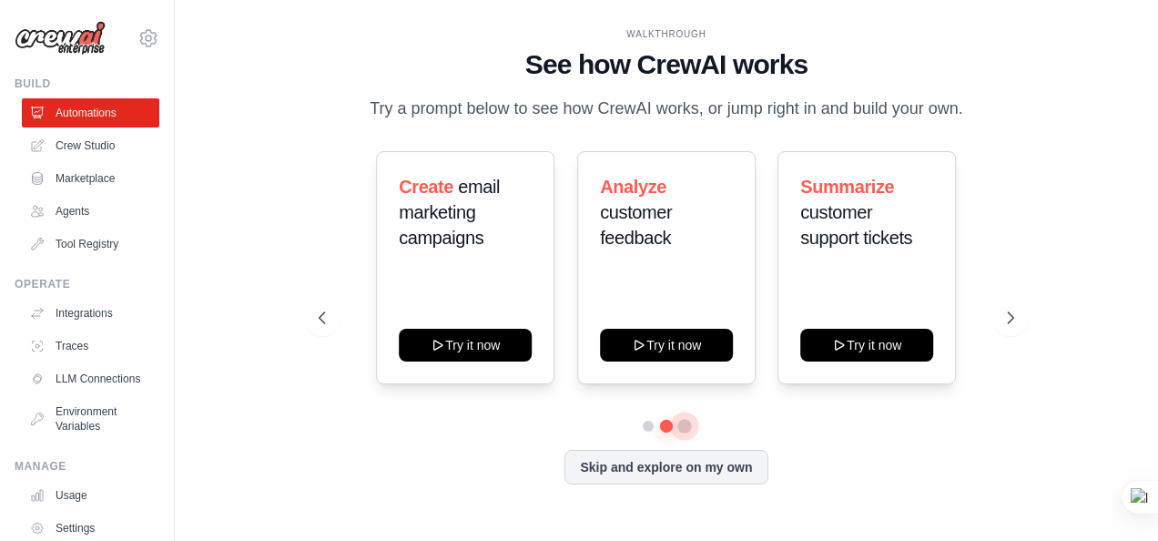
click at [681, 428] on button at bounding box center [685, 427] width 14 height 14
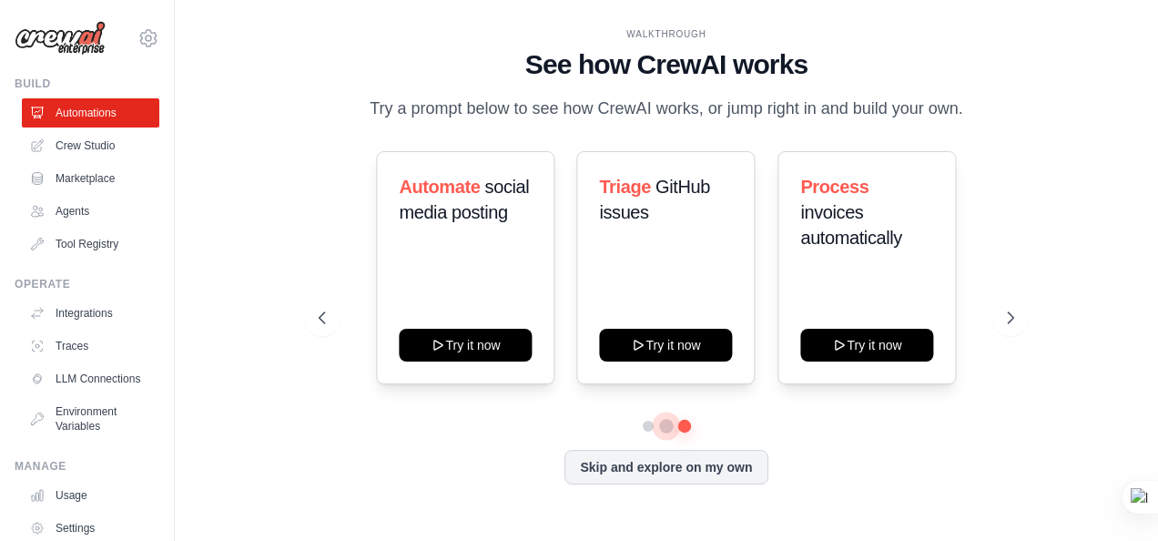
click at [666, 428] on button at bounding box center [667, 427] width 14 height 14
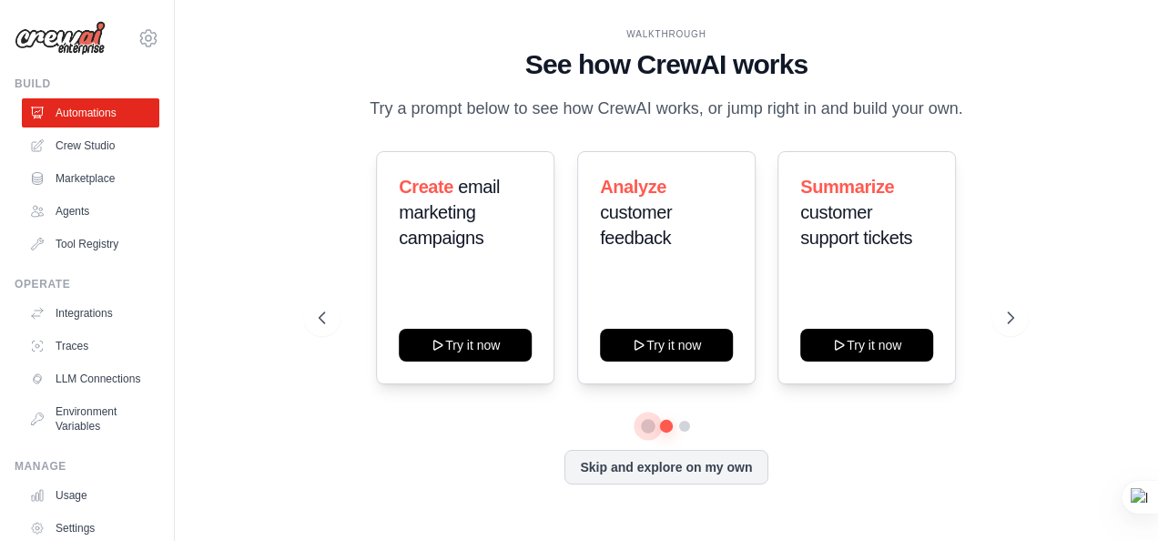
click at [648, 426] on button at bounding box center [648, 426] width 13 height 13
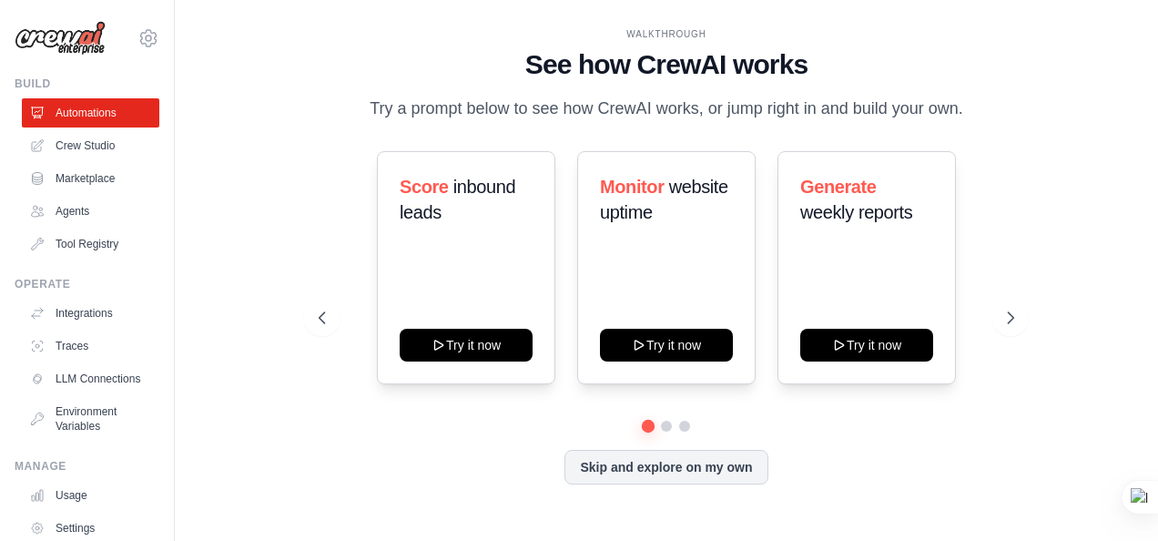
click at [677, 425] on div at bounding box center [667, 426] width 696 height 11
click at [690, 424] on button at bounding box center [684, 426] width 13 height 13
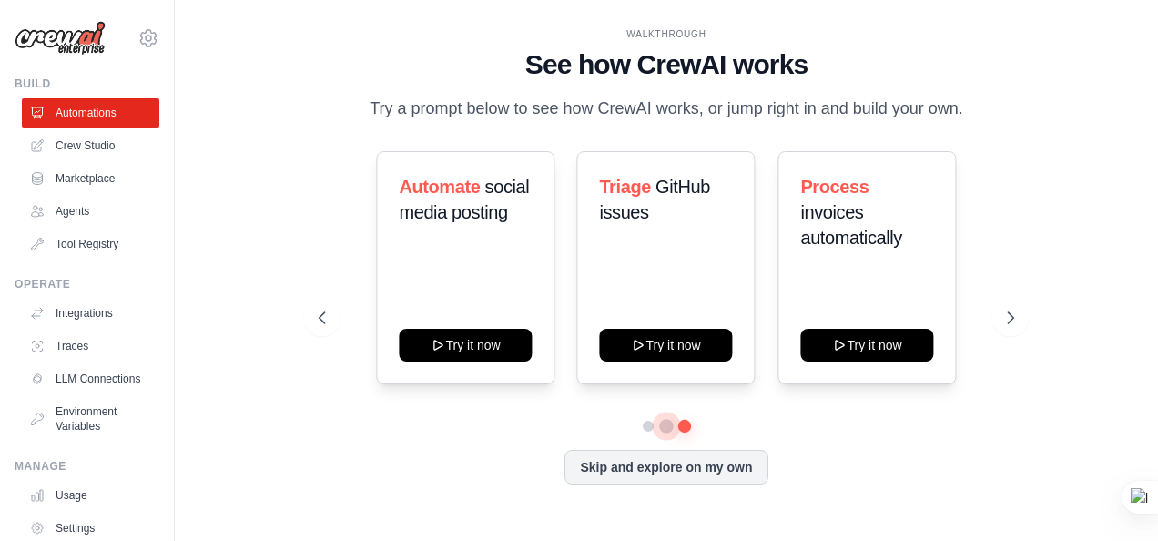
click at [667, 428] on button at bounding box center [666, 426] width 13 height 13
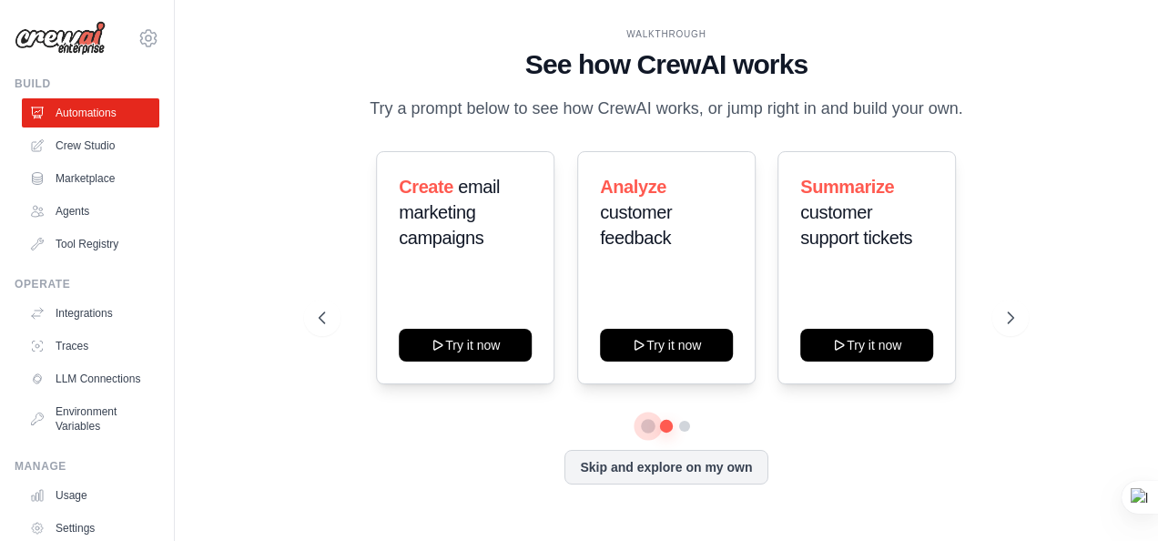
click at [650, 424] on button at bounding box center [649, 427] width 14 height 14
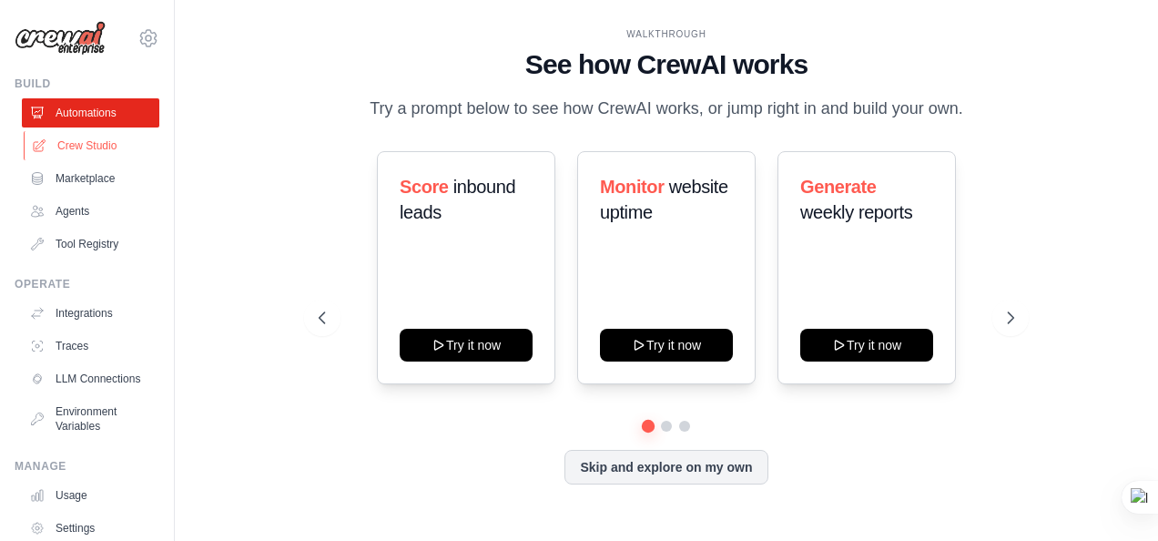
click at [75, 140] on link "Crew Studio" at bounding box center [92, 145] width 137 height 29
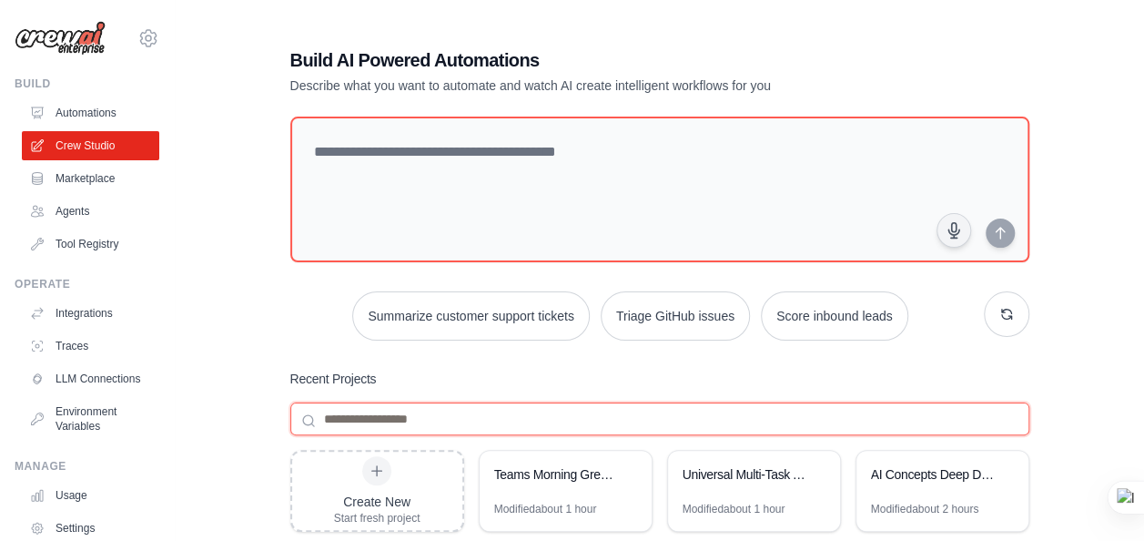
click at [384, 416] on input at bounding box center [659, 418] width 739 height 33
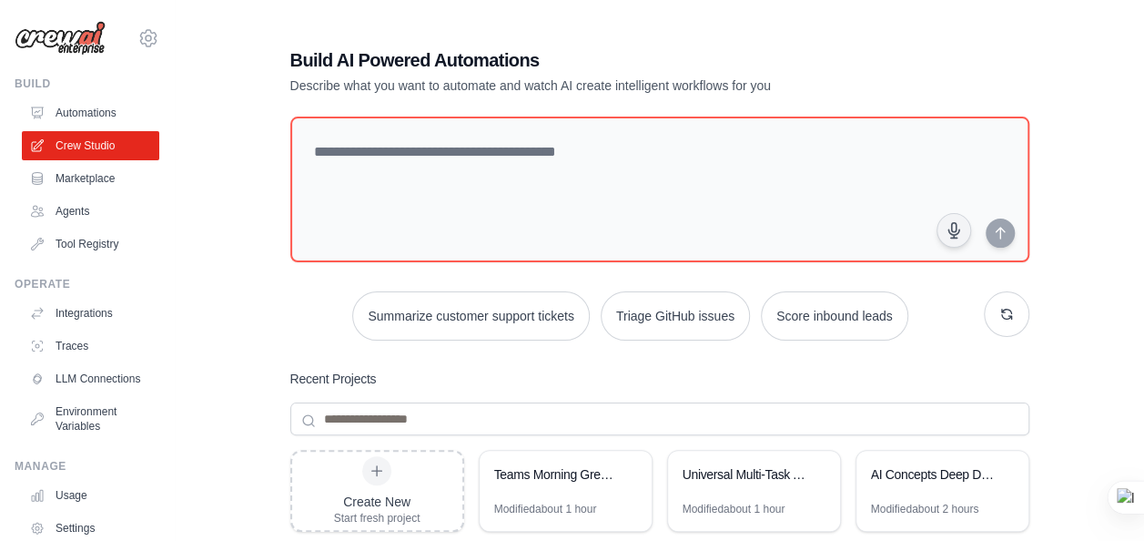
click at [489, 355] on div "Build AI Powered Automations Describe what you want to automate and watch AI cr…" at bounding box center [660, 394] width 783 height 752
drag, startPoint x: 389, startPoint y: 369, endPoint x: 279, endPoint y: 364, distance: 110.2
click at [279, 364] on div "Build AI Powered Automations Describe what you want to automate and watch AI cr…" at bounding box center [660, 394] width 783 height 752
drag, startPoint x: 279, startPoint y: 364, endPoint x: 238, endPoint y: 343, distance: 45.2
click at [238, 343] on div "Build AI Powered Automations Describe what you want to automate and watch AI cr…" at bounding box center [659, 394] width 911 height 752
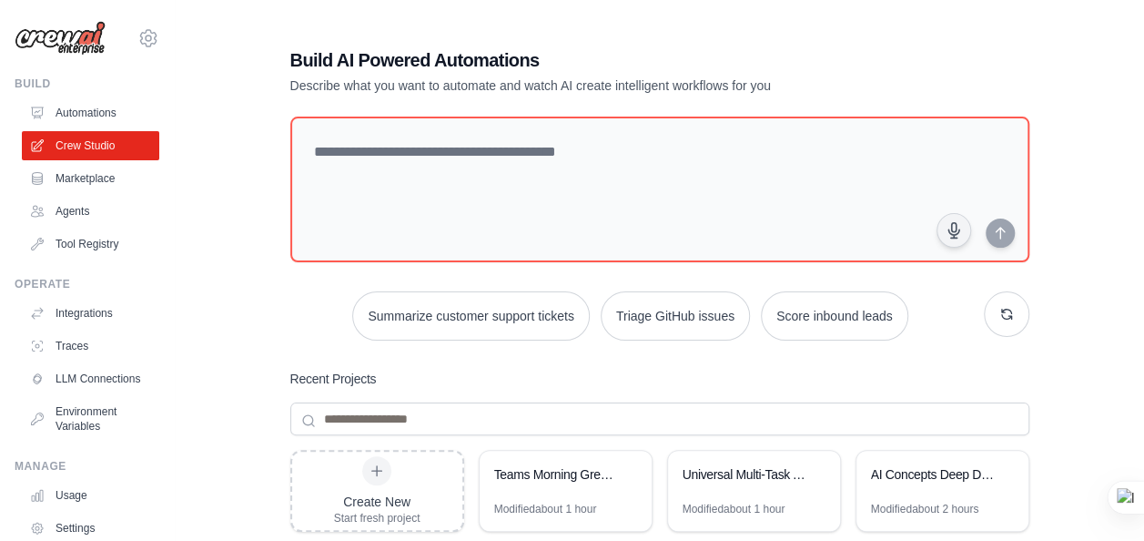
click at [322, 308] on div "Summarize customer support tickets Triage GitHub issues Score inbound leads" at bounding box center [659, 315] width 739 height 49
drag, startPoint x: 377, startPoint y: 374, endPoint x: 281, endPoint y: 372, distance: 95.6
click at [281, 372] on div "Build AI Powered Automations Describe what you want to automate and watch AI cr…" at bounding box center [660, 394] width 783 height 752
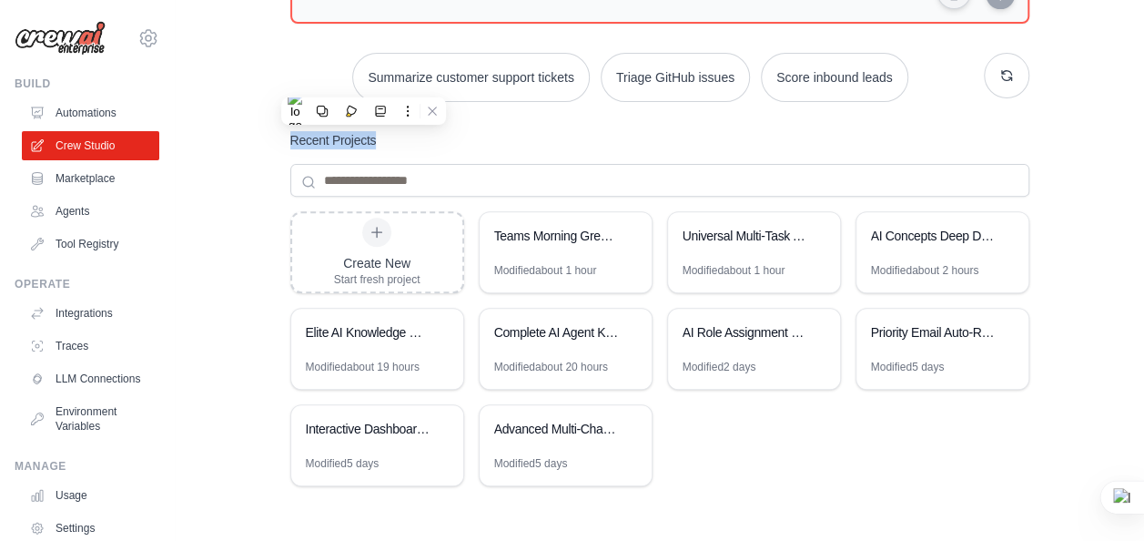
scroll to position [247, 0]
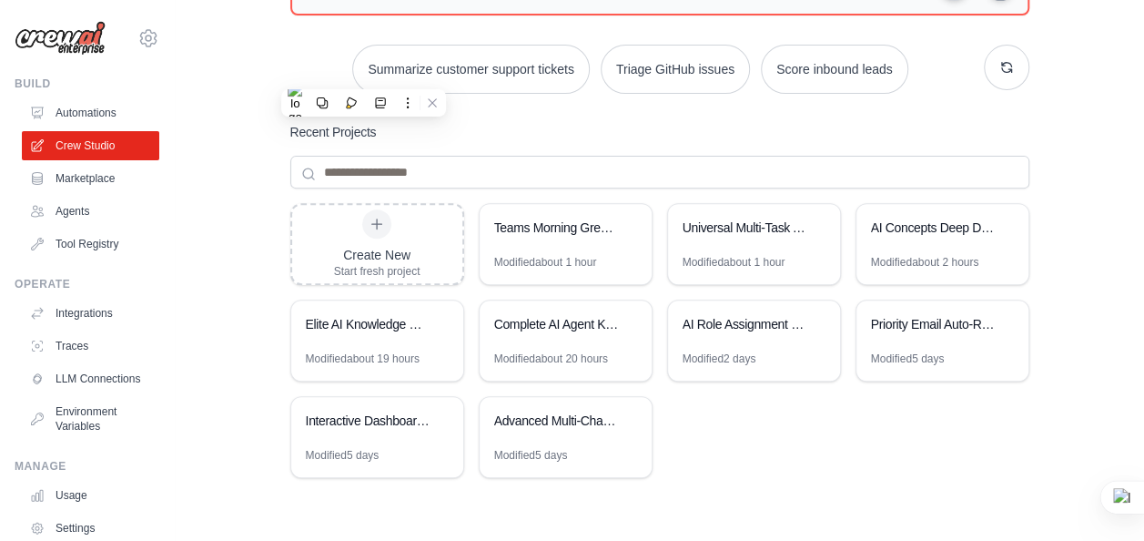
click at [702, 479] on div "Create New Start fresh project Teams Morning Greeting Bot Modified about 1 hour…" at bounding box center [659, 348] width 739 height 291
